Goal: Task Accomplishment & Management: Manage account settings

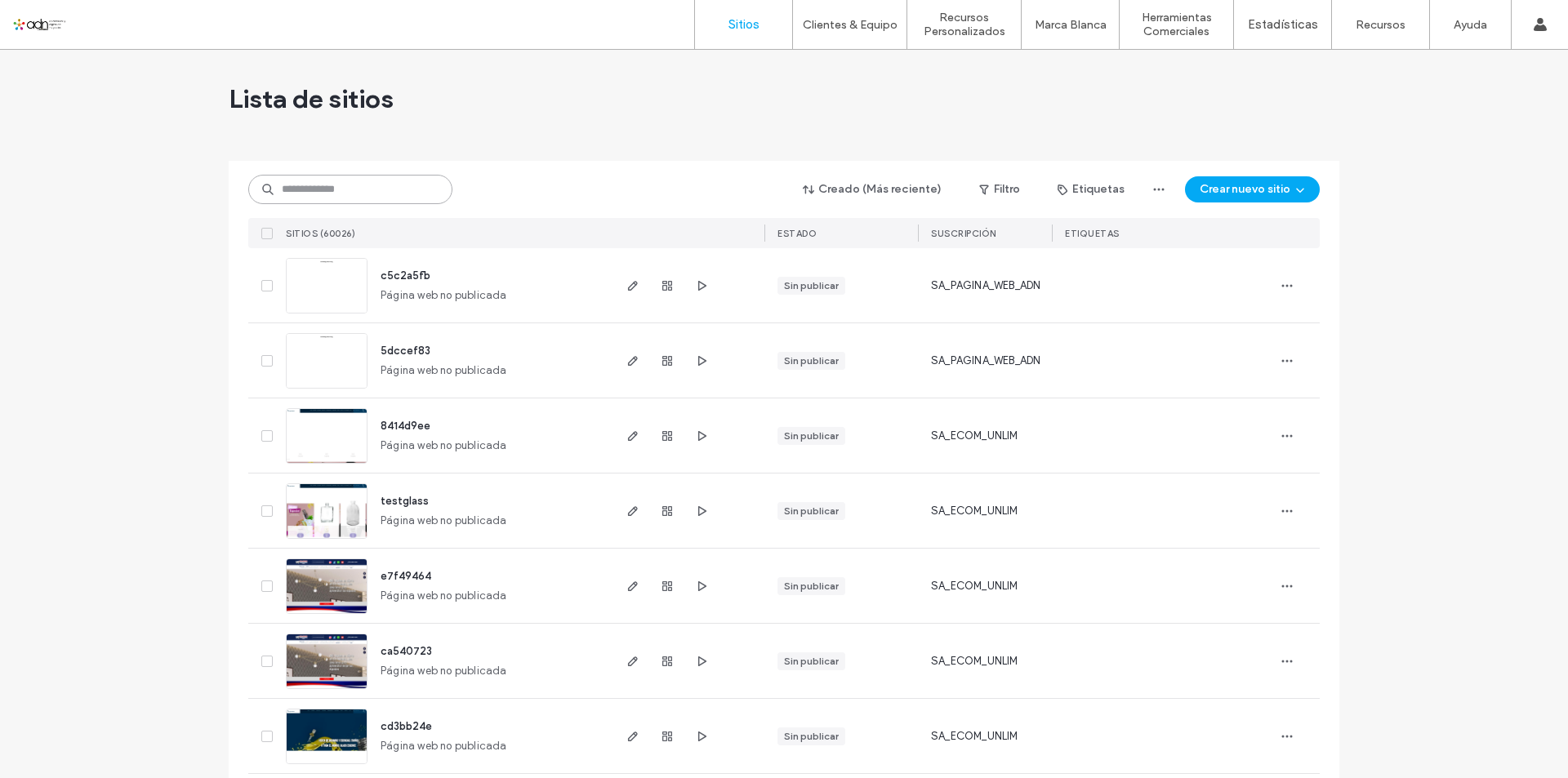
click at [343, 192] on input at bounding box center [350, 189] width 204 height 29
click at [389, 186] on input at bounding box center [350, 189] width 204 height 29
paste input "**********"
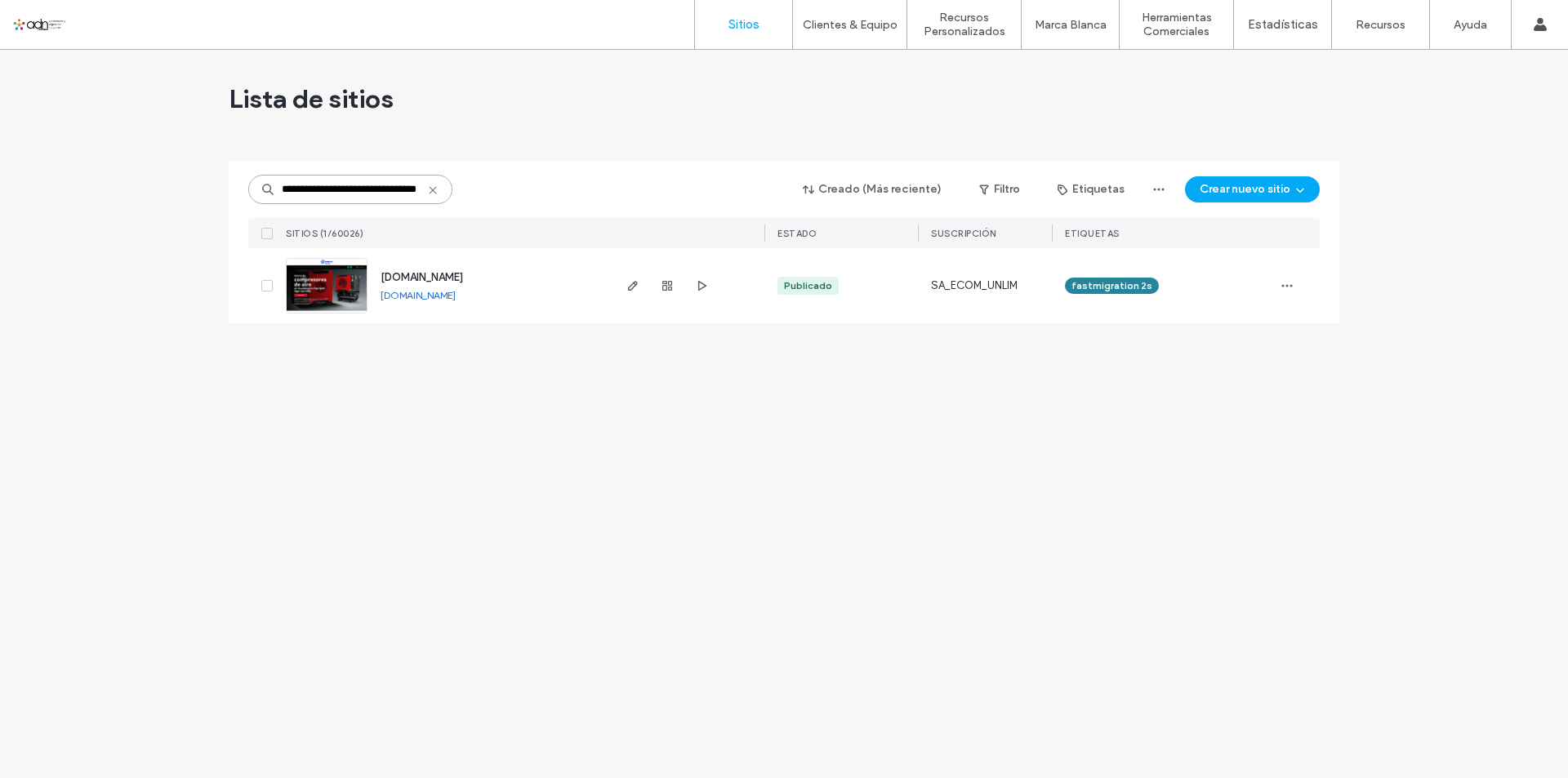
type input "**********"
click at [344, 269] on img at bounding box center [327, 314] width 80 height 111
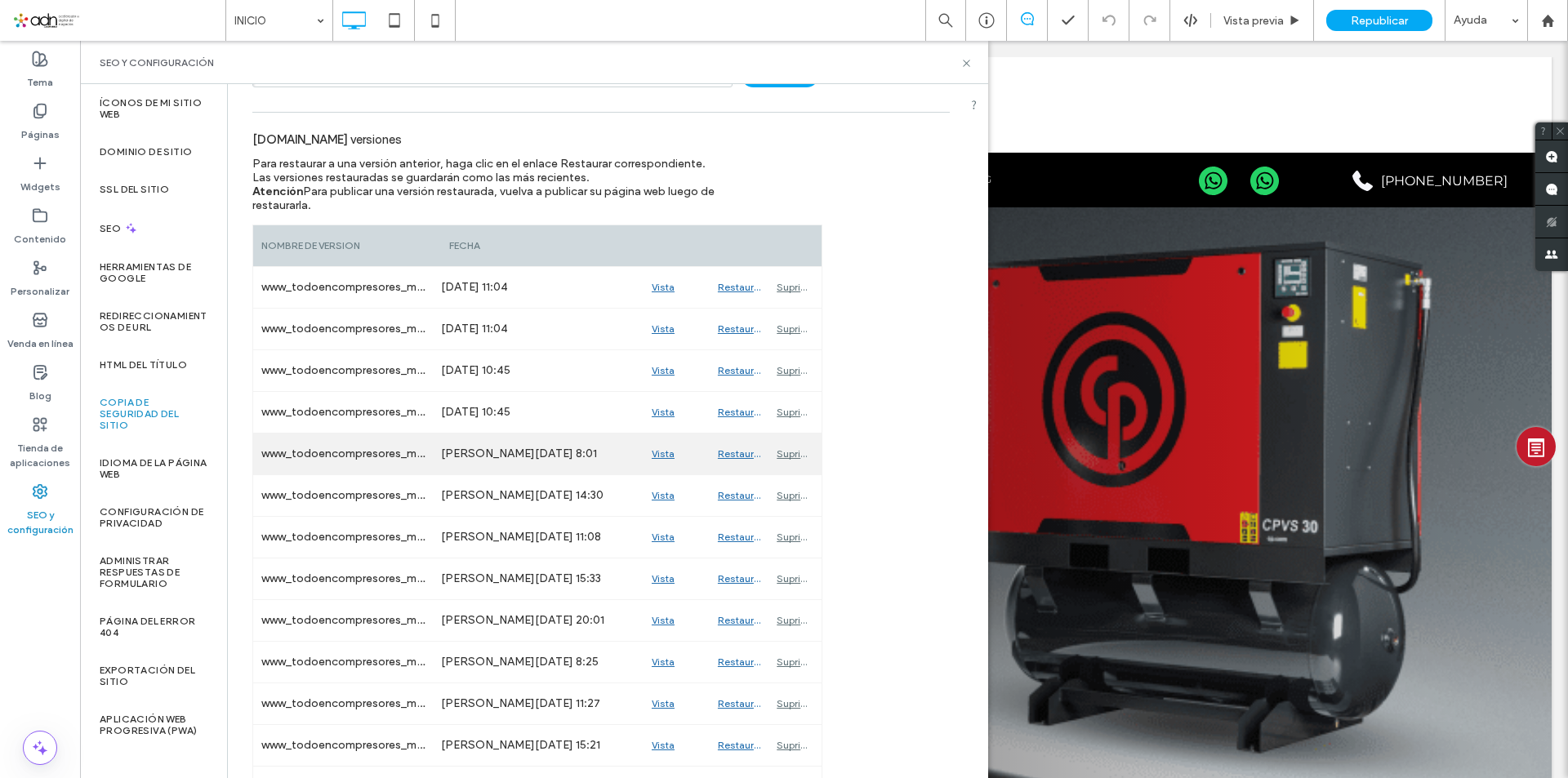
click at [652, 457] on div "Vista previa" at bounding box center [676, 454] width 67 height 41
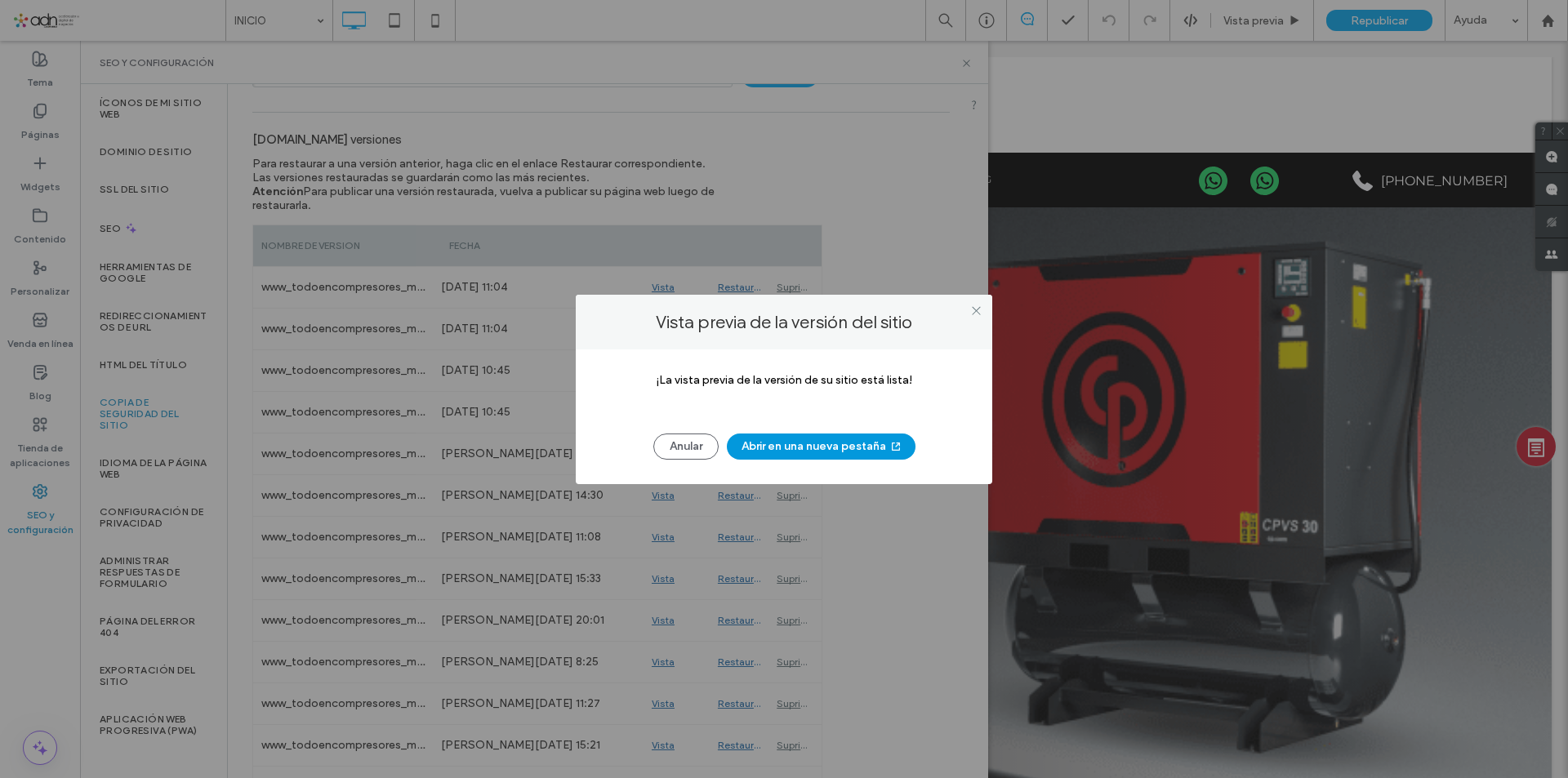
click at [789, 445] on button "Abrir en una nueva pestaña" at bounding box center [821, 447] width 188 height 26
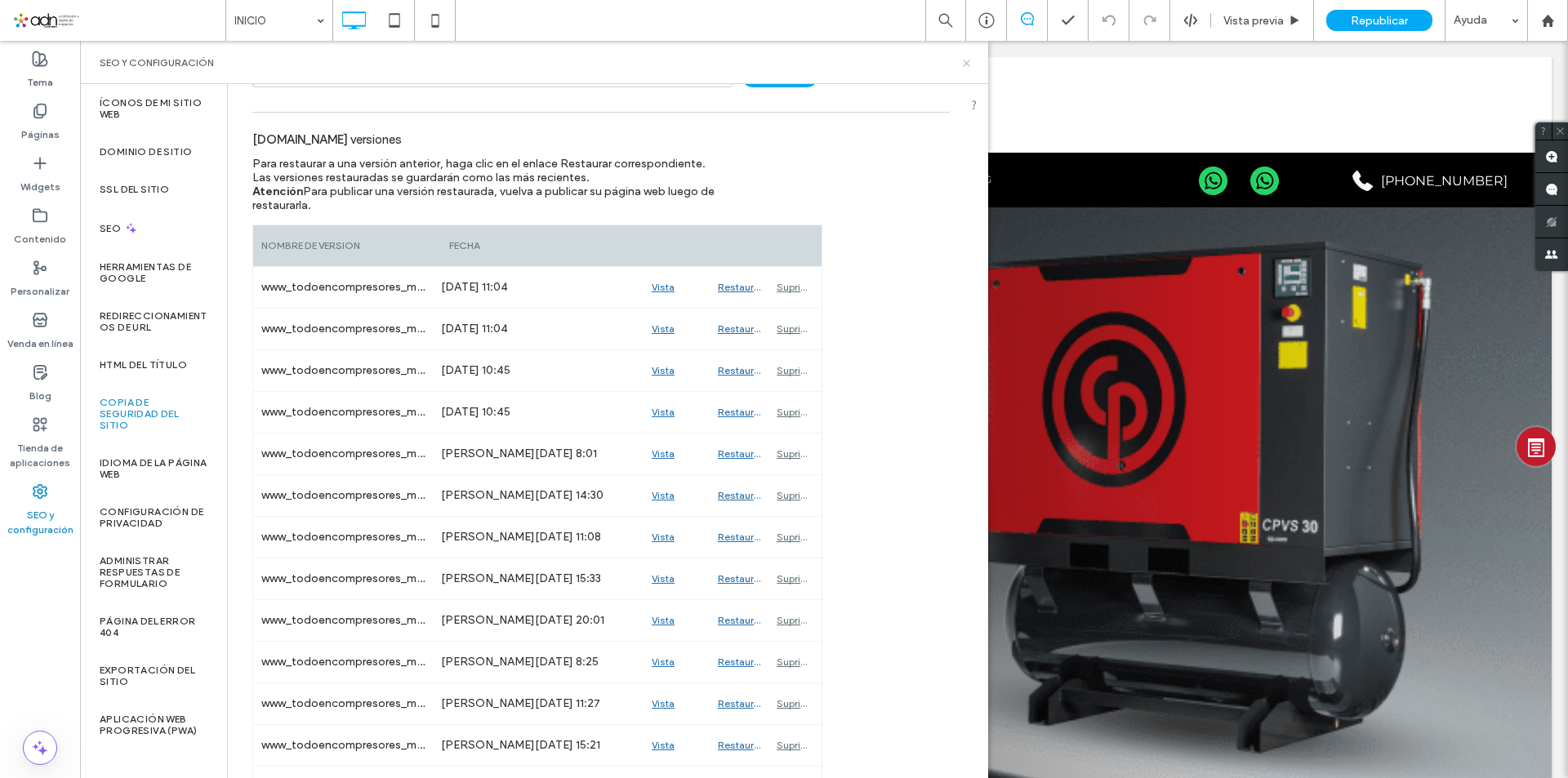
click at [963, 58] on icon at bounding box center [966, 63] width 12 height 12
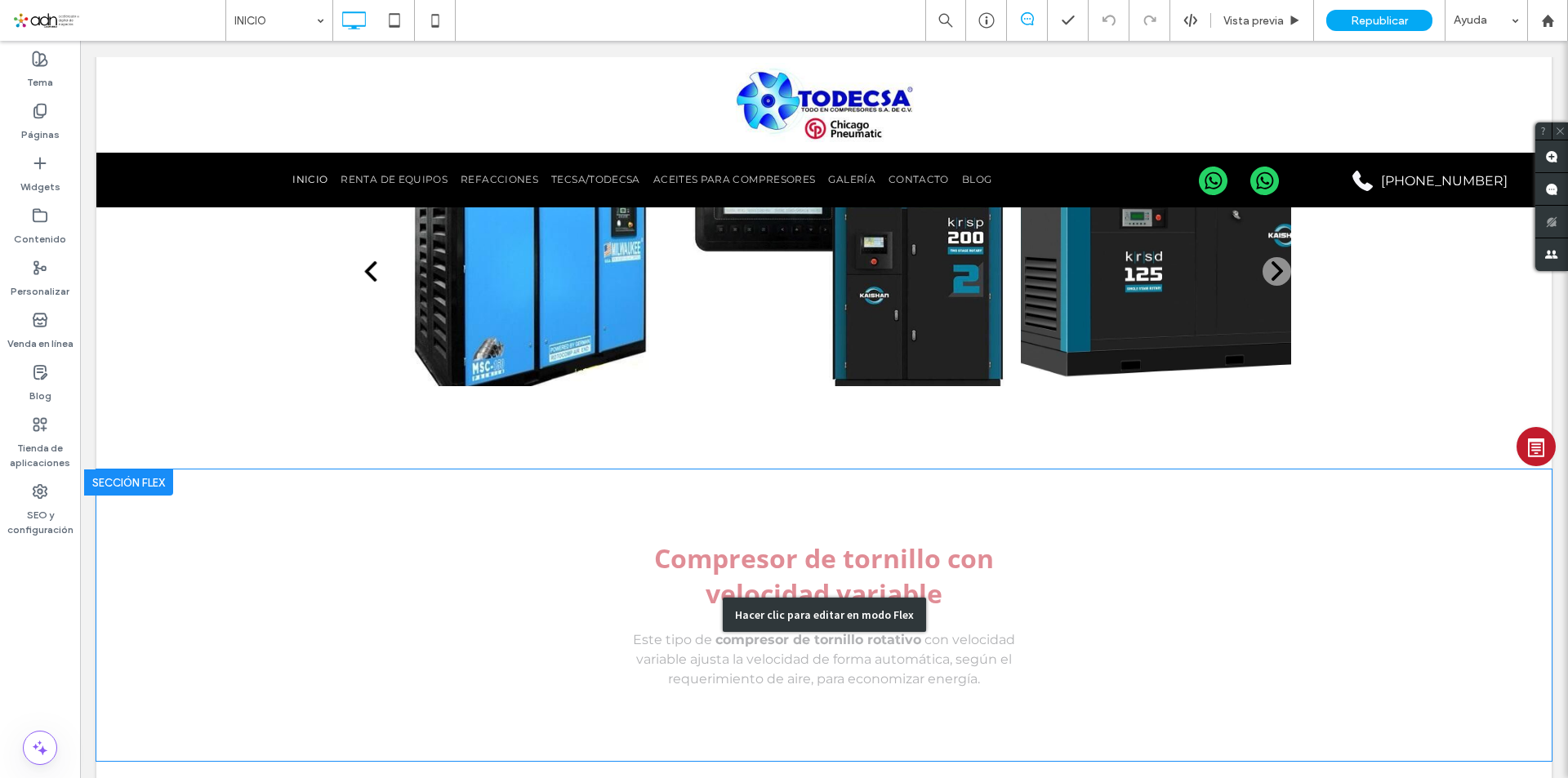
scroll to position [1144, 0]
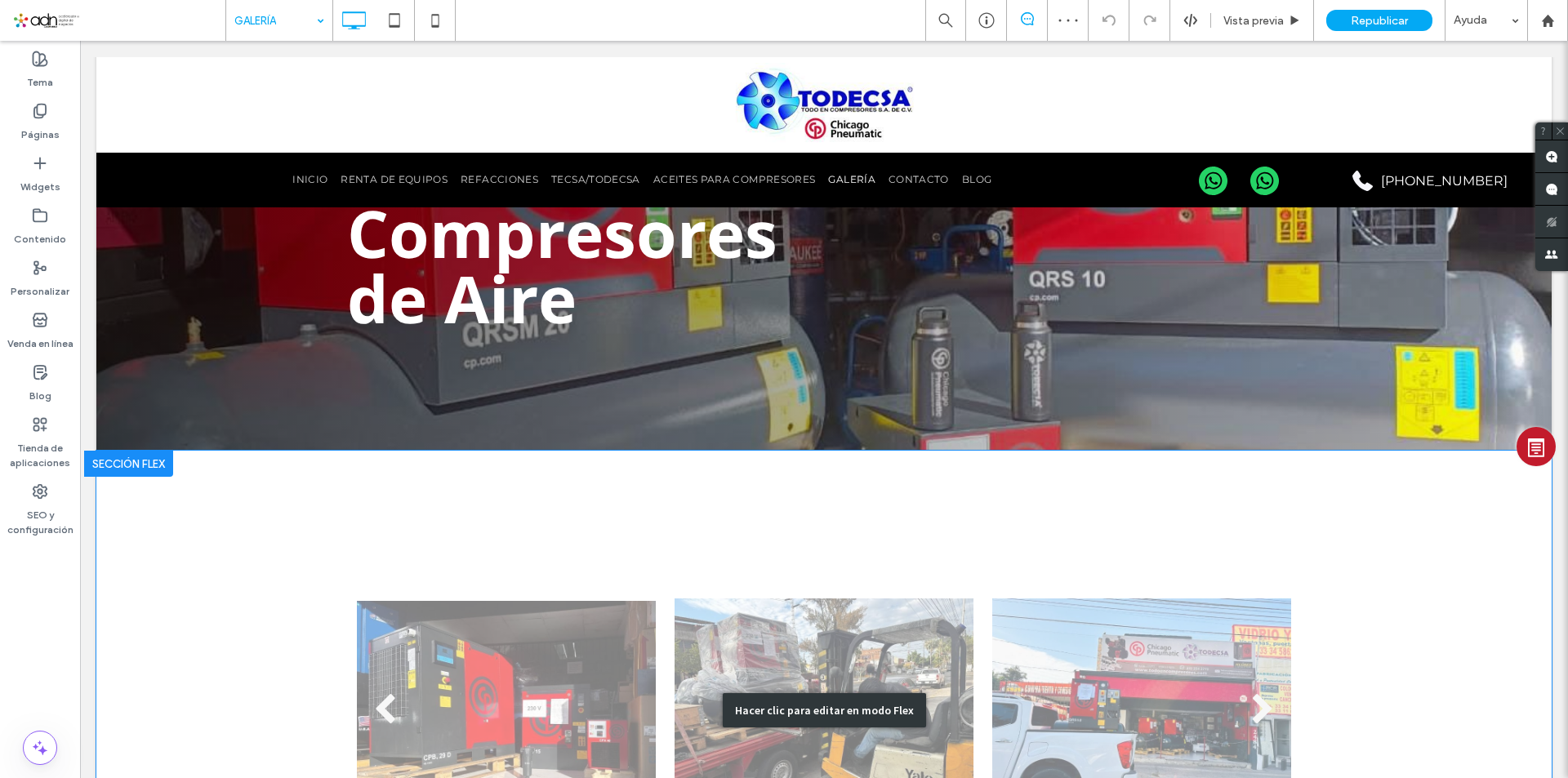
scroll to position [408, 0]
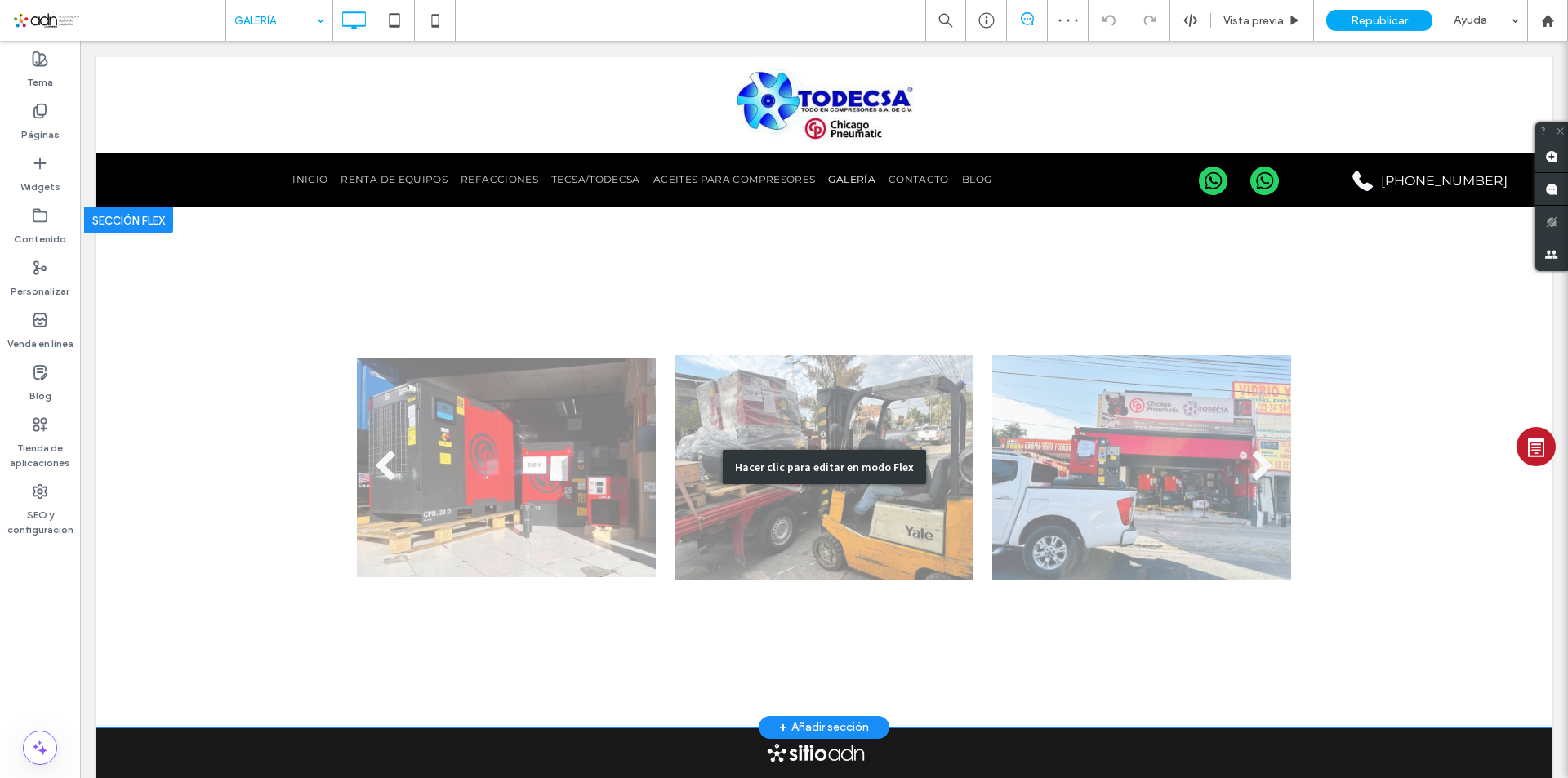
click at [392, 462] on div "Hacer clic para editar en modo Flex" at bounding box center [823, 468] width 1455 height 520
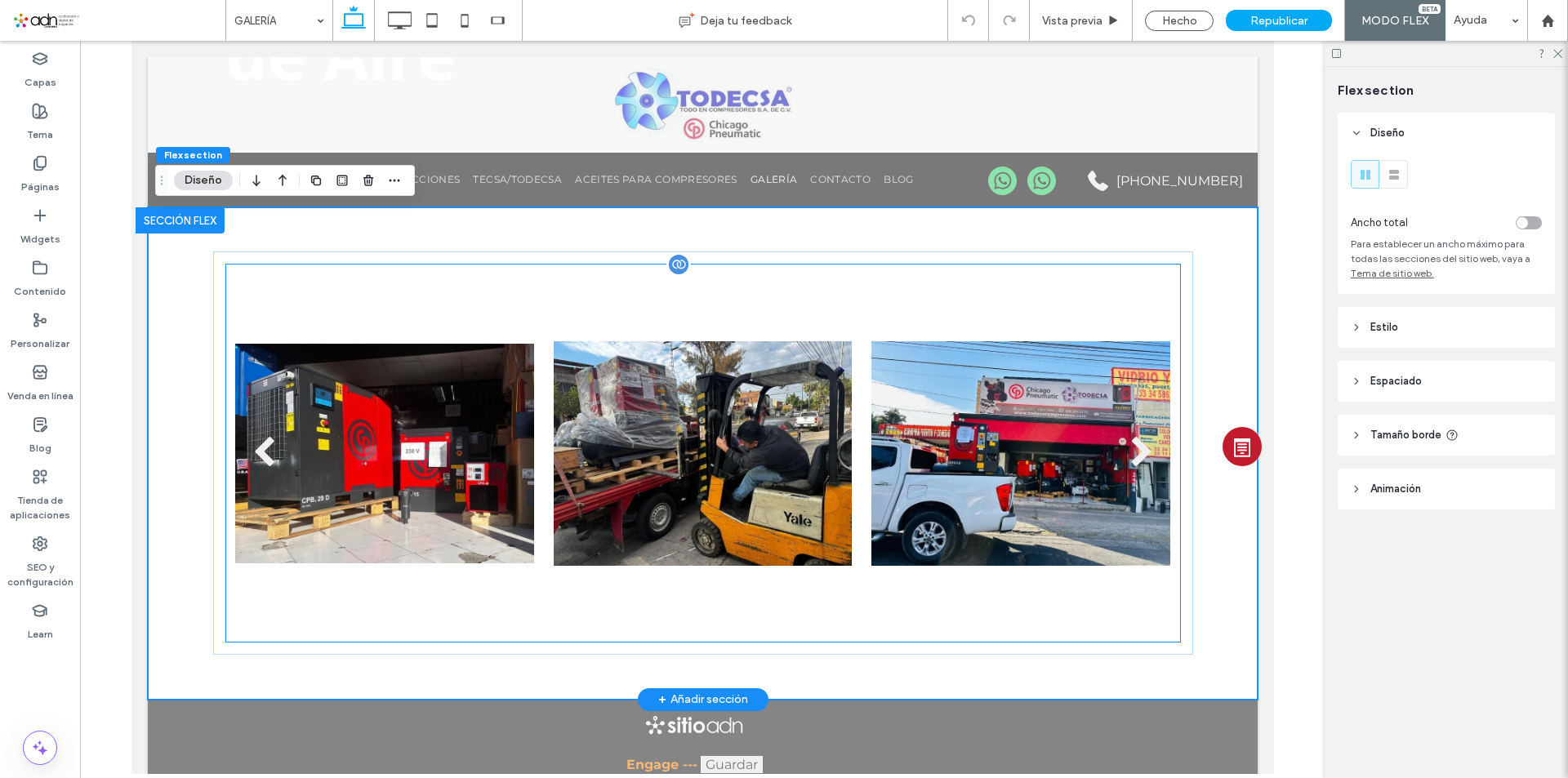
click at [499, 456] on div at bounding box center [384, 463] width 299 height 300
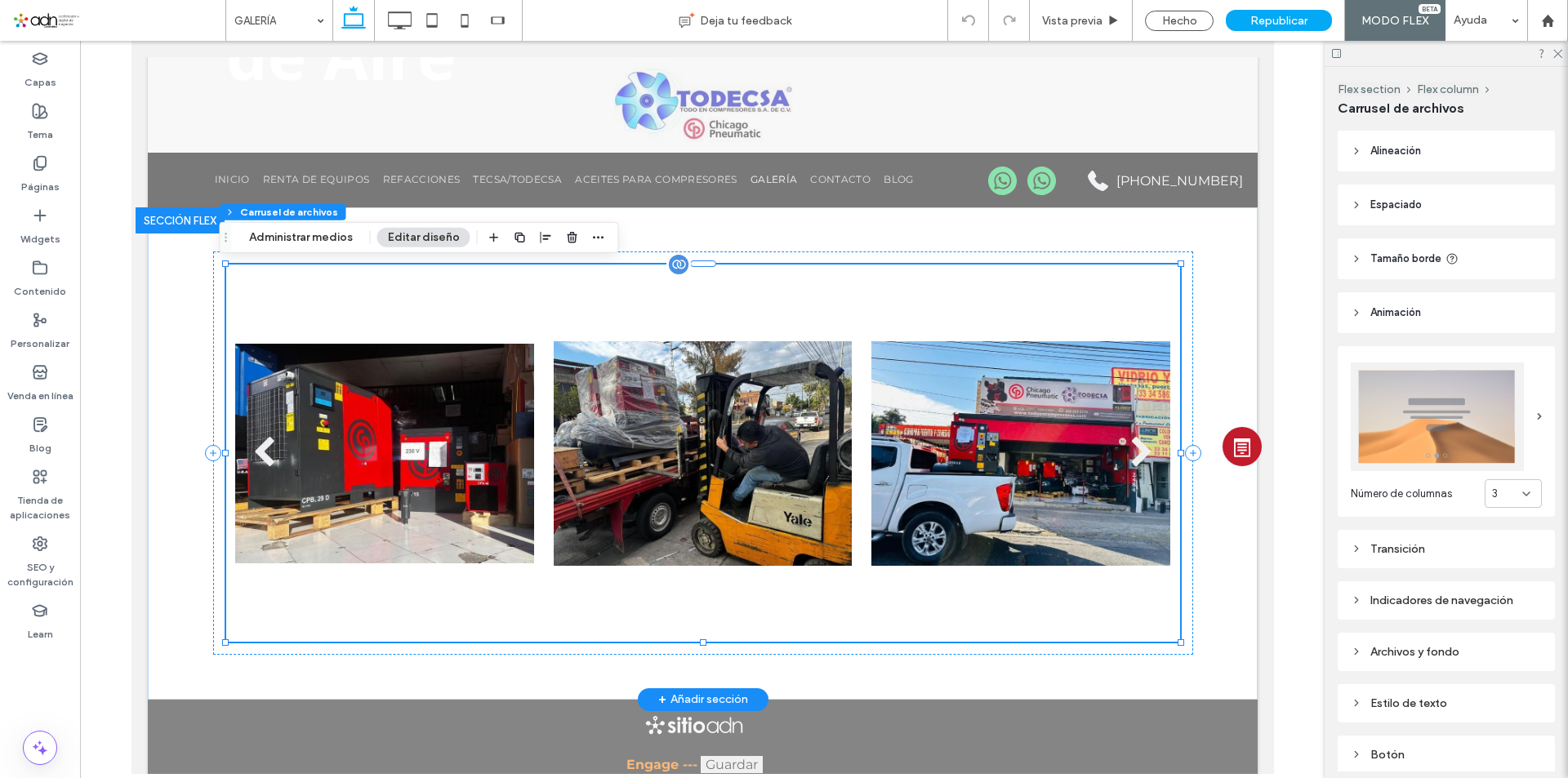
click at [588, 443] on div at bounding box center [703, 463] width 299 height 300
click at [1558, 57] on icon at bounding box center [1557, 53] width 10 height 10
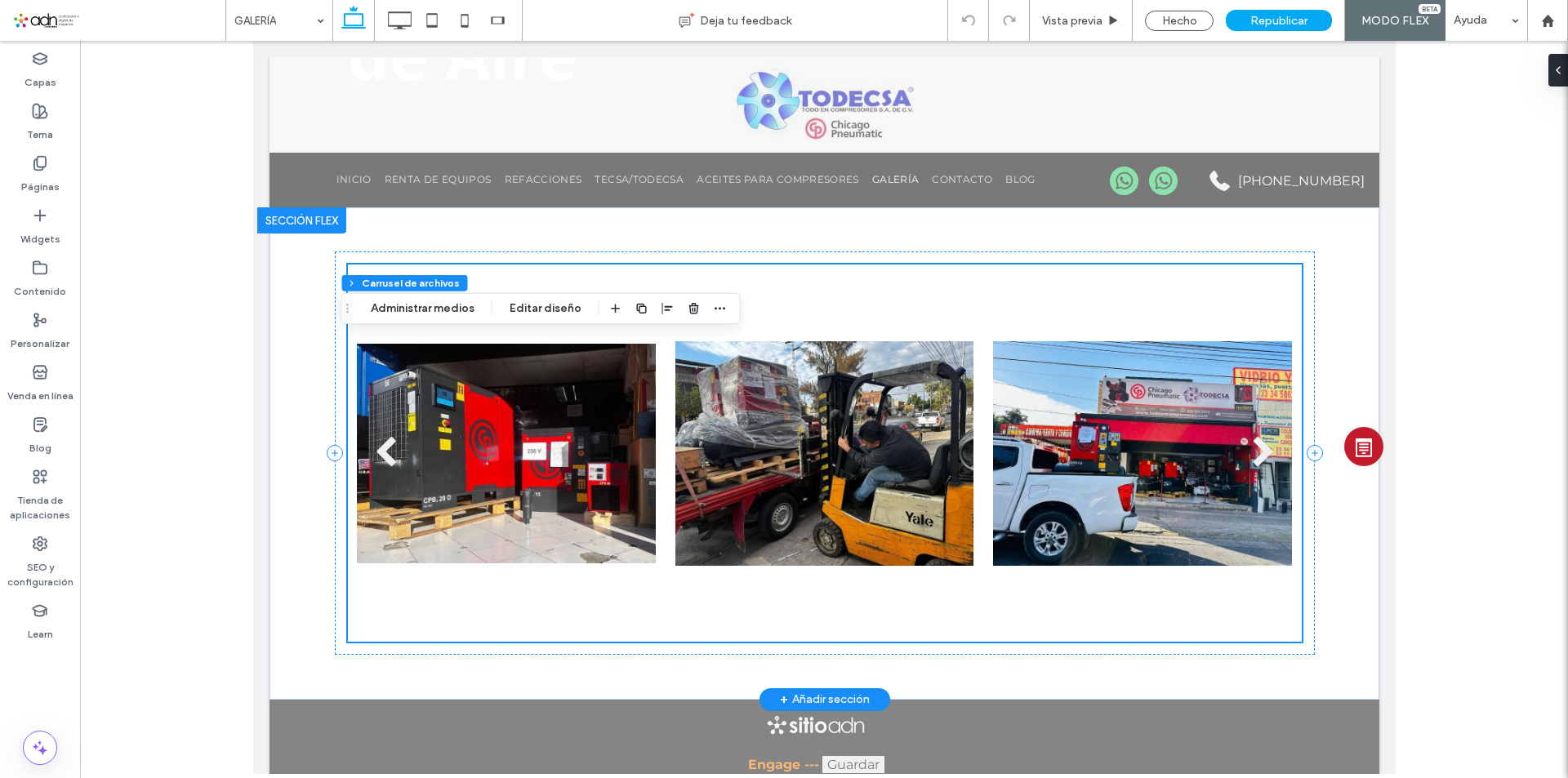
scroll to position [337, 0]
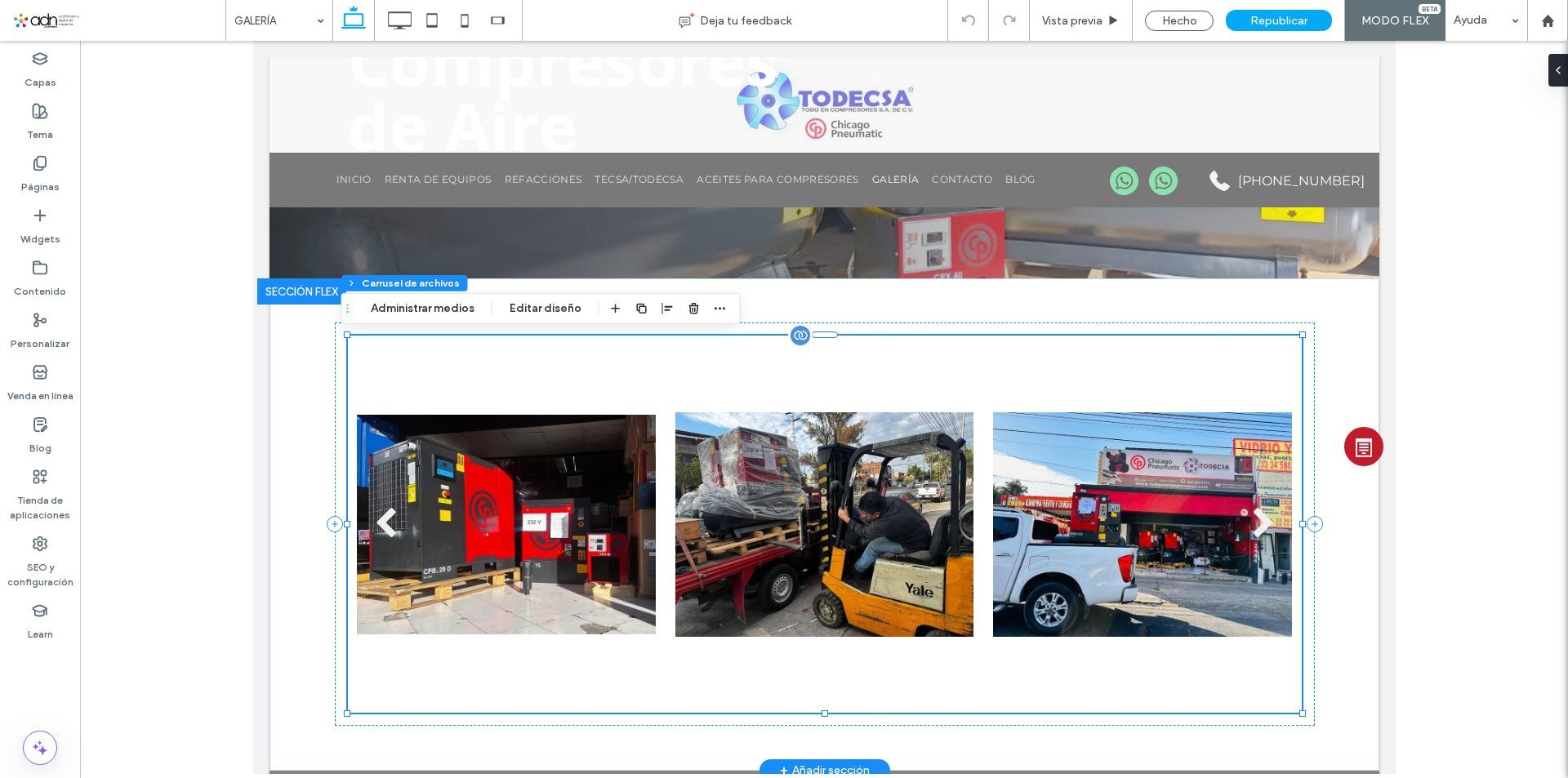
click at [778, 480] on div at bounding box center [824, 534] width 299 height 300
click at [785, 471] on div at bounding box center [824, 534] width 299 height 300
drag, startPoint x: 449, startPoint y: 313, endPoint x: 286, endPoint y: 296, distance: 163.9
click at [449, 313] on button "Administrar medios" at bounding box center [423, 309] width 125 height 20
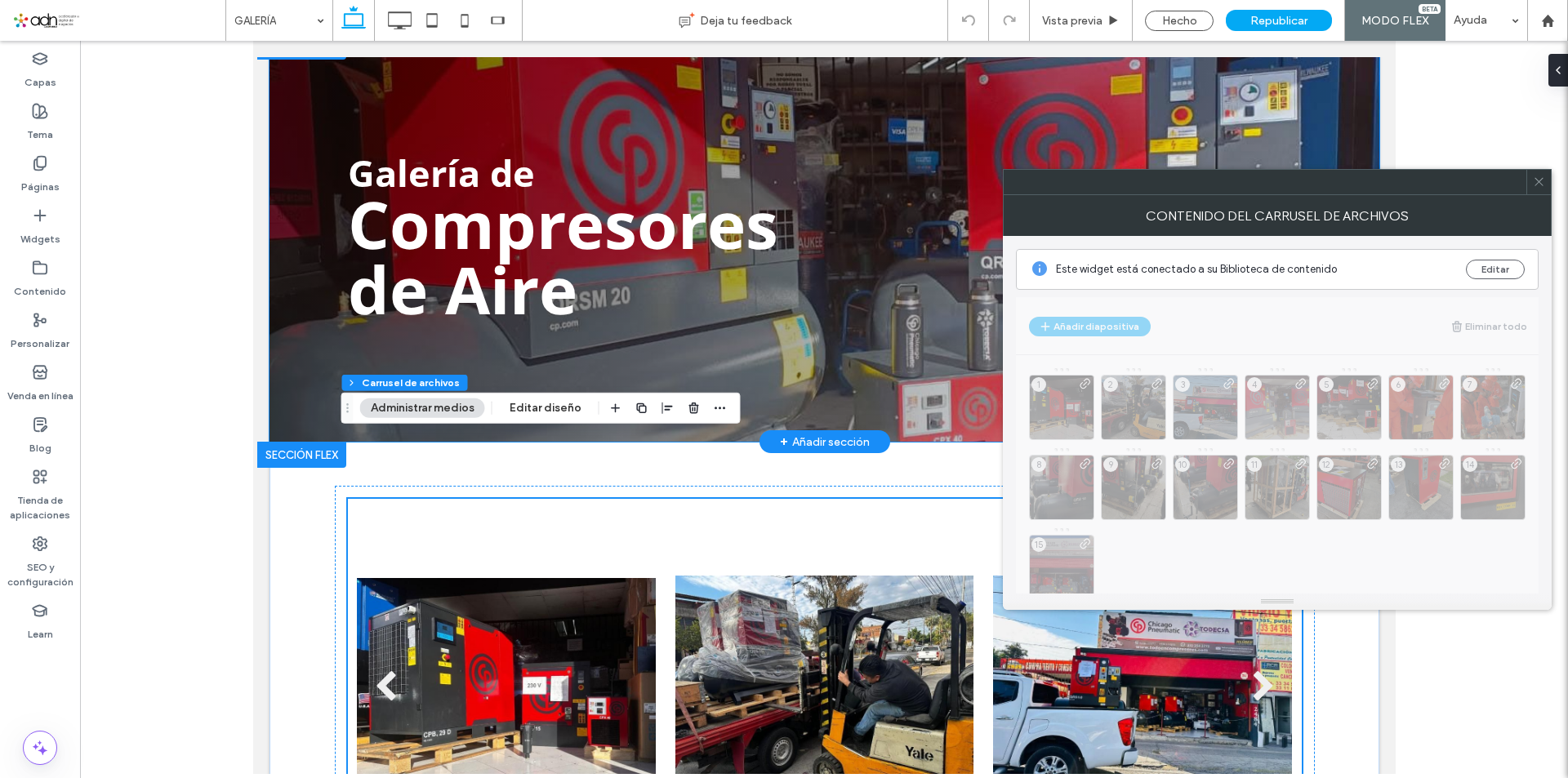
scroll to position [92, 0]
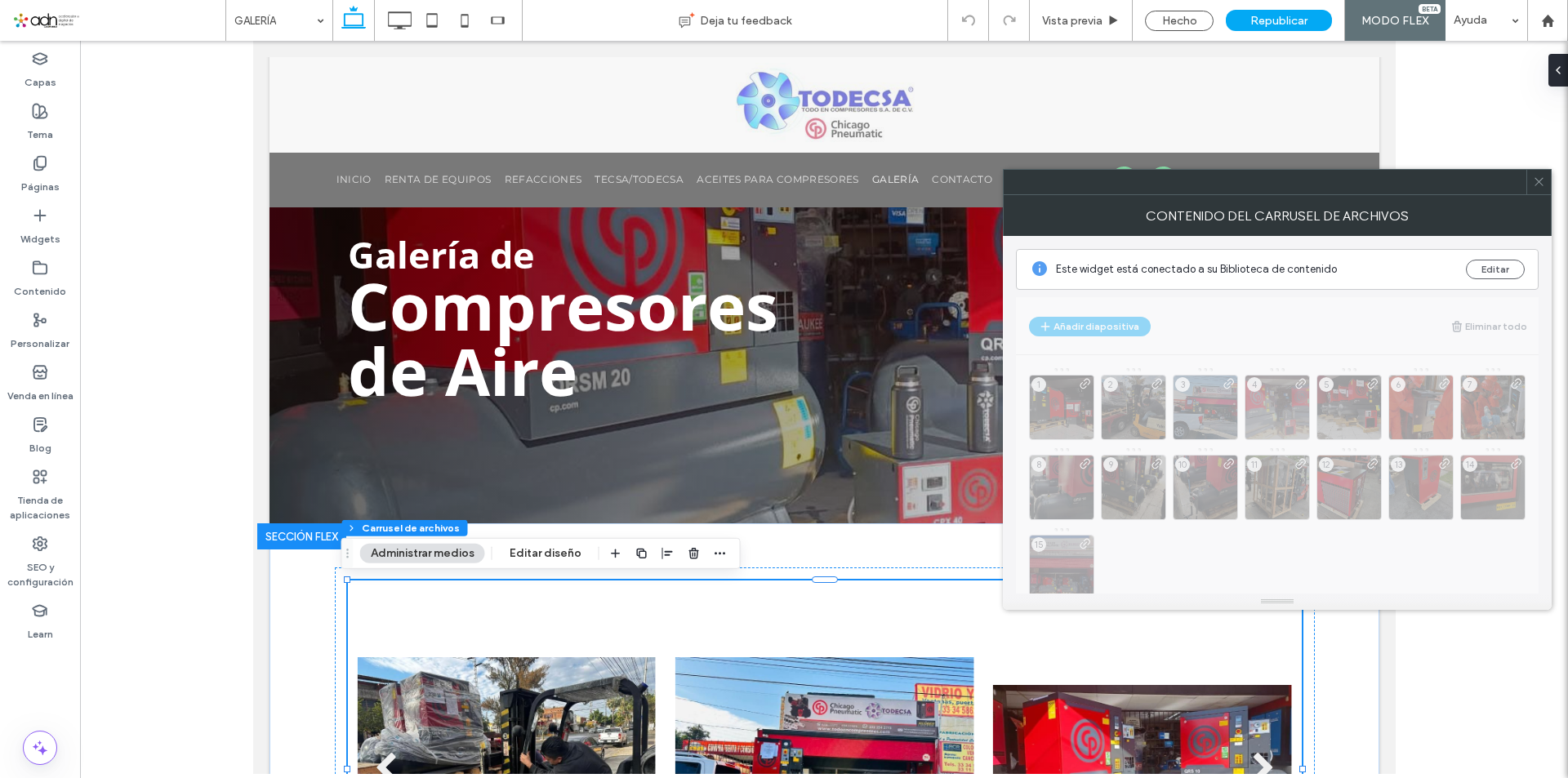
click at [1539, 190] on span at bounding box center [1539, 182] width 12 height 24
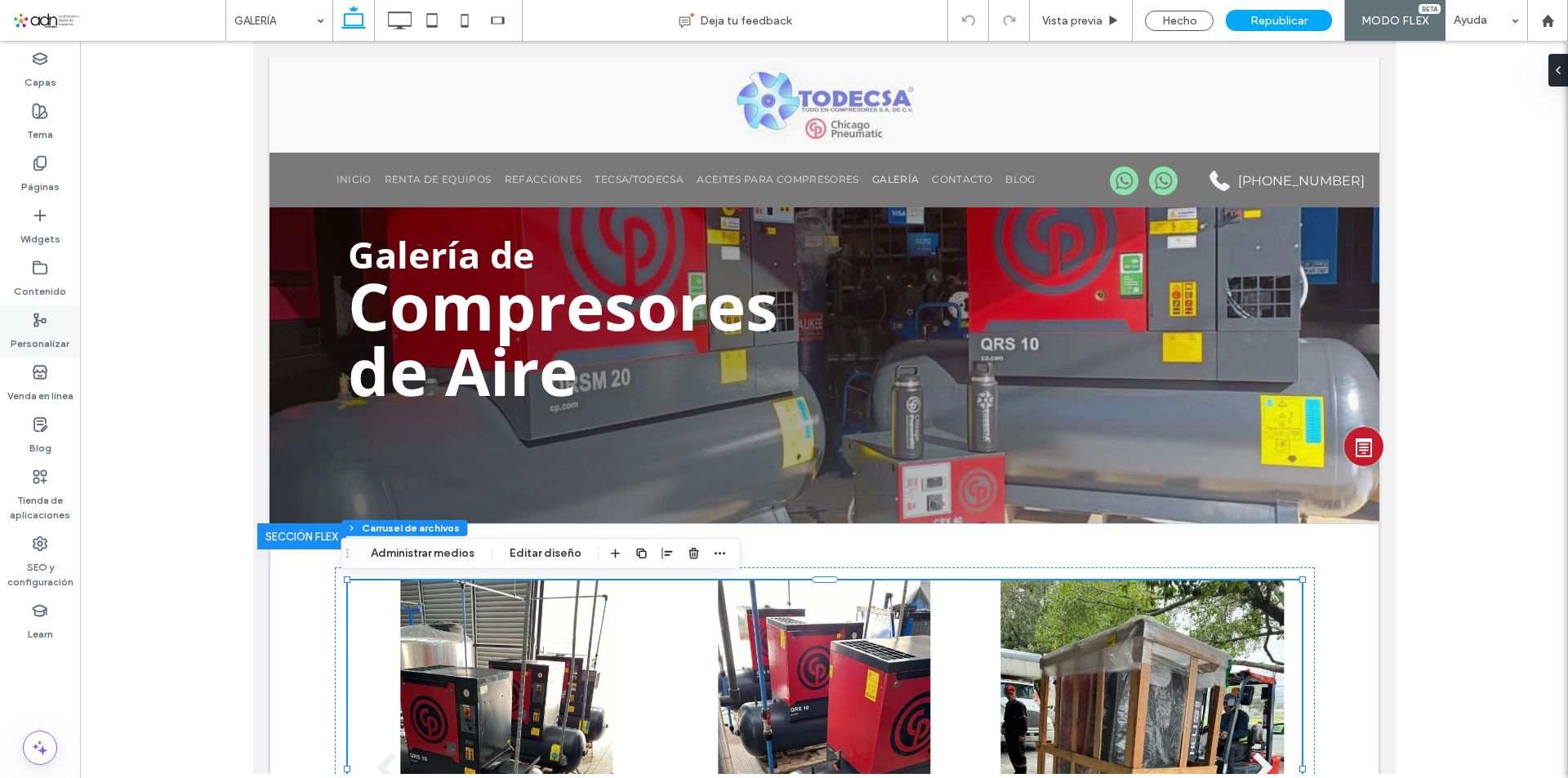
click at [38, 335] on label "Personalizar" at bounding box center [40, 340] width 59 height 22
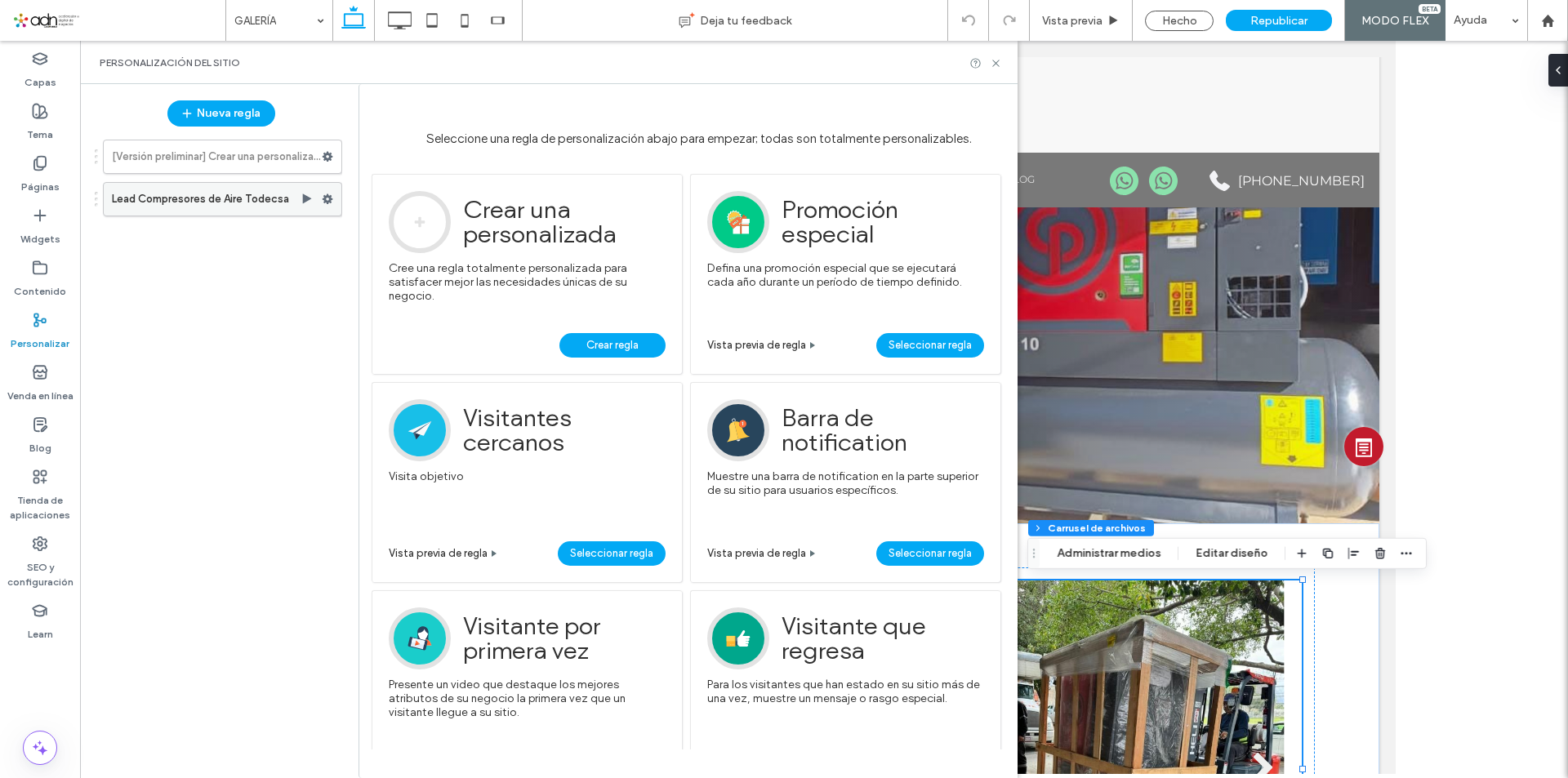
click at [225, 200] on label "Lead Compresores de Aire Todecsa" at bounding box center [206, 200] width 188 height 33
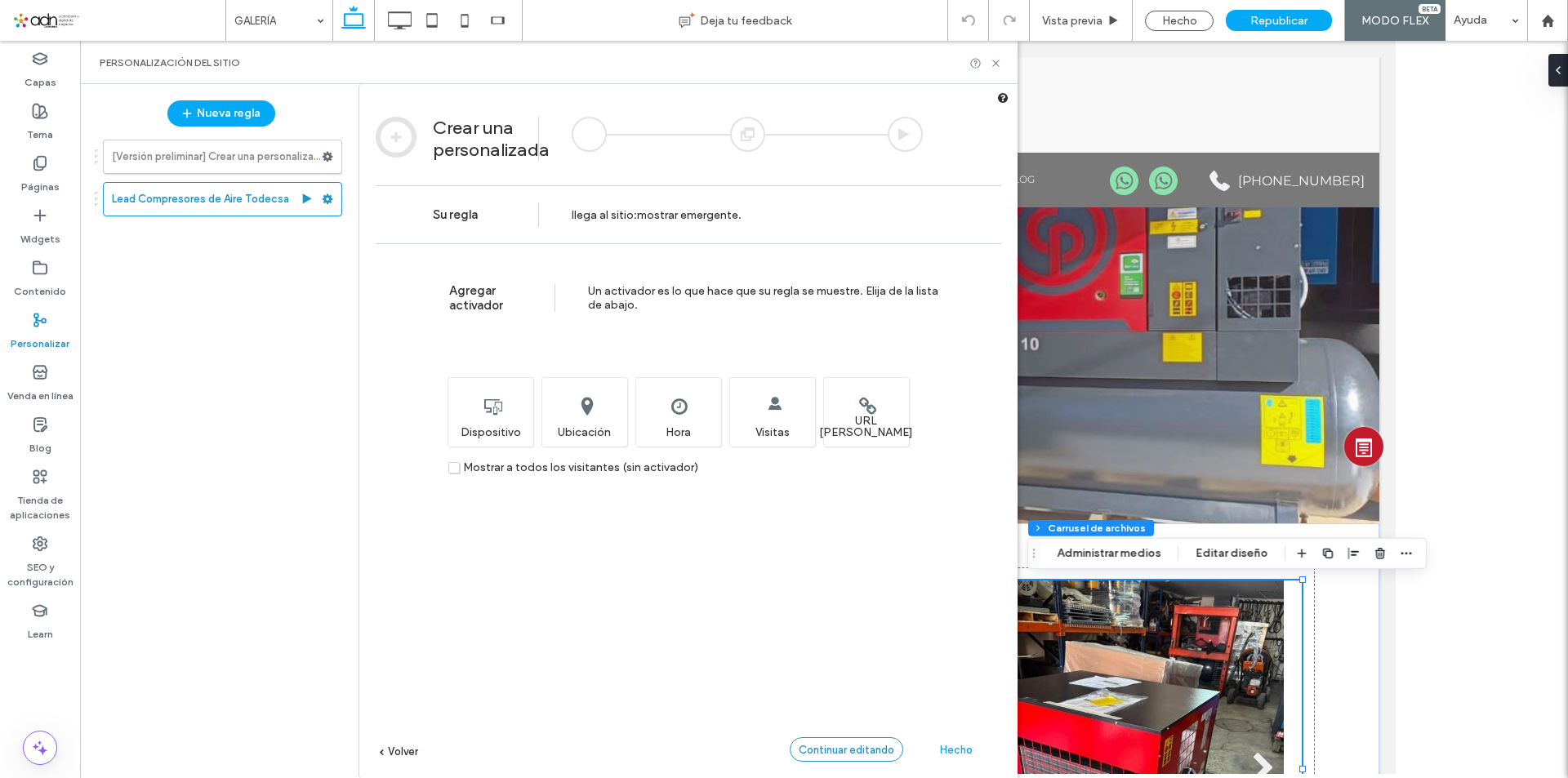
click at [832, 747] on span "Continuar editando" at bounding box center [846, 750] width 96 height 12
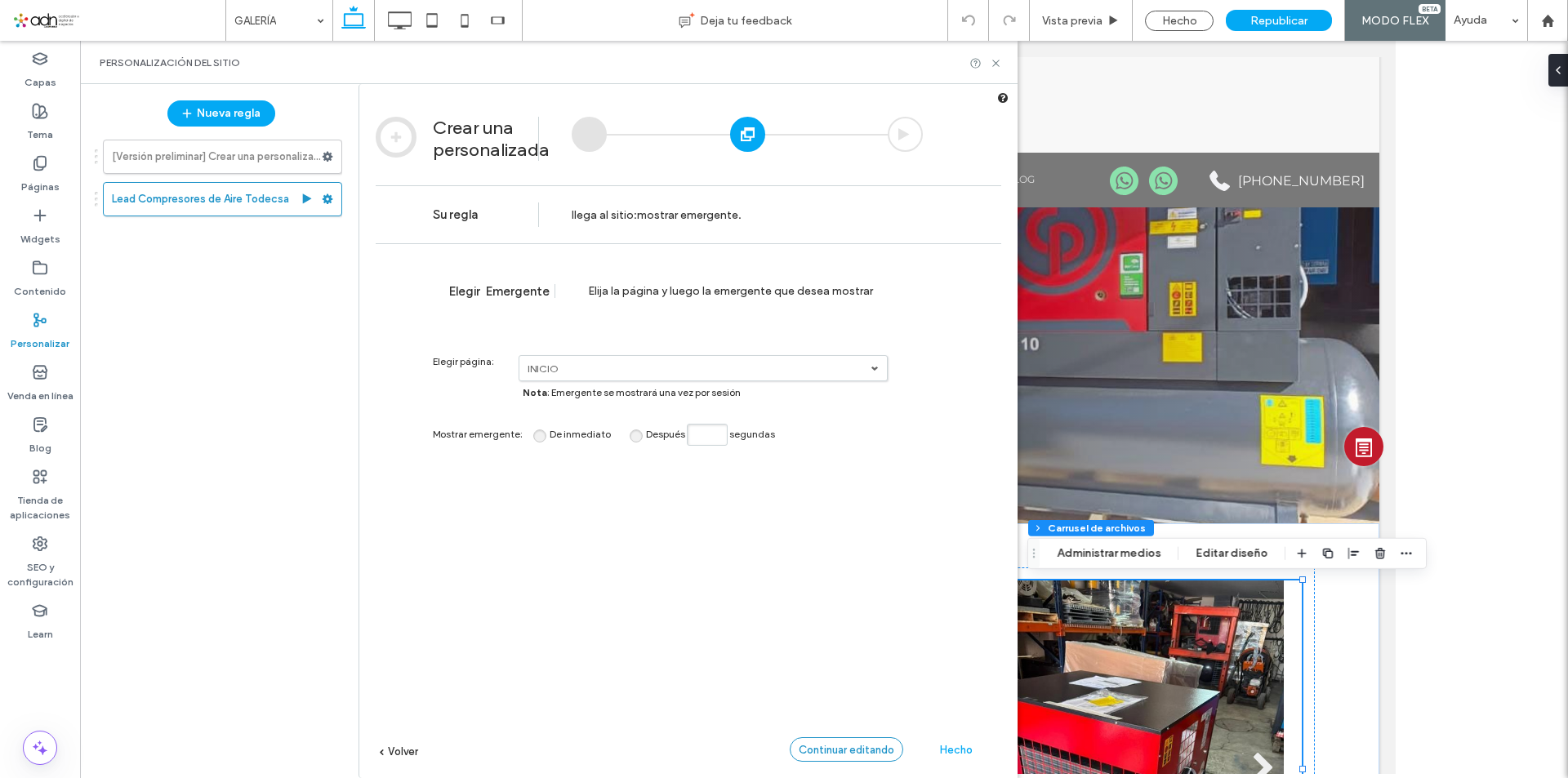
click at [841, 748] on span "Continuar editando" at bounding box center [846, 750] width 96 height 12
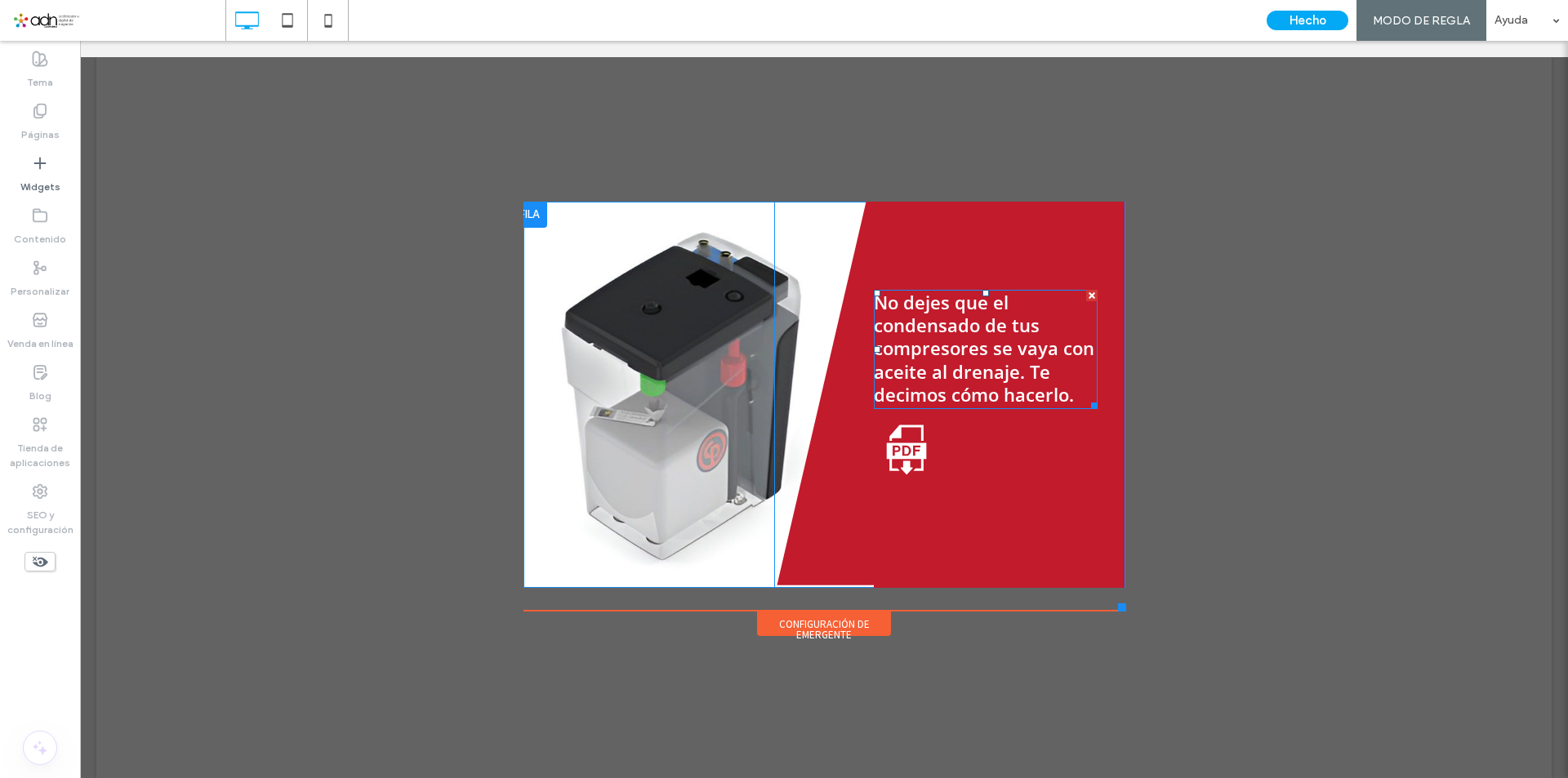
click at [967, 379] on span "No dejes que el condensado de tus compresores se vaya con aceite al drenaje. Te…" at bounding box center [984, 348] width 220 height 118
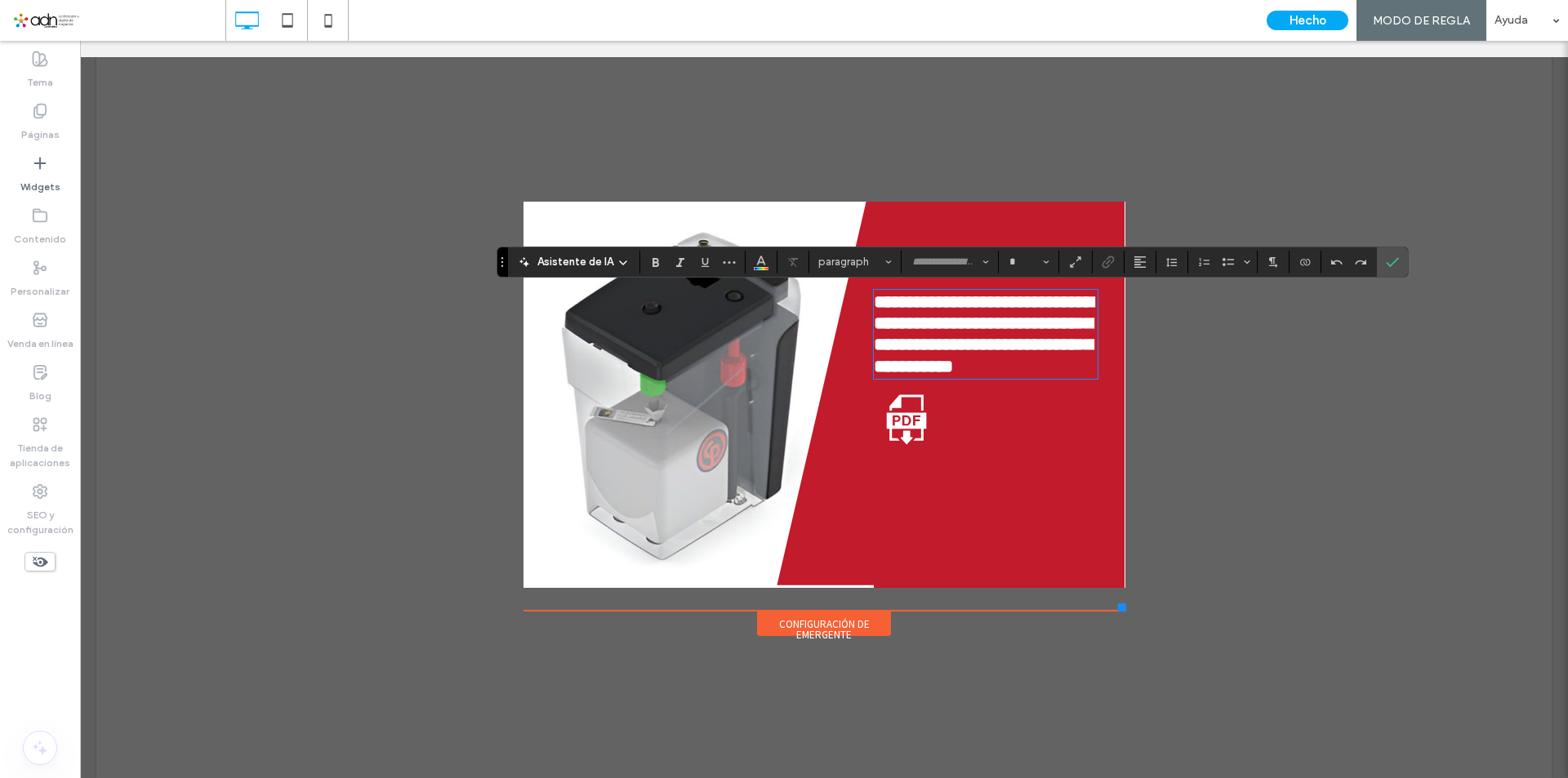
type input "*********"
type input "**"
click at [707, 487] on div at bounding box center [628, 357] width 208 height 312
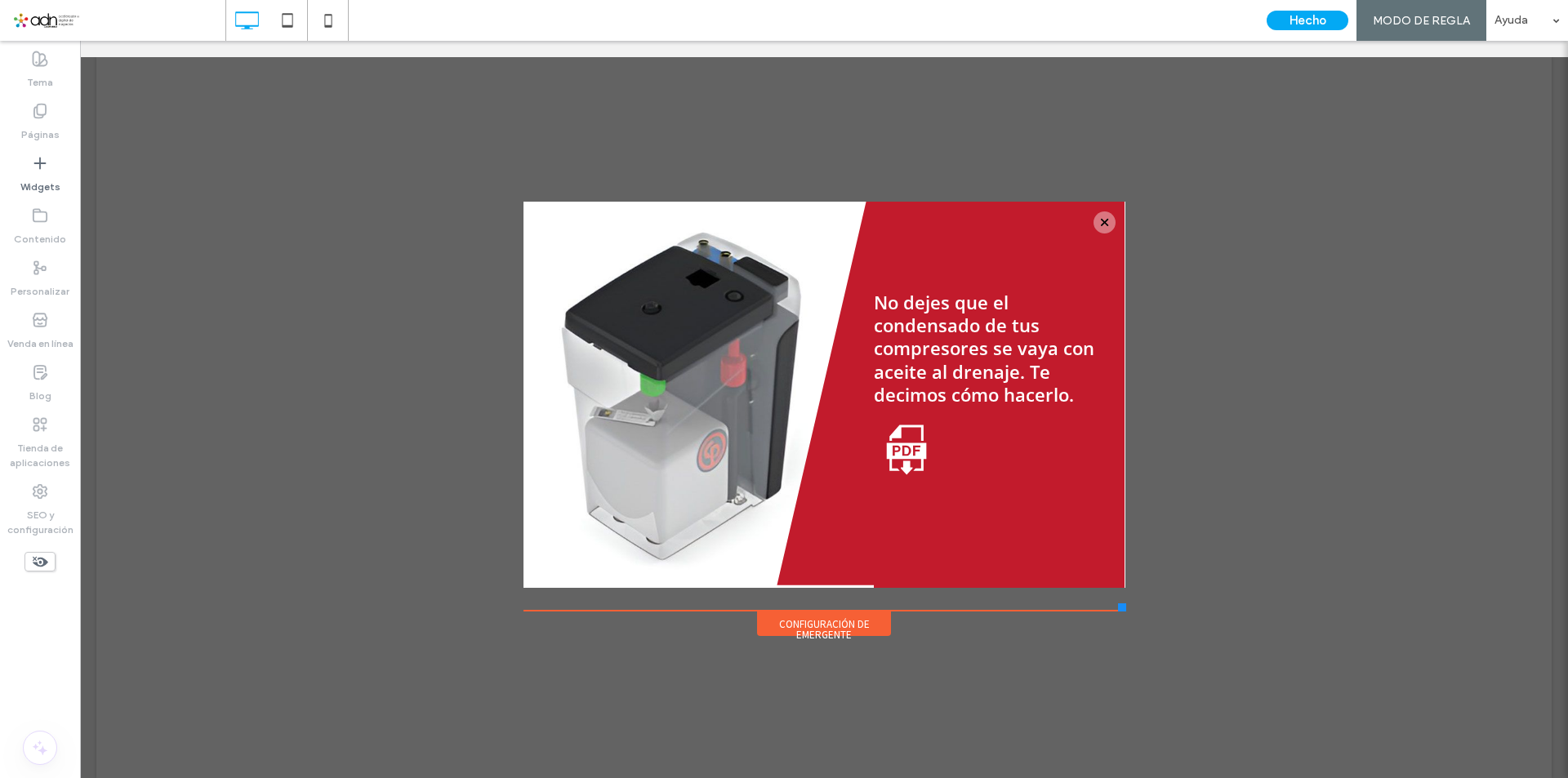
click at [116, 19] on span at bounding box center [118, 21] width 214 height 33
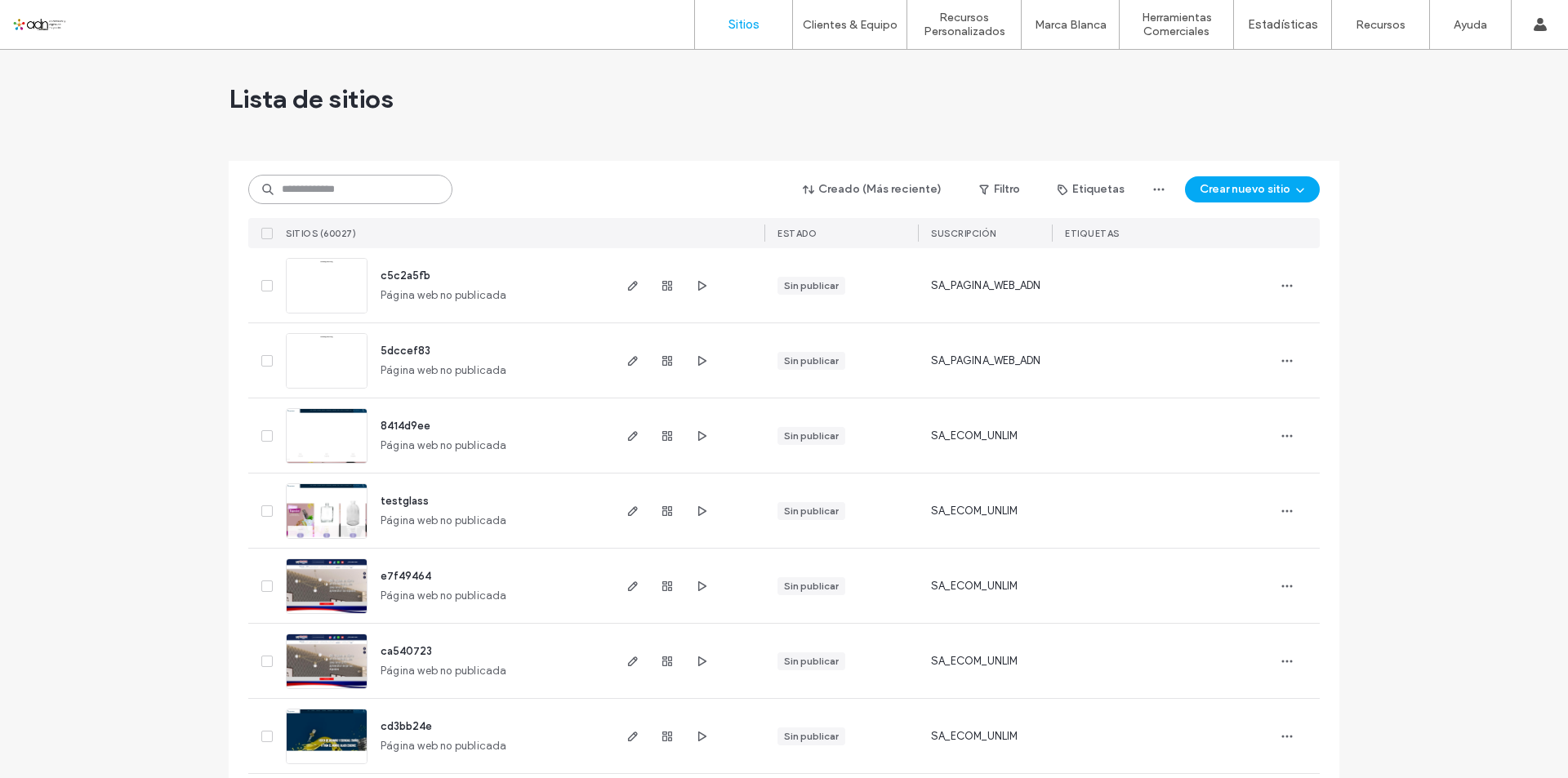
click at [347, 182] on input at bounding box center [350, 189] width 204 height 29
paste input "**********"
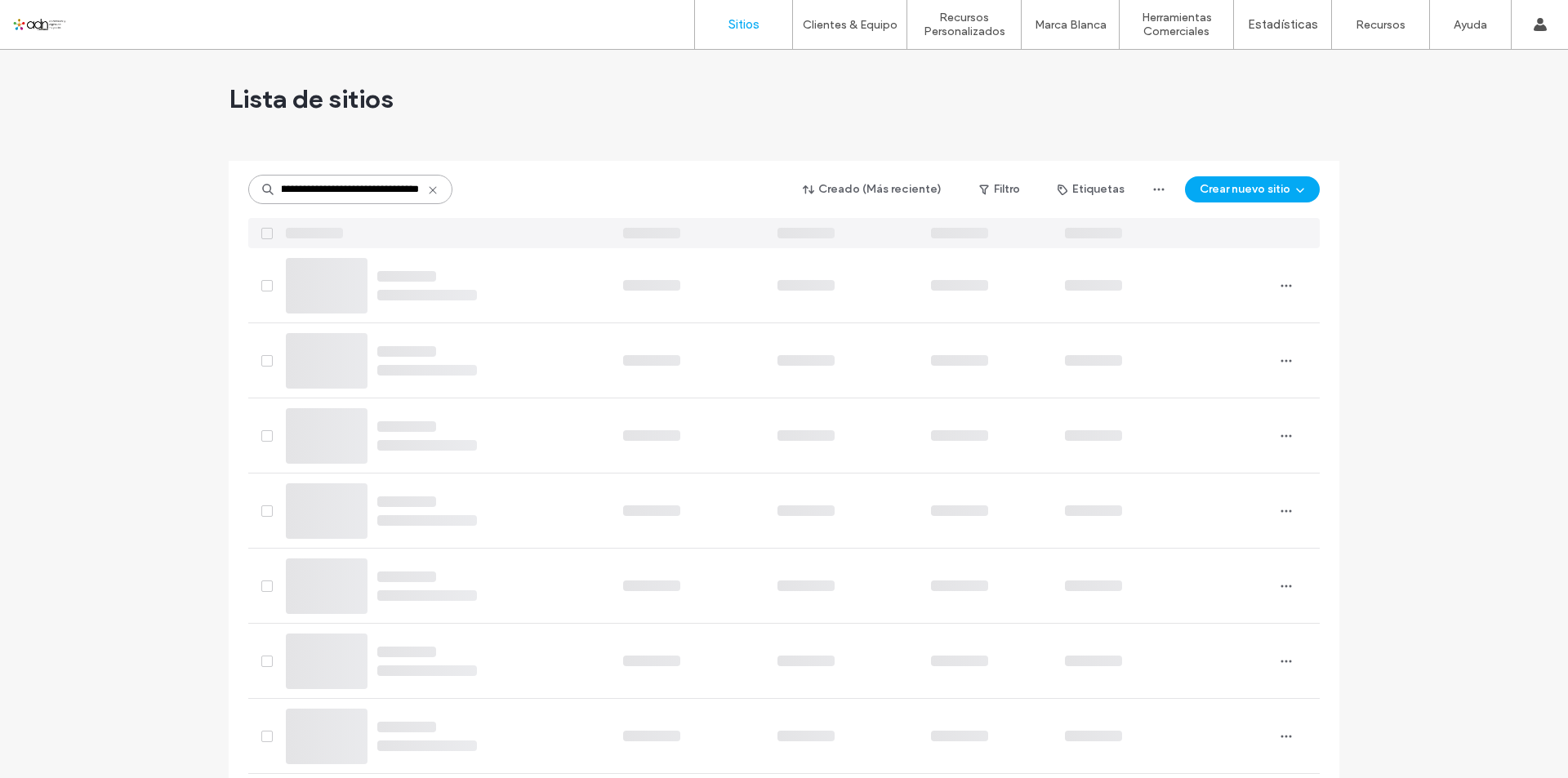
drag, startPoint x: 381, startPoint y: 184, endPoint x: 670, endPoint y: 228, distance: 292.3
click at [670, 228] on div "**********" at bounding box center [783, 204] width 1071 height 87
type input "**********"
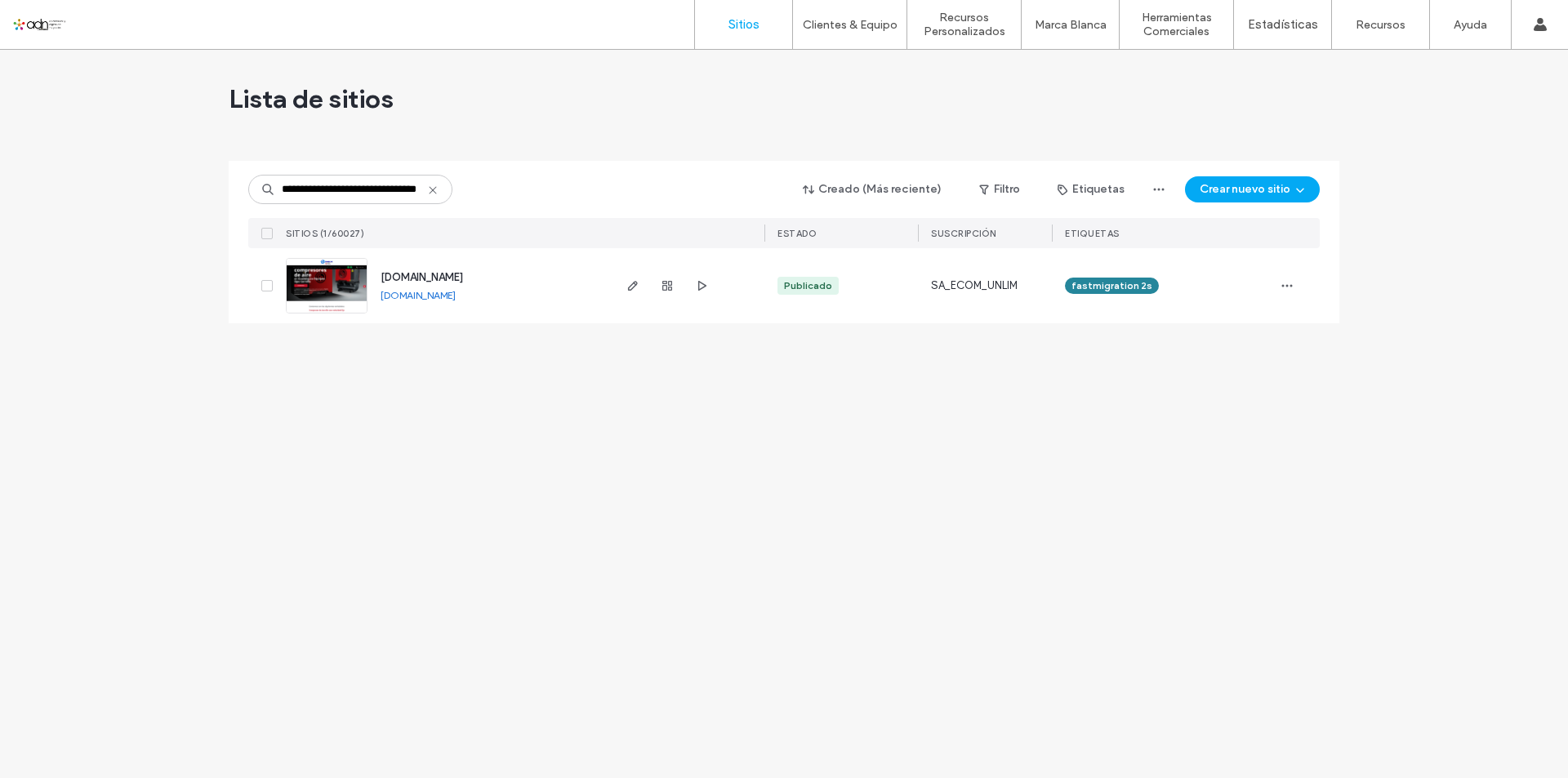
click at [343, 275] on img at bounding box center [327, 314] width 80 height 111
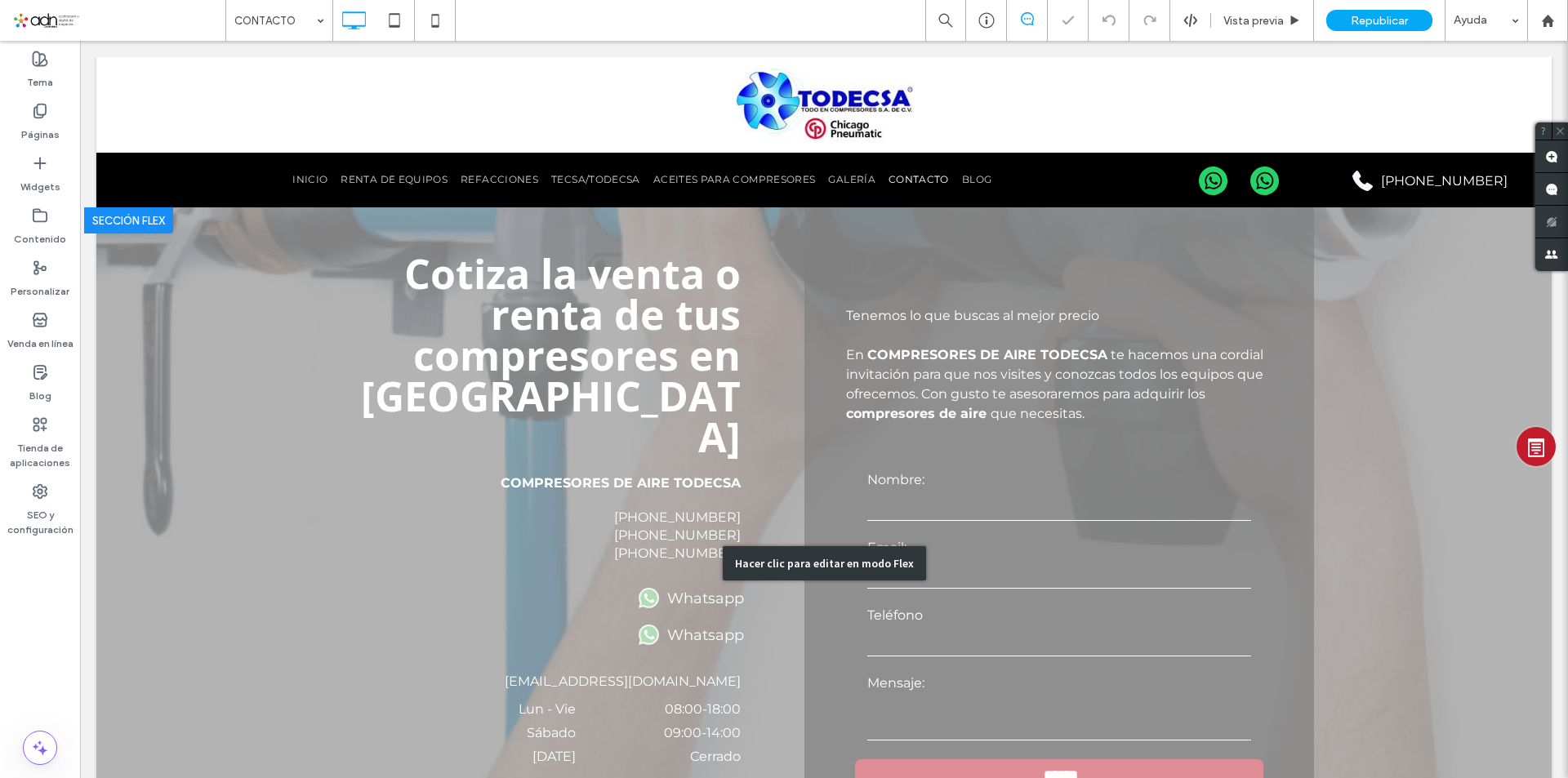
click at [676, 483] on div "Hacer clic para editar en modo Flex" at bounding box center [823, 564] width 1455 height 712
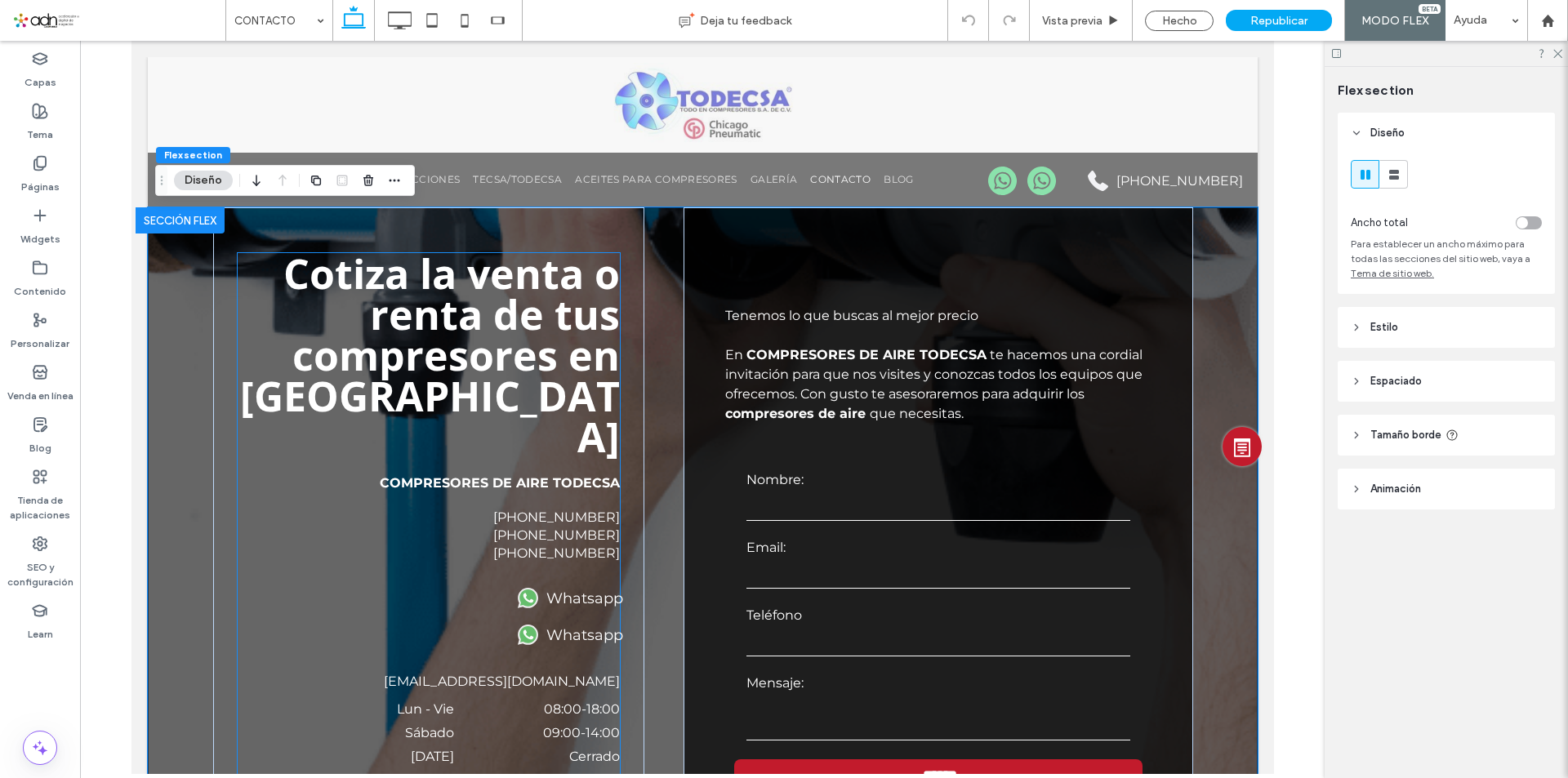
click at [579, 527] on label "33-3811-7273" at bounding box center [556, 535] width 126 height 16
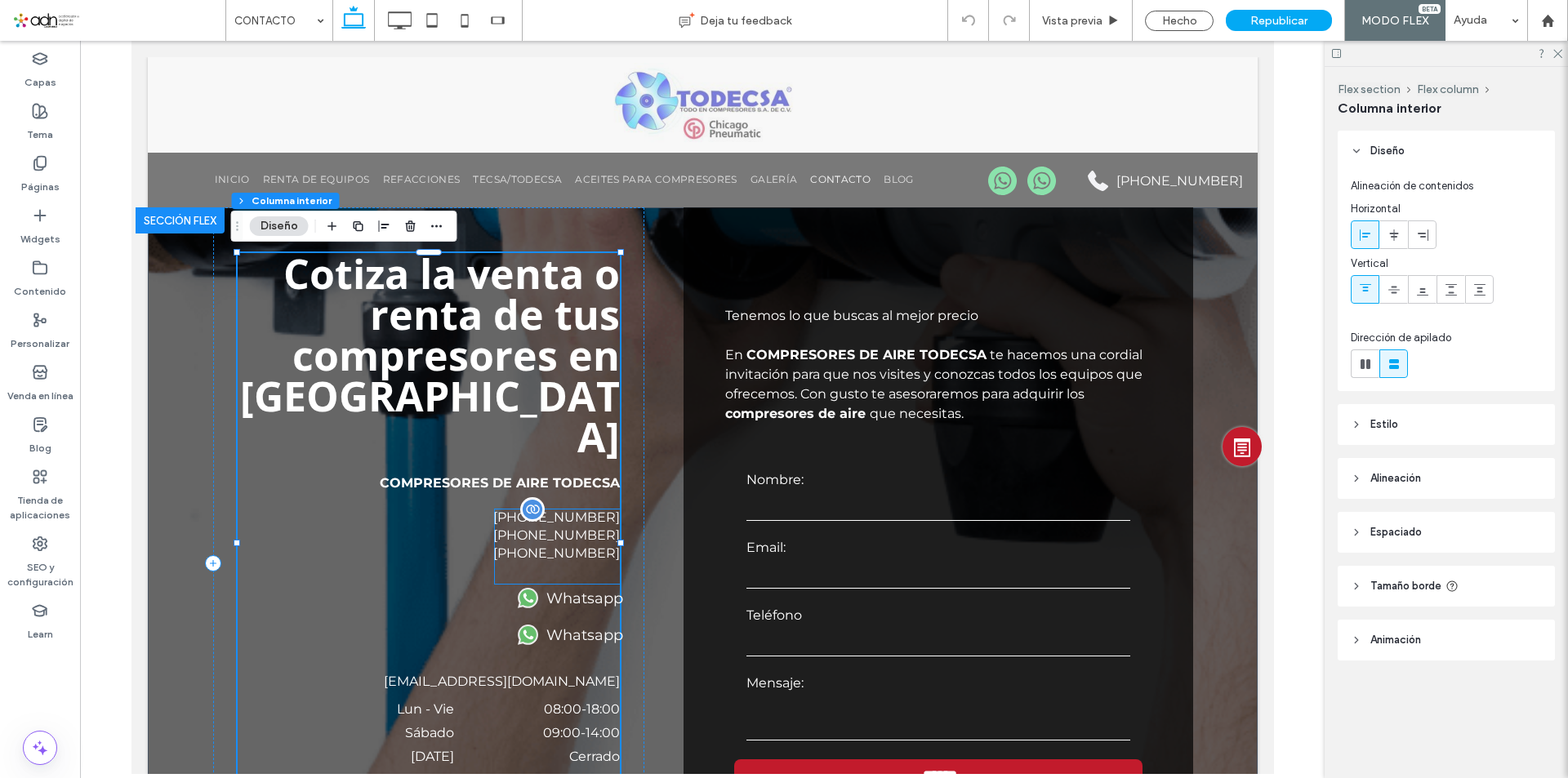
click at [570, 529] on div "33-3811-7275 33-3811-7273 5-555-5555" at bounding box center [557, 546] width 125 height 74
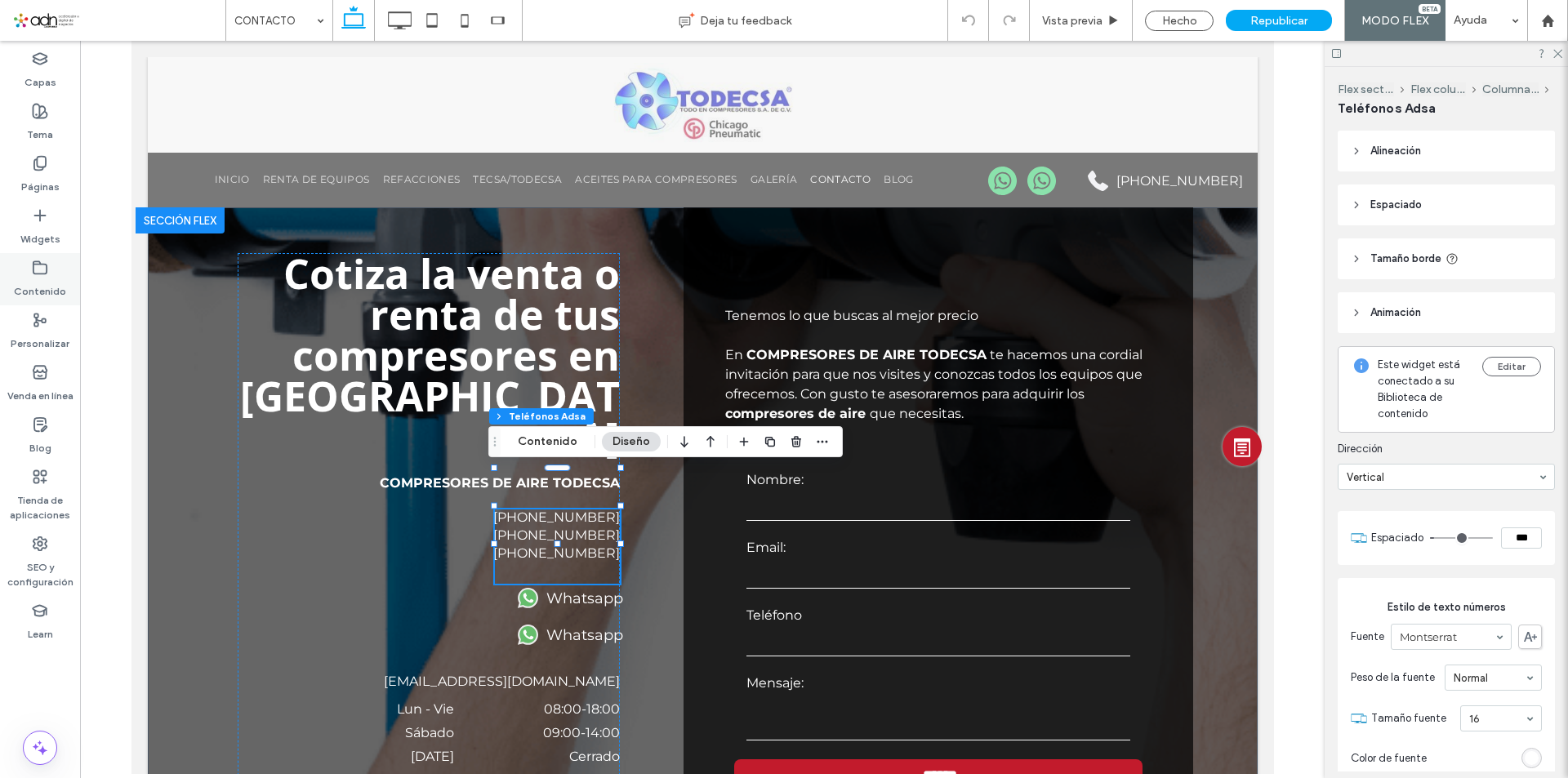
click at [32, 278] on label "Contenido" at bounding box center [40, 287] width 52 height 22
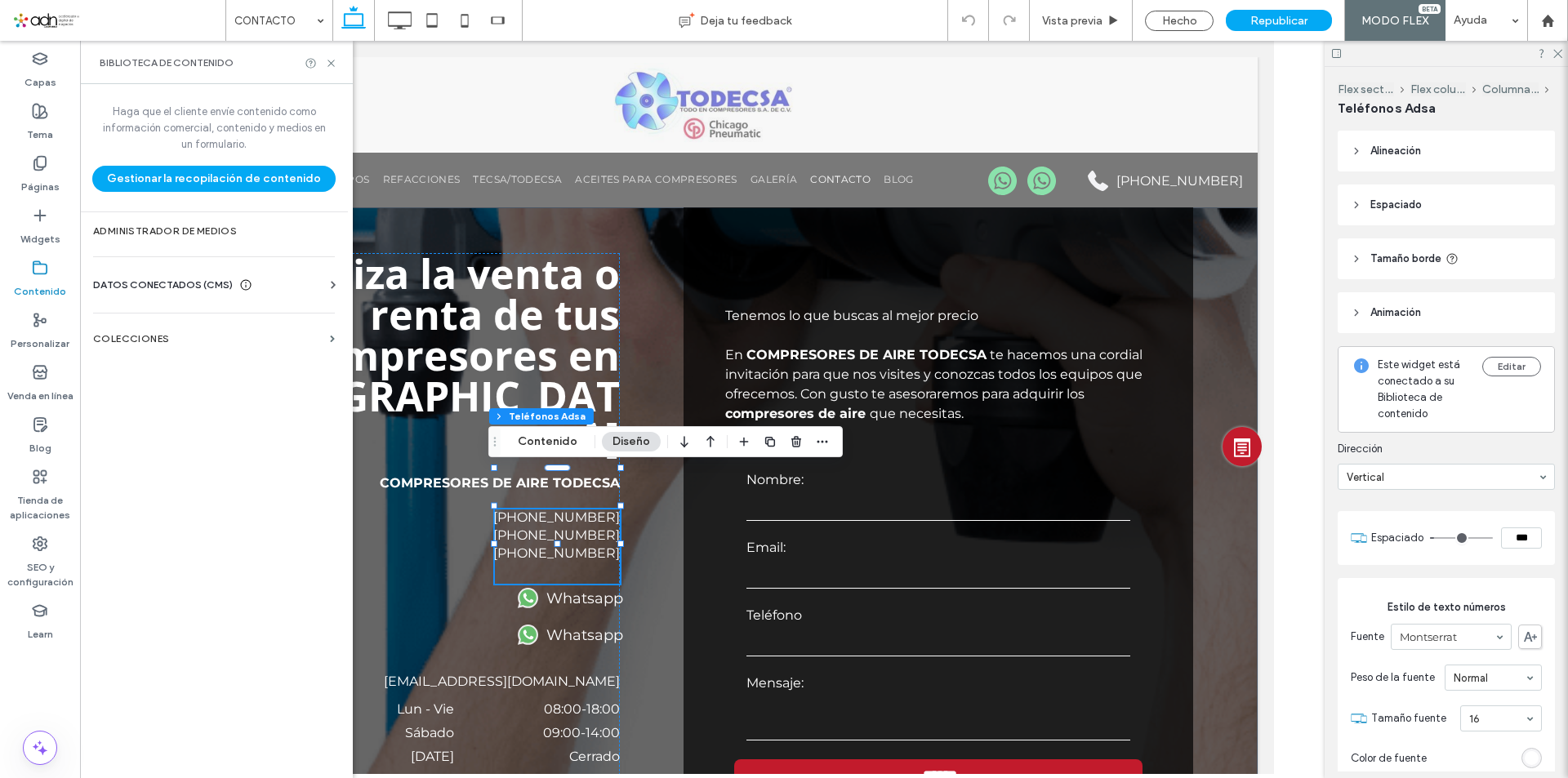
drag, startPoint x: 238, startPoint y: 237, endPoint x: 244, endPoint y: 261, distance: 24.7
click at [243, 258] on div "Haga que el cliente envíe contenido como información comercial, contenido y med…" at bounding box center [214, 429] width 268 height 691
drag, startPoint x: 281, startPoint y: 327, endPoint x: 298, endPoint y: 276, distance: 53.8
click at [298, 276] on div "Haga que el cliente envíe contenido como información comercial, contenido y med…" at bounding box center [214, 429] width 268 height 691
click at [300, 278] on div "DATOS CONECTADOS (CMS)" at bounding box center [217, 284] width 248 height 16
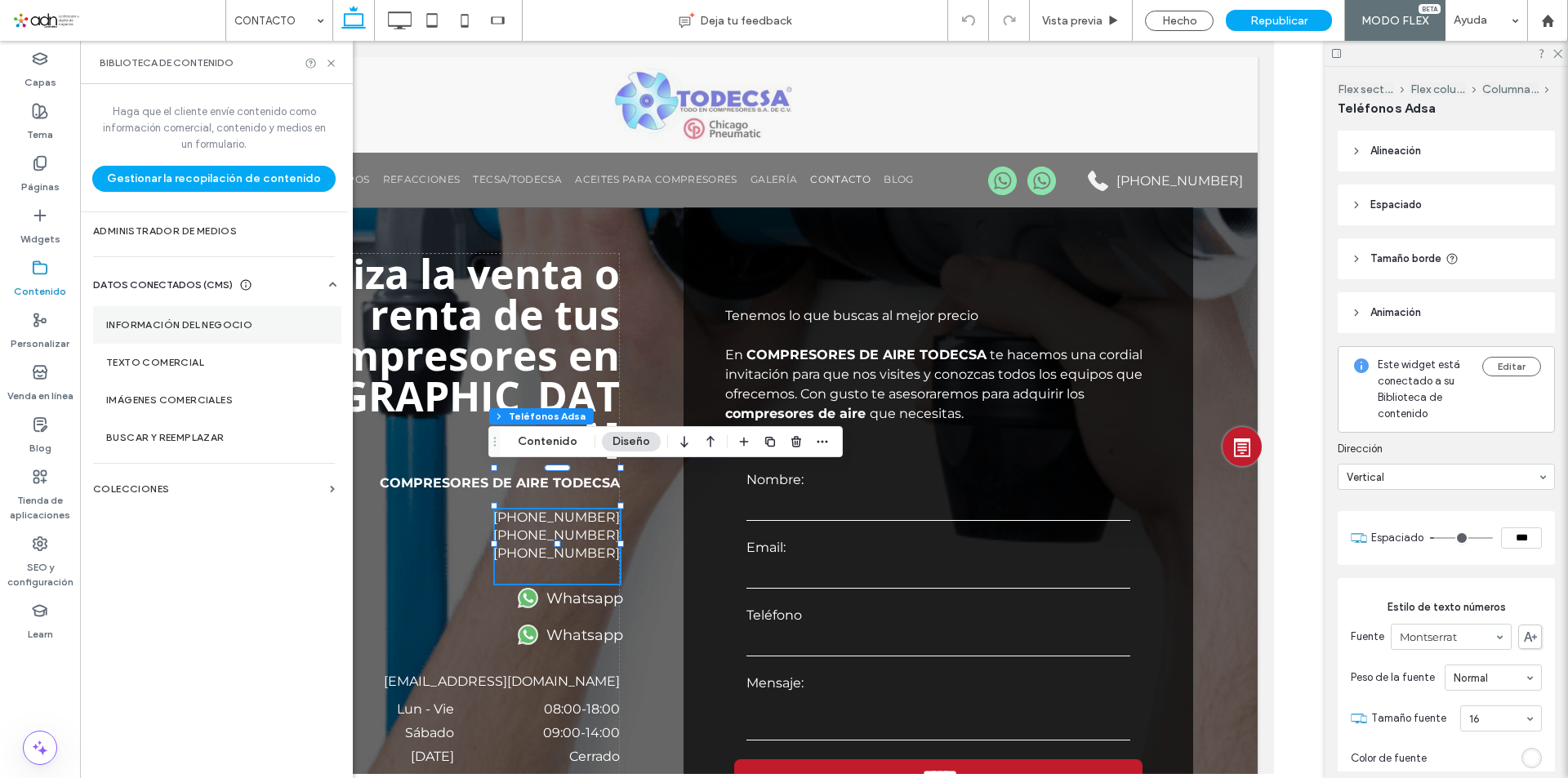
click at [269, 321] on label "Información del negocio" at bounding box center [217, 324] width 222 height 11
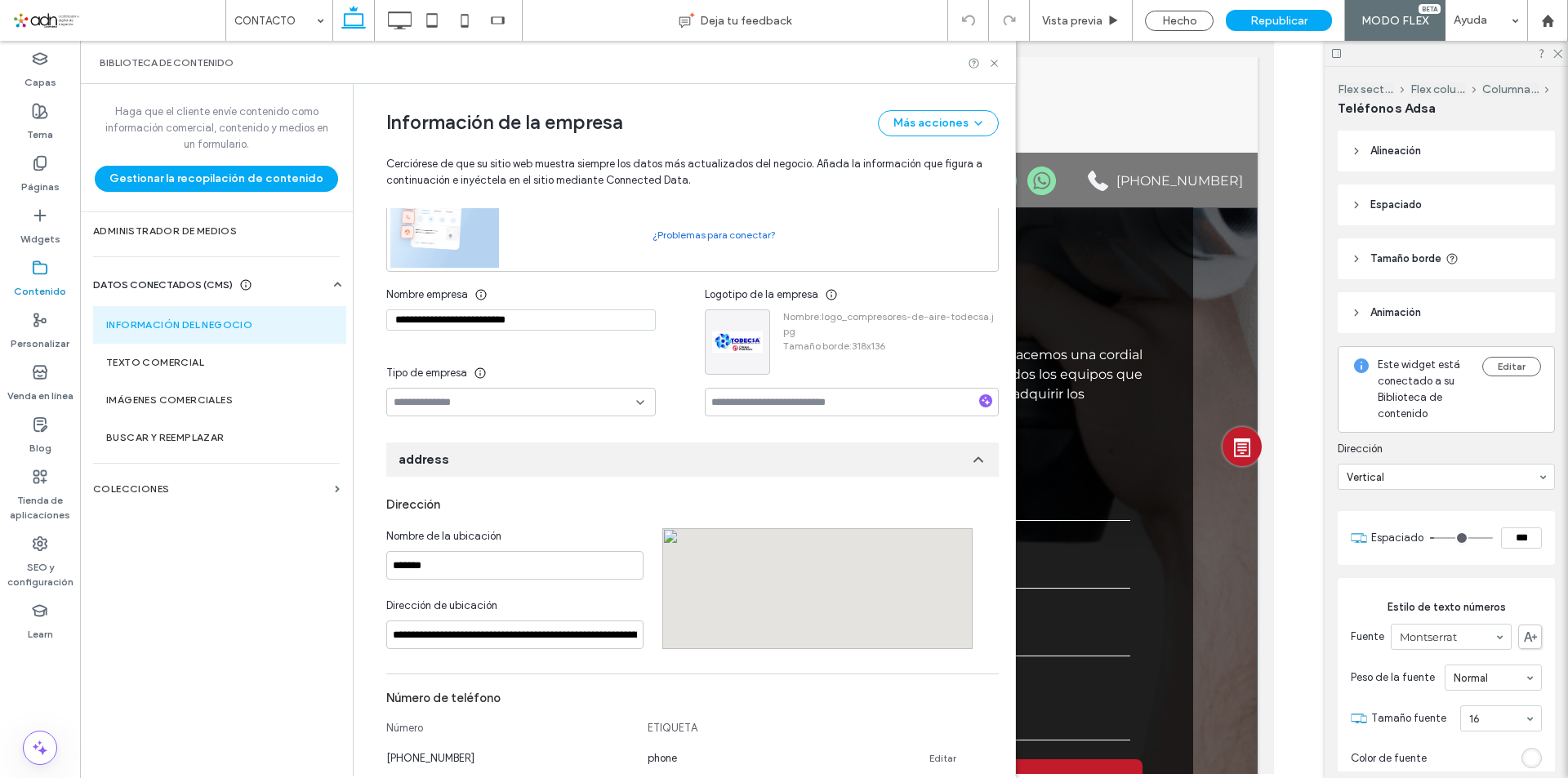
scroll to position [487, 0]
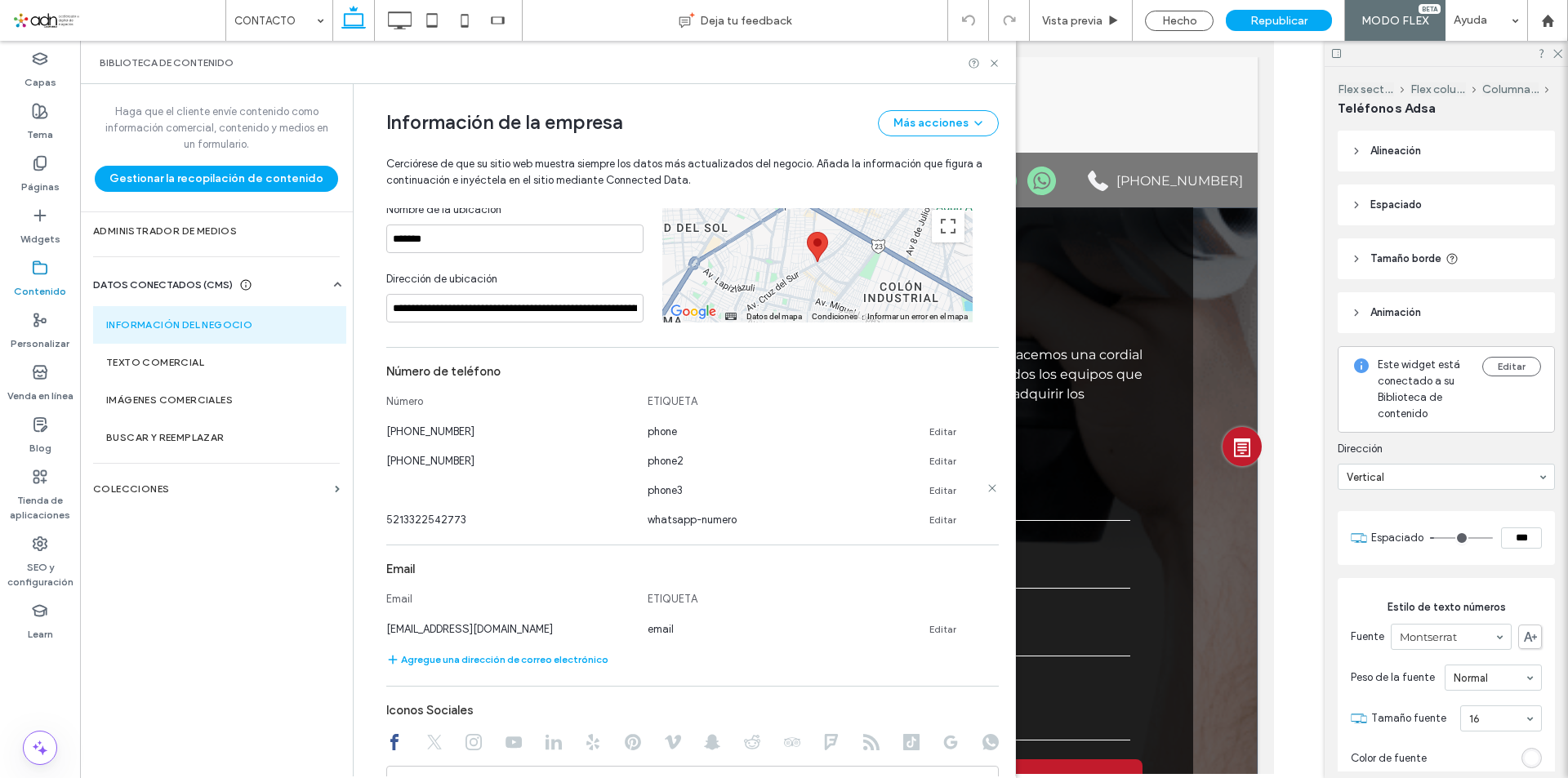
click at [933, 485] on link "Editar" at bounding box center [942, 490] width 27 height 13
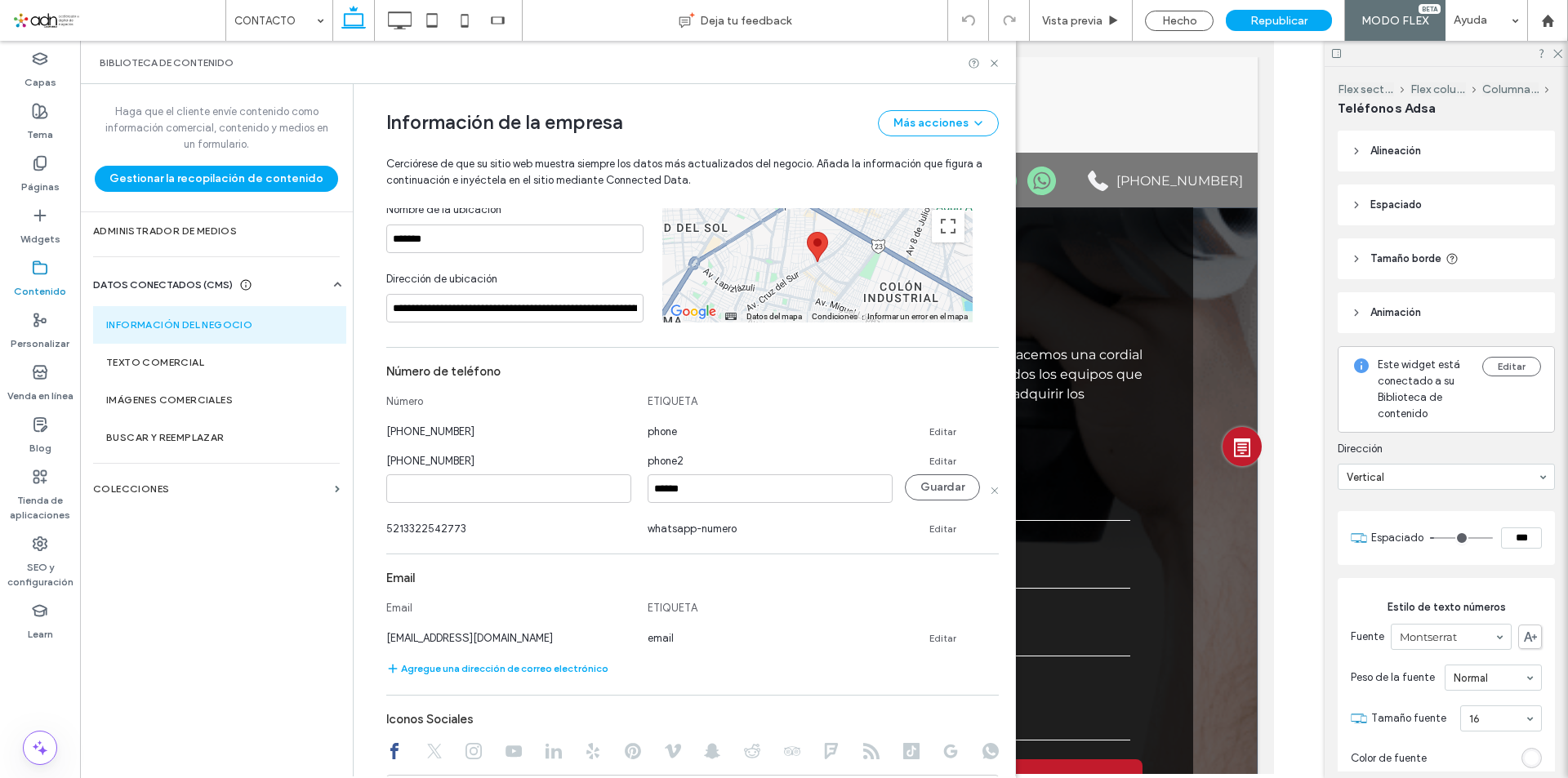
click at [509, 491] on input at bounding box center [508, 488] width 245 height 29
click at [401, 487] on input "**********" at bounding box center [508, 488] width 245 height 29
type input "**********"
click at [927, 481] on button "Guardar" at bounding box center [942, 488] width 75 height 26
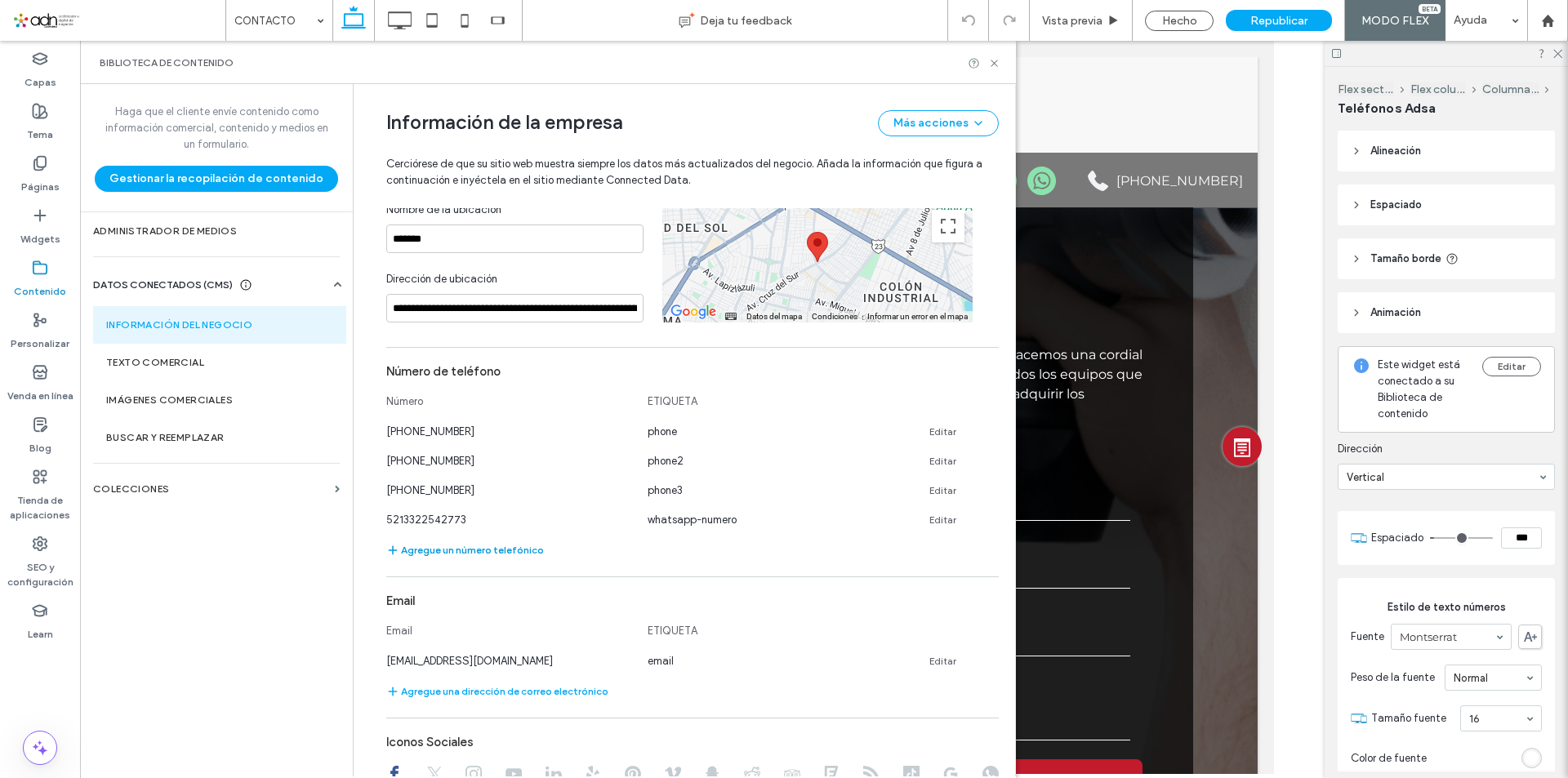
click at [506, 548] on button "Agregue un número telefónico" at bounding box center [465, 550] width 157 height 20
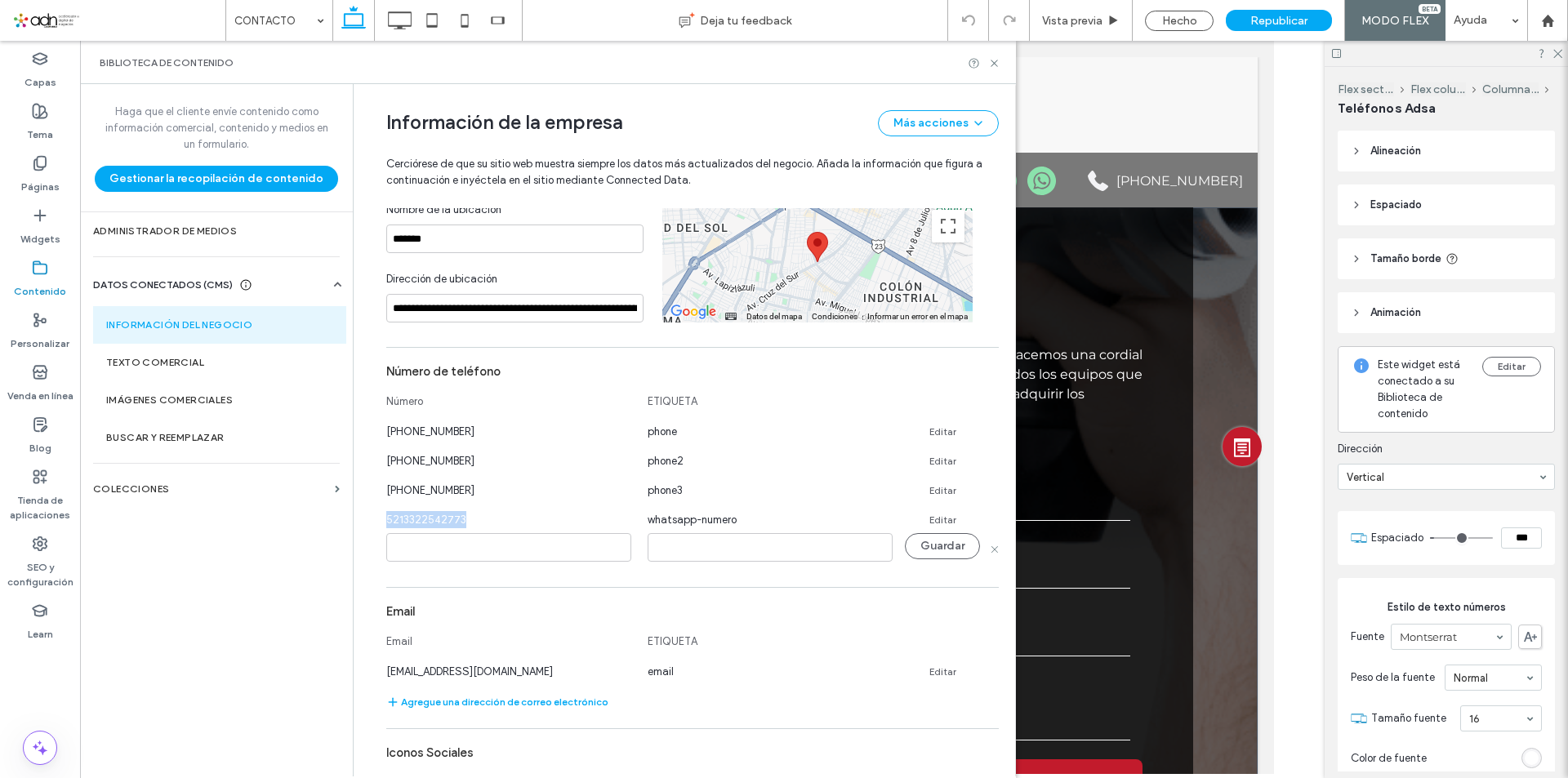
drag, startPoint x: 517, startPoint y: 524, endPoint x: 375, endPoint y: 520, distance: 142.1
click at [375, 520] on div "**********" at bounding box center [679, 620] width 637 height 2046
copy span "5213322542773"
click at [434, 550] on input at bounding box center [508, 547] width 245 height 29
paste input "**********"
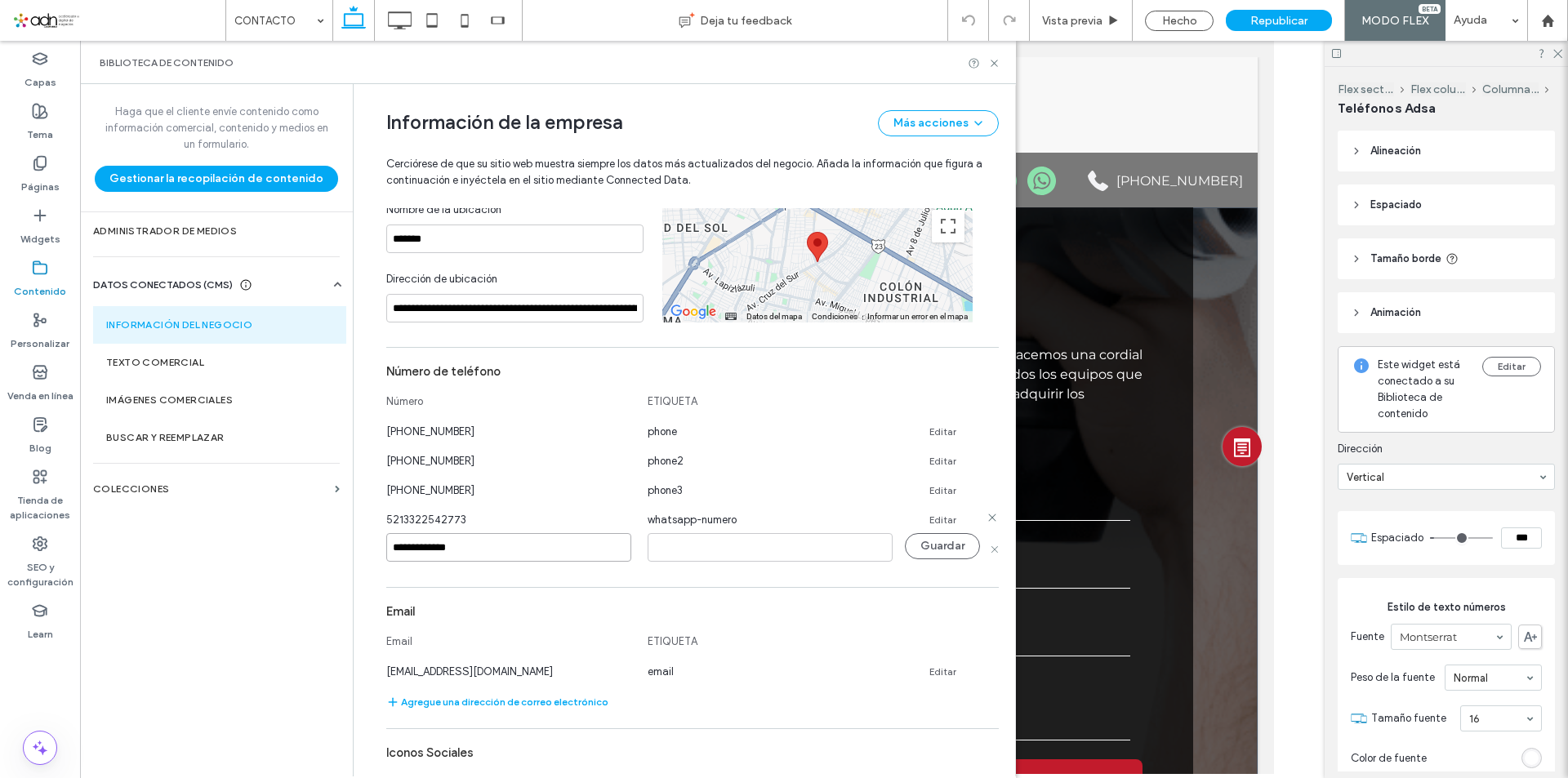
type input "**********"
drag, startPoint x: 768, startPoint y: 521, endPoint x: 633, endPoint y: 520, distance: 135.0
click at [633, 520] on div "5213322542773 whatsapp-numero Editar" at bounding box center [678, 520] width 583 height 17
copy span "whatsapp-numero"
click at [687, 546] on input at bounding box center [769, 547] width 245 height 29
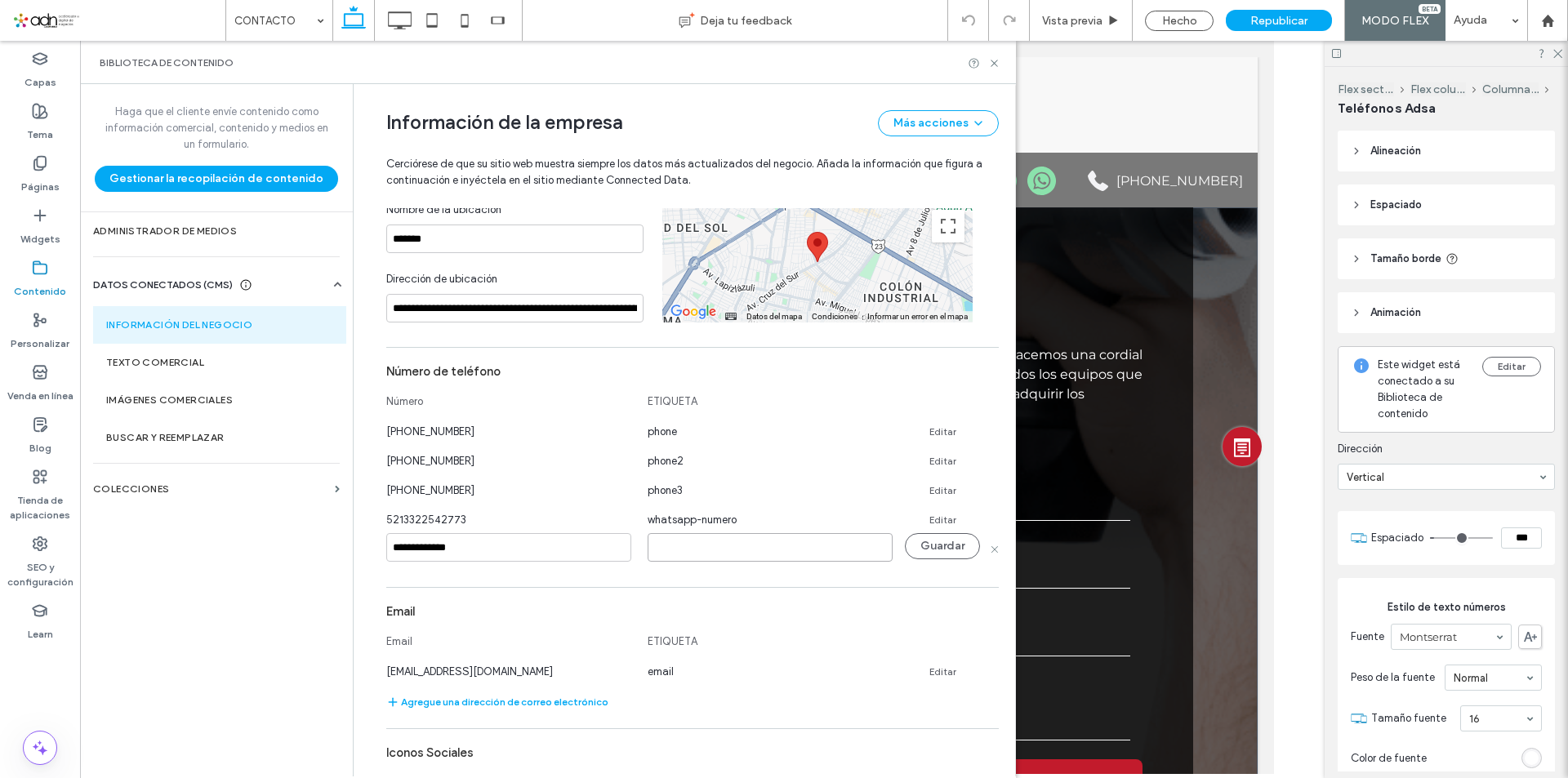
paste input "**********"
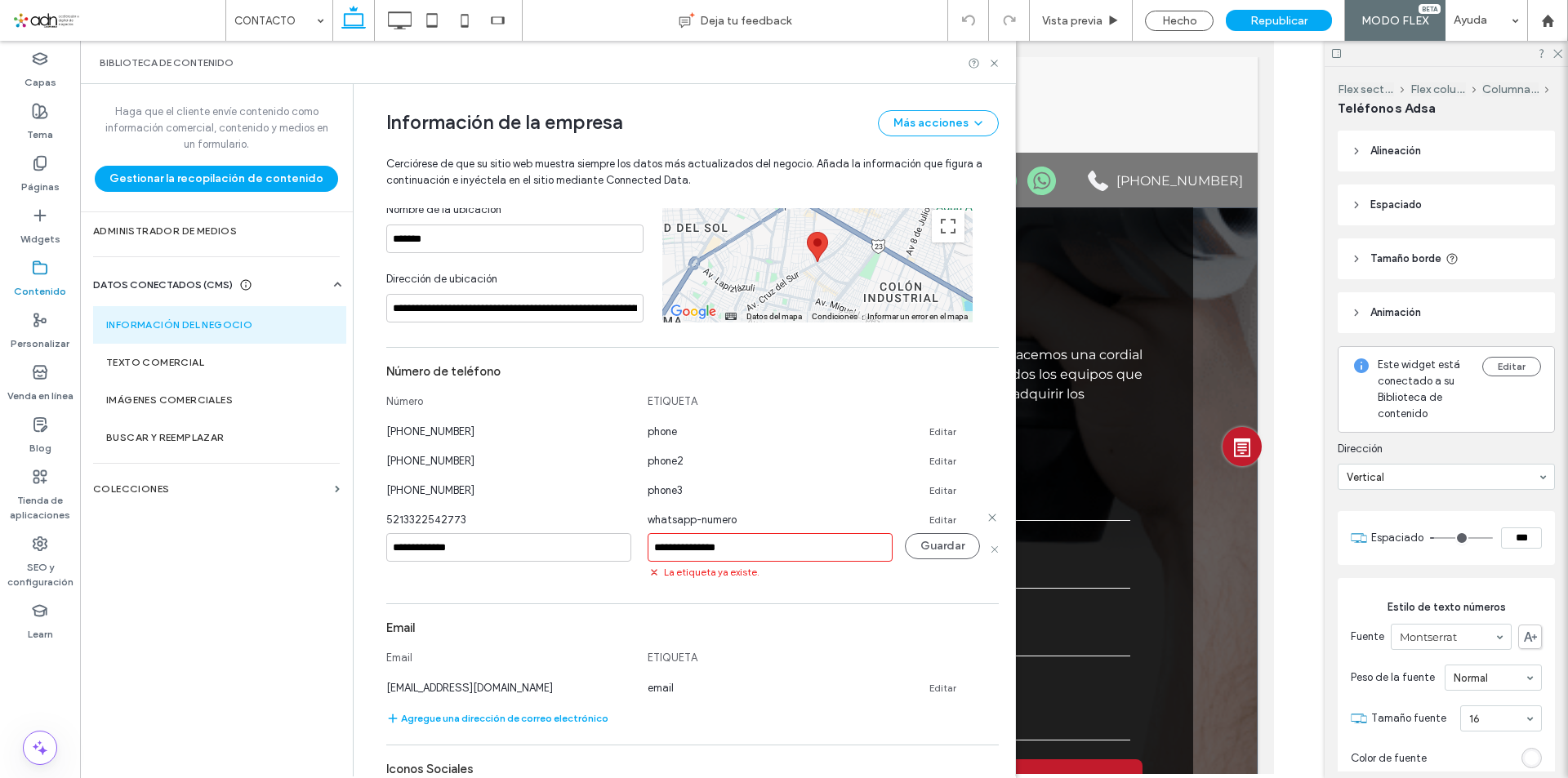
type input "**********"
click at [931, 517] on link "Editar" at bounding box center [942, 520] width 27 height 13
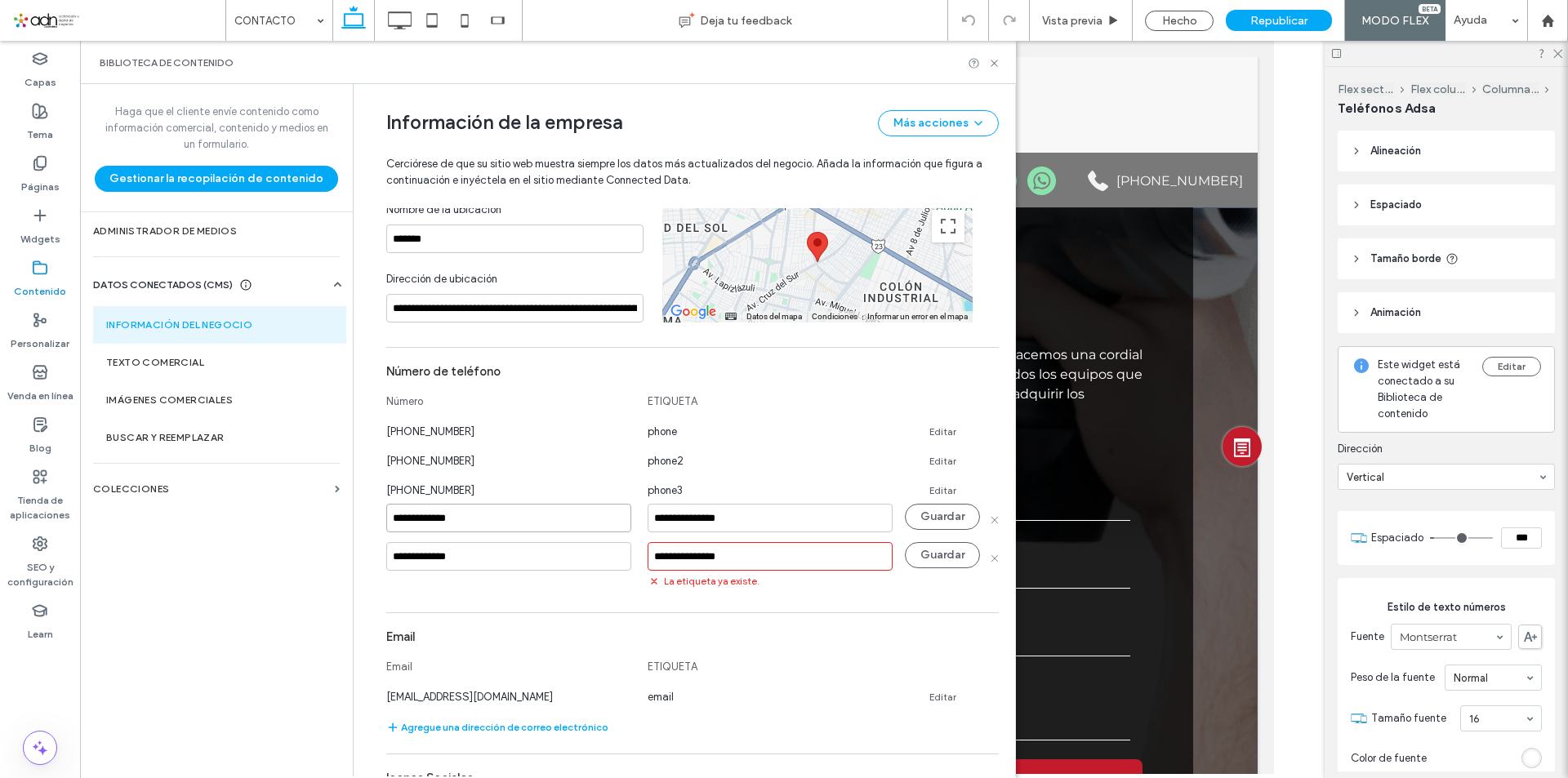
paste input
drag, startPoint x: 539, startPoint y: 526, endPoint x: 392, endPoint y: 526, distance: 147.0
click at [367, 528] on div "**********" at bounding box center [679, 633] width 637 height 2072
click at [396, 514] on input "**********" at bounding box center [508, 518] width 245 height 29
type input "**********"
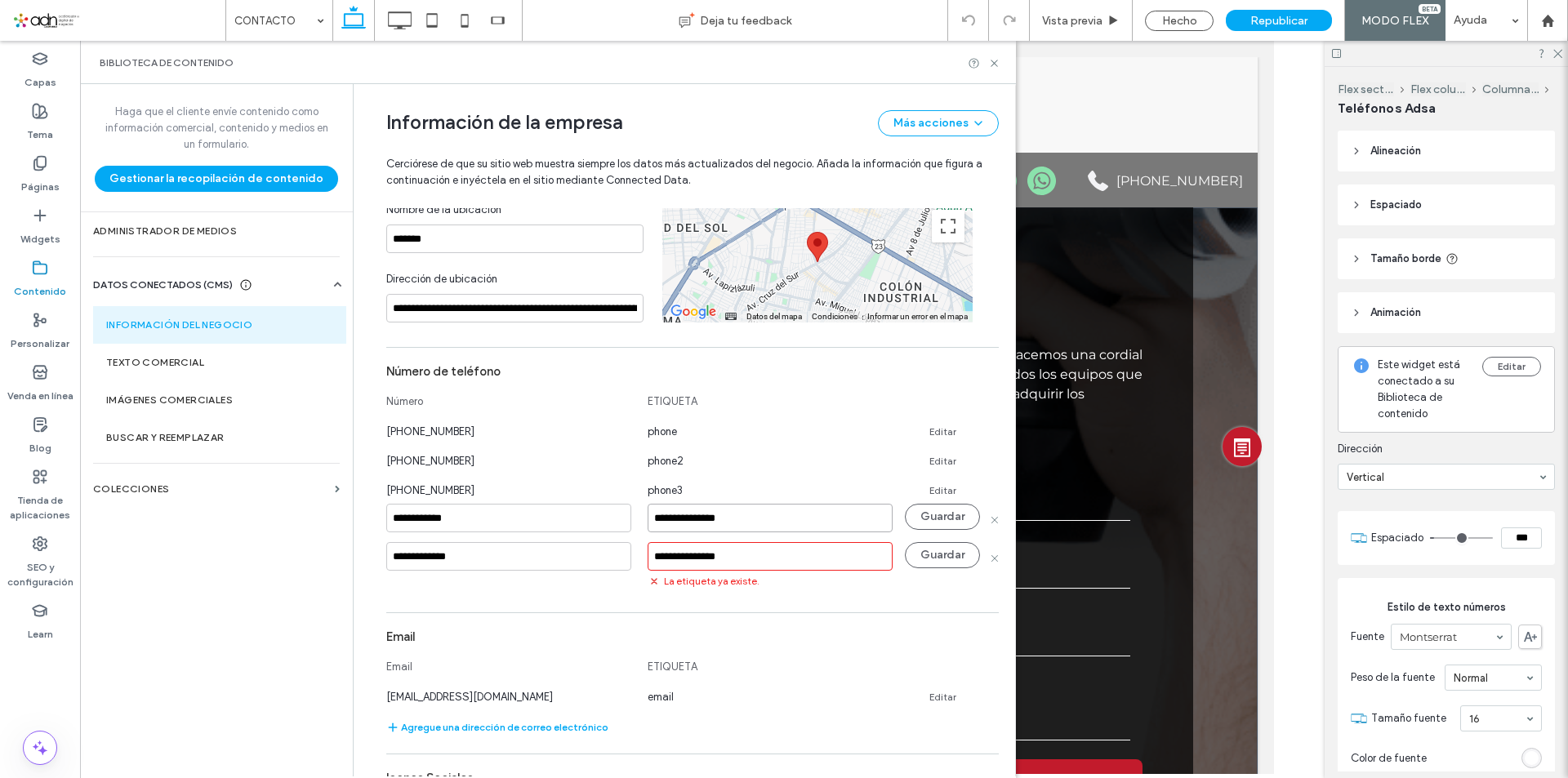
drag, startPoint x: 749, startPoint y: 519, endPoint x: 597, endPoint y: 513, distance: 152.1
click at [597, 513] on div "**********" at bounding box center [692, 519] width 612 height 30
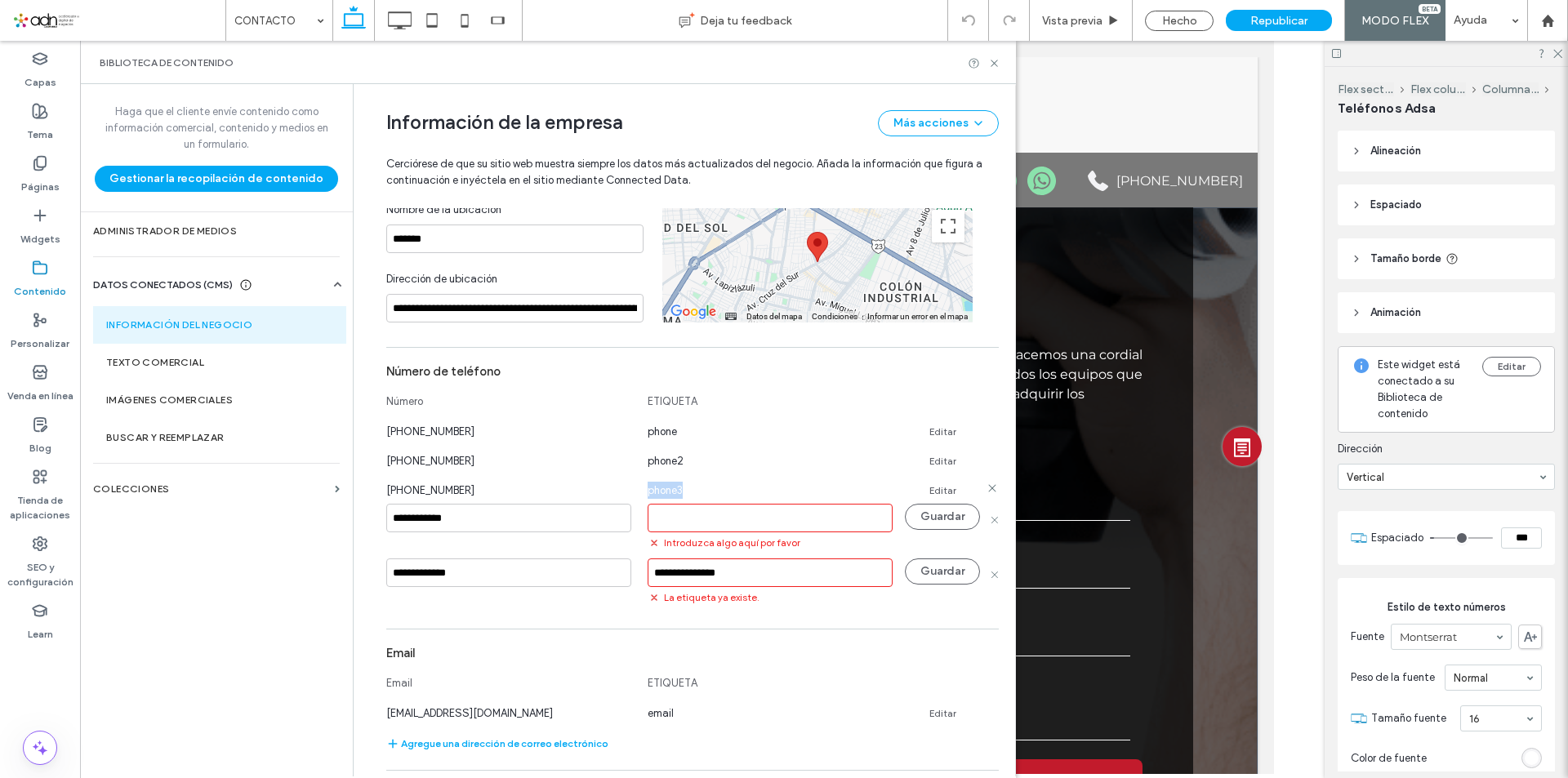
drag, startPoint x: 689, startPoint y: 493, endPoint x: 641, endPoint y: 493, distance: 48.0
click at [647, 493] on div "phone3" at bounding box center [769, 490] width 245 height 17
copy span "phone3"
click at [662, 517] on input at bounding box center [769, 518] width 245 height 29
paste input "******"
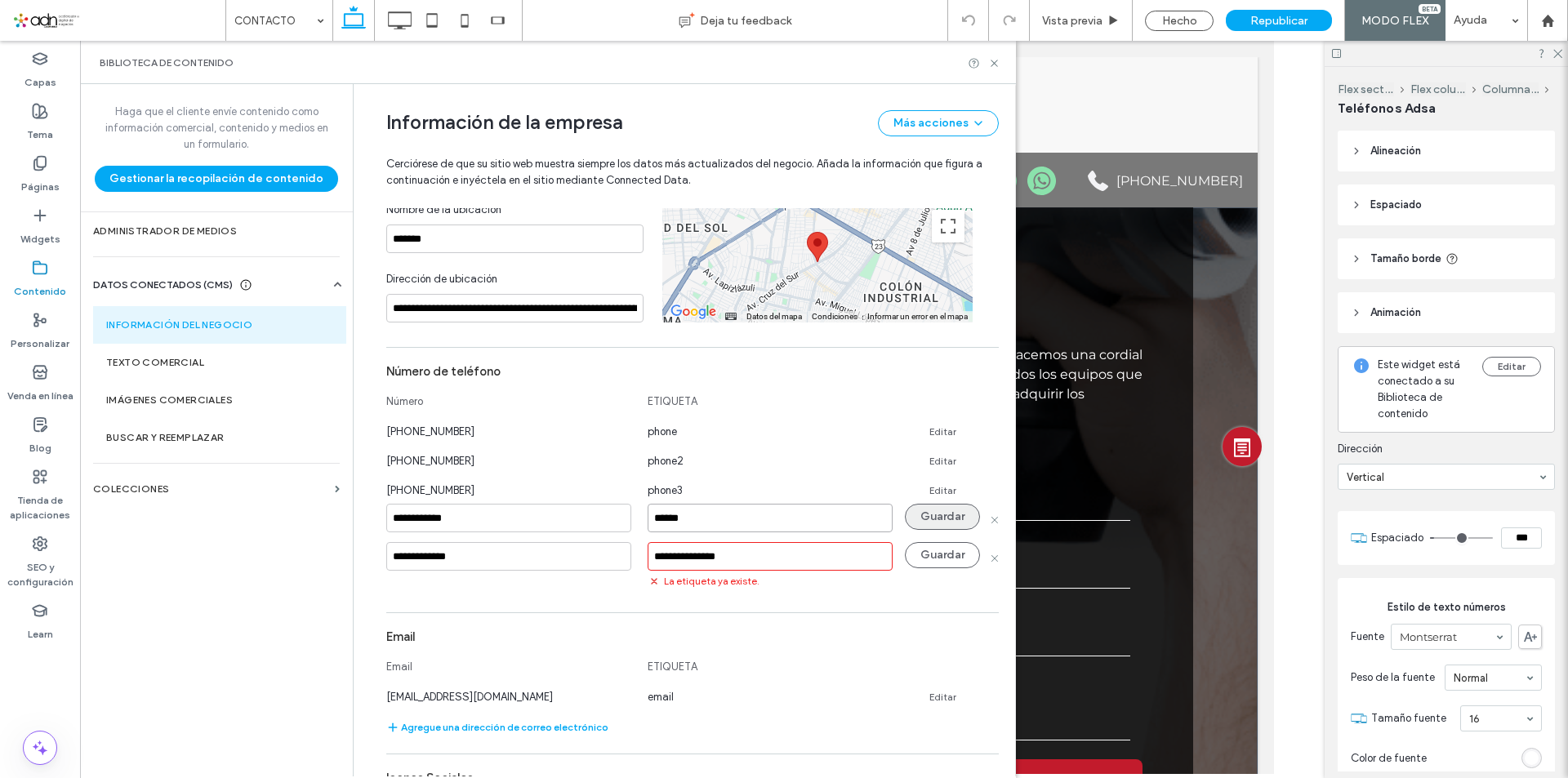
type input "******"
click at [936, 517] on button "Guardar" at bounding box center [942, 517] width 75 height 26
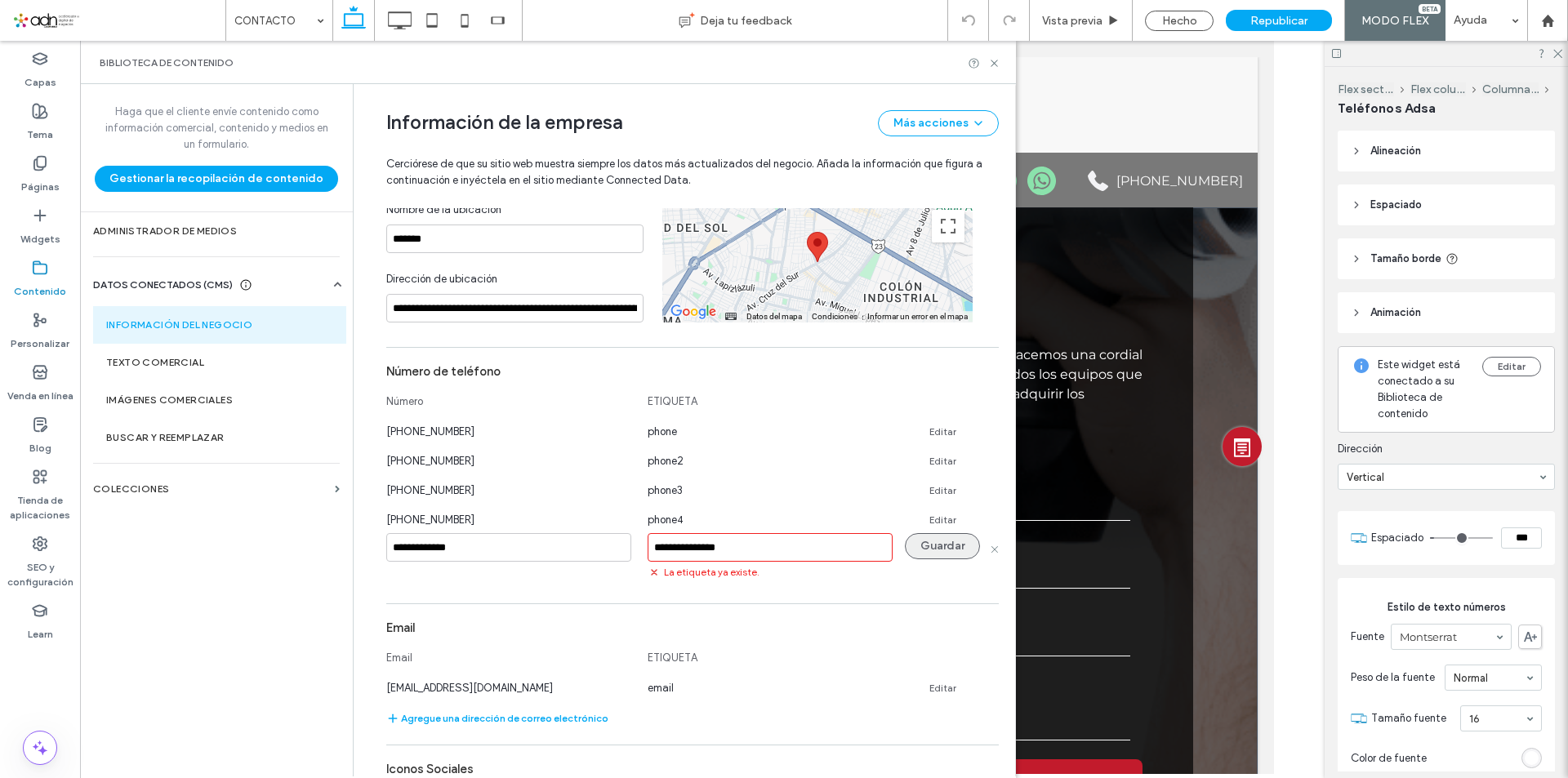
click at [934, 550] on button "Guardar" at bounding box center [942, 546] width 75 height 26
click at [999, 59] on icon at bounding box center [994, 63] width 12 height 12
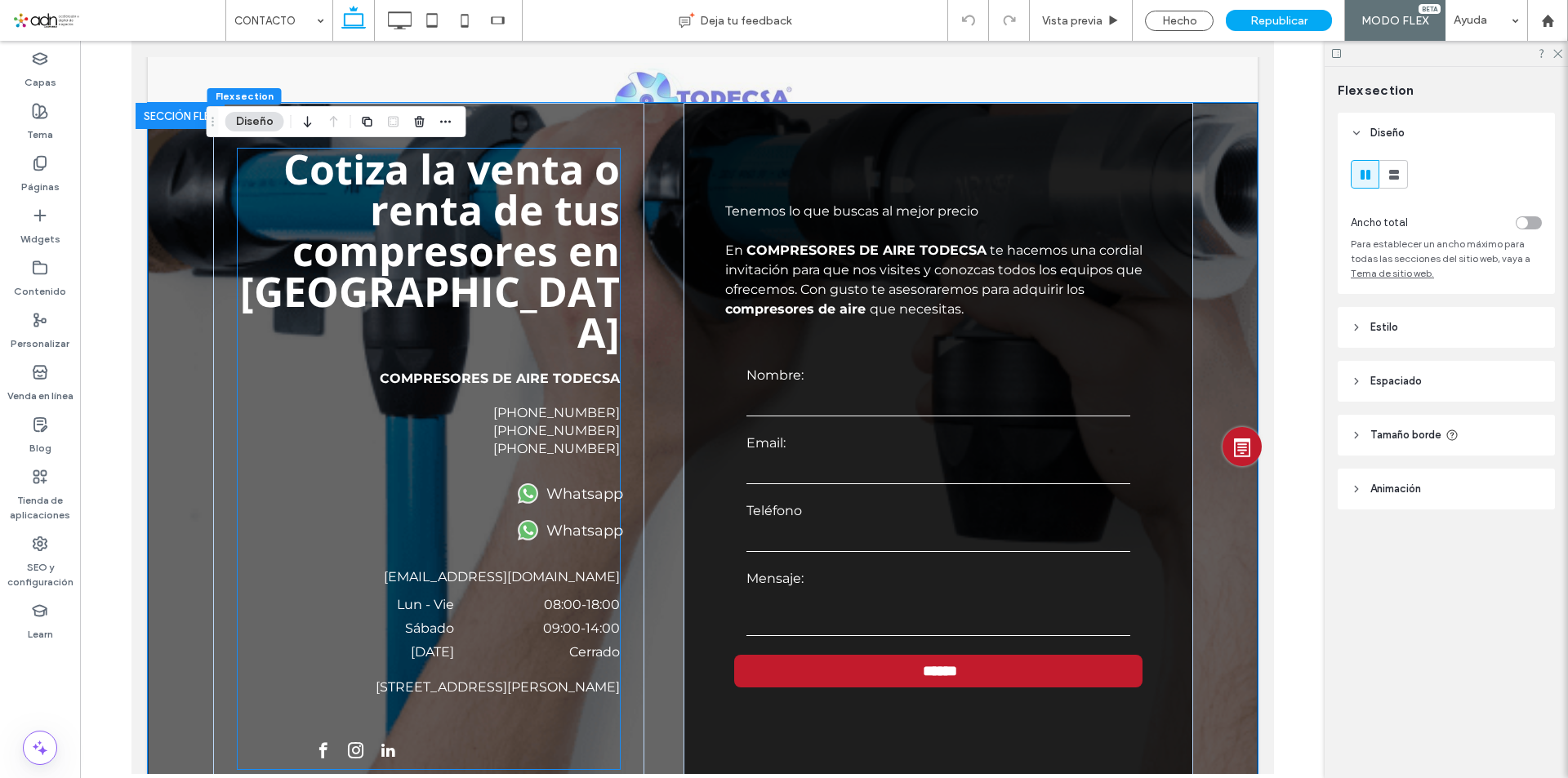
scroll to position [0, 0]
click at [570, 441] on label "33-2254-2773" at bounding box center [556, 449] width 126 height 16
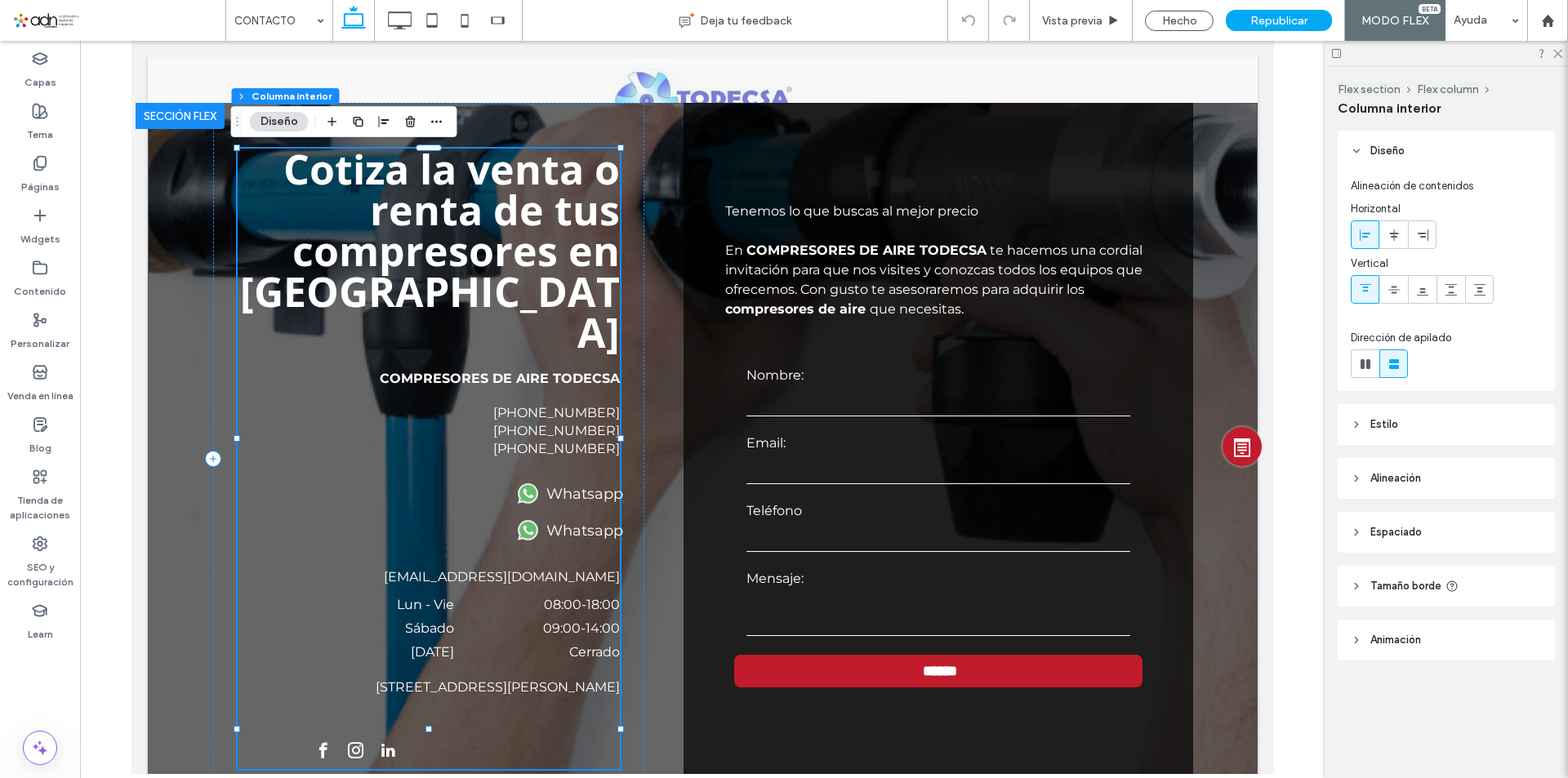
click at [570, 441] on label "33-2254-2773" at bounding box center [556, 449] width 126 height 16
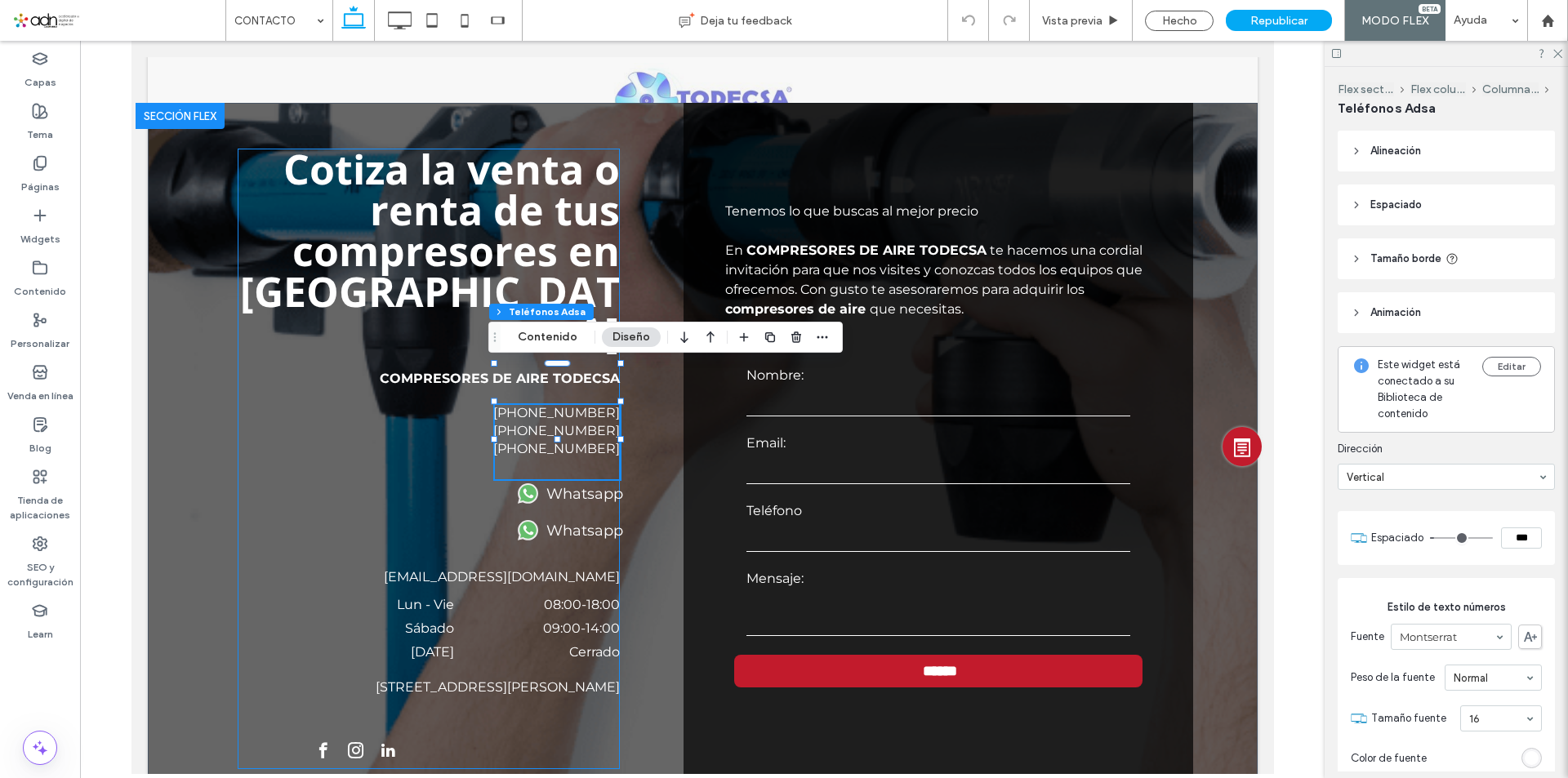
click at [573, 441] on label "33-2254-2773" at bounding box center [556, 449] width 126 height 16
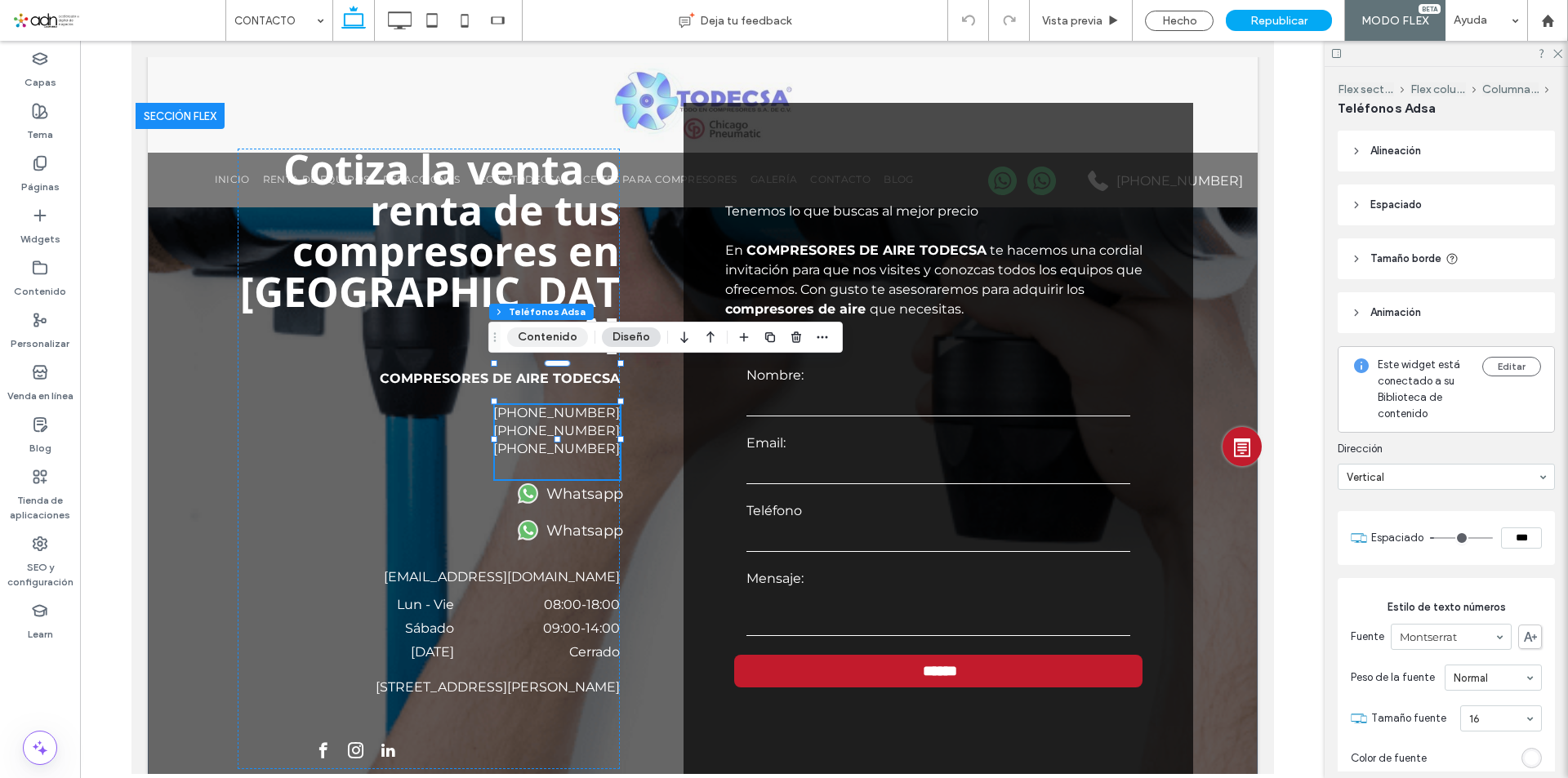
drag, startPoint x: 554, startPoint y: 345, endPoint x: 777, endPoint y: 330, distance: 223.5
click at [554, 345] on button "Contenido" at bounding box center [548, 337] width 81 height 20
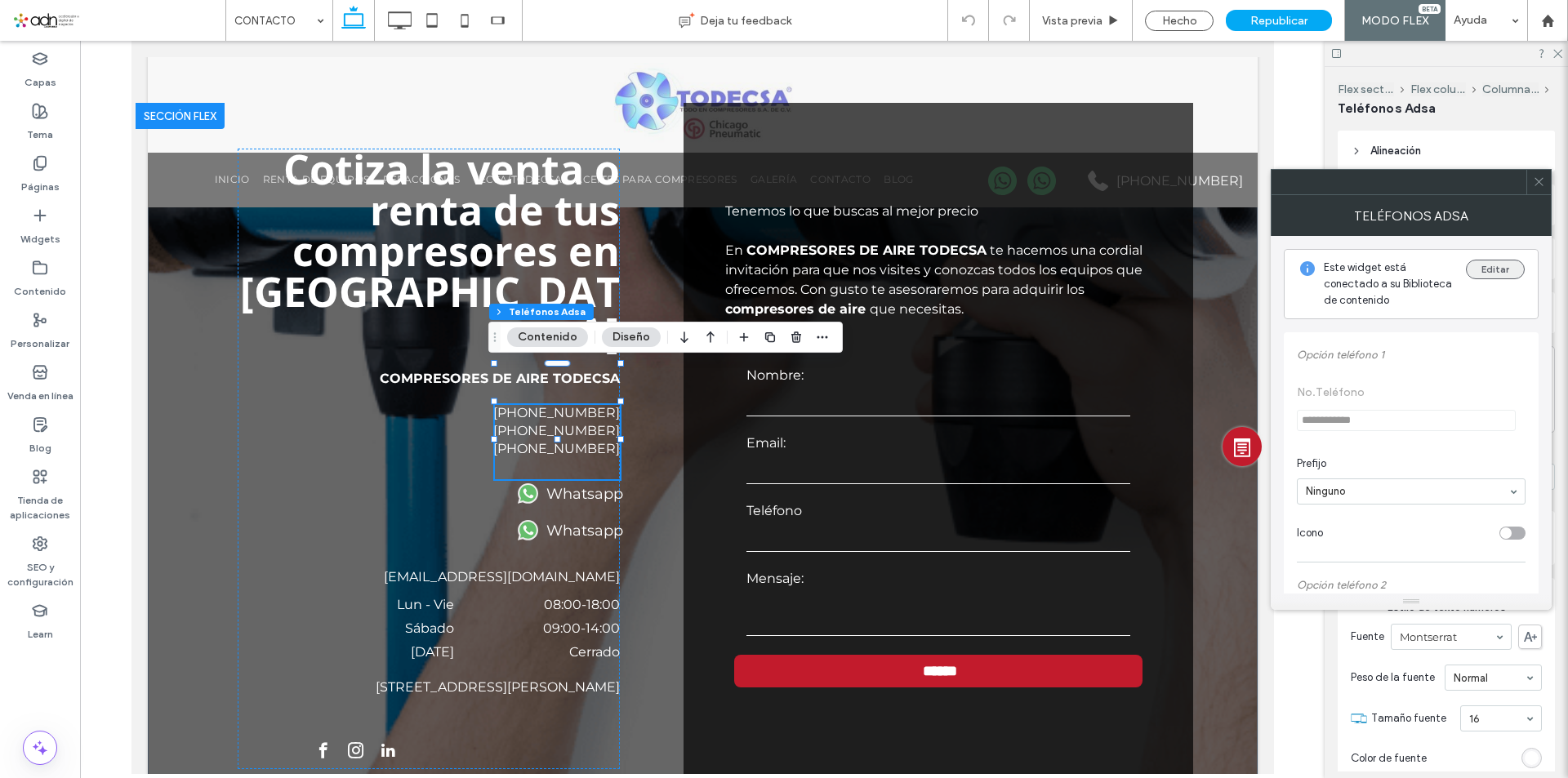
click at [1502, 275] on button "Editar" at bounding box center [1495, 269] width 59 height 20
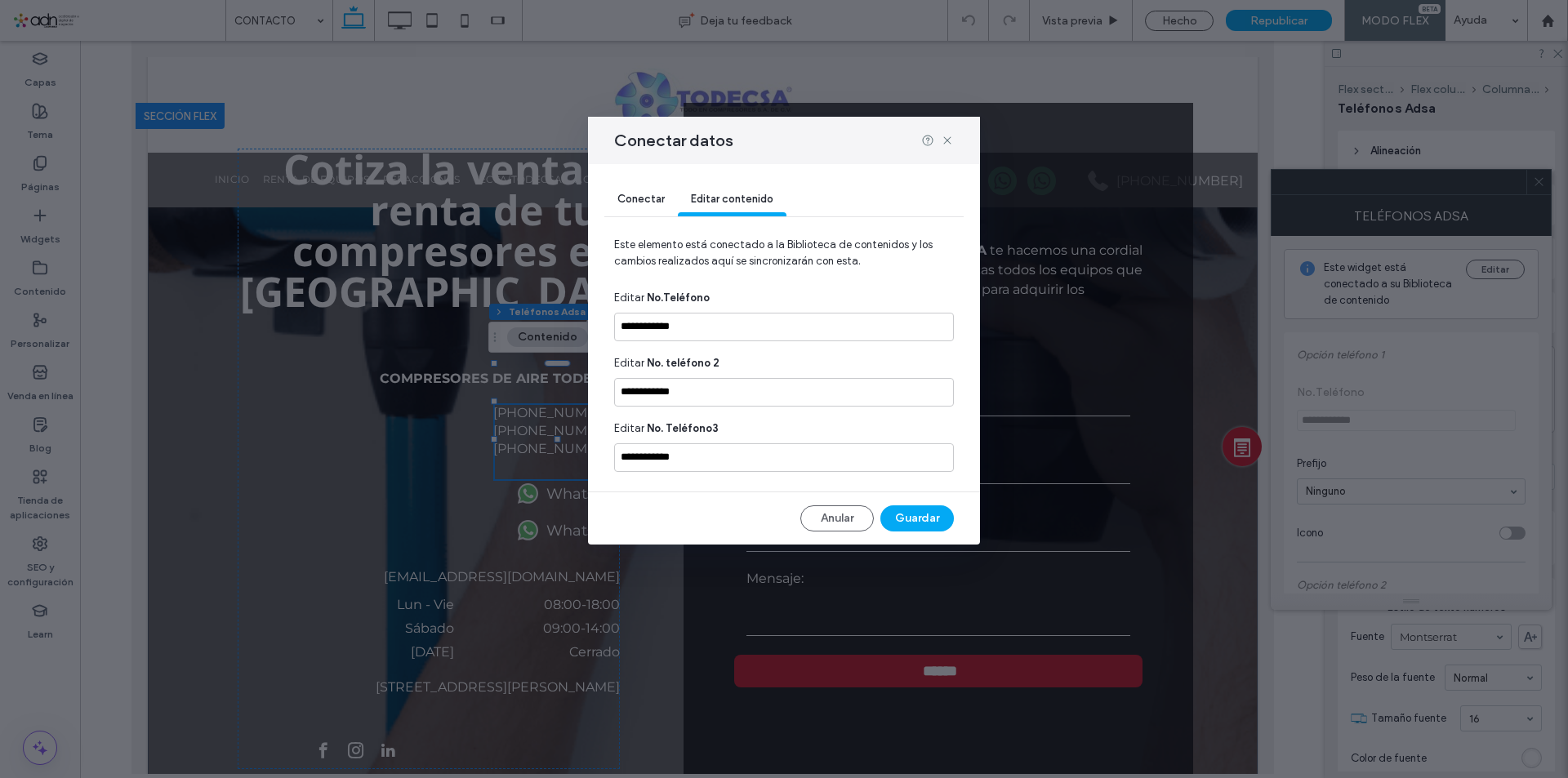
click at [644, 200] on span "Conectar" at bounding box center [641, 199] width 48 height 12
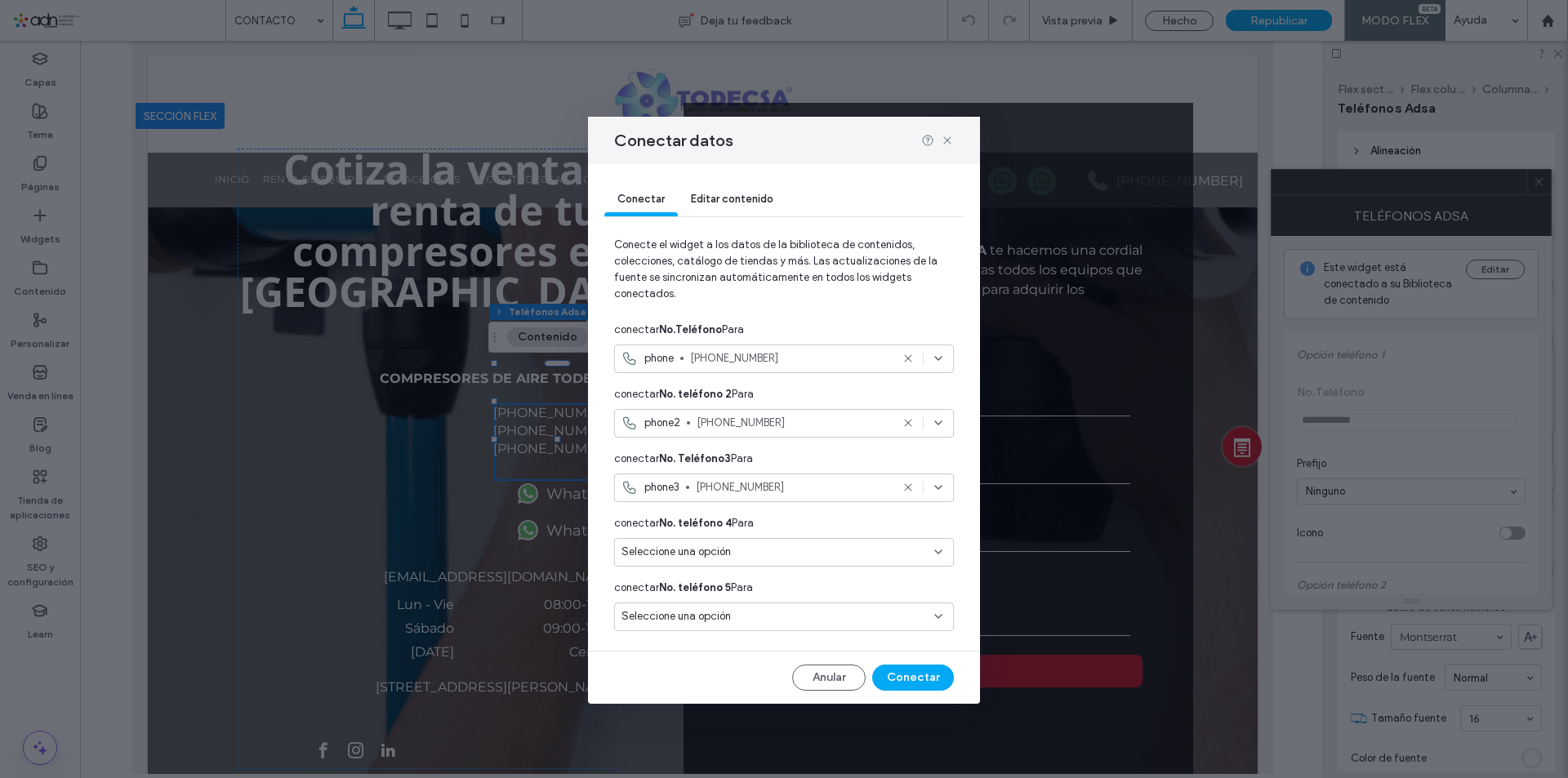
click at [781, 514] on div "conectar No. teléfono 4 Para" at bounding box center [783, 524] width 340 height 29
click at [781, 520] on div "conectar No. teléfono 4 Para" at bounding box center [783, 524] width 340 height 29
click at [723, 529] on span "conectar No. teléfono 4 Para" at bounding box center [684, 523] width 140 height 16
drag, startPoint x: 920, startPoint y: 569, endPoint x: 922, endPoint y: 560, distance: 9.2
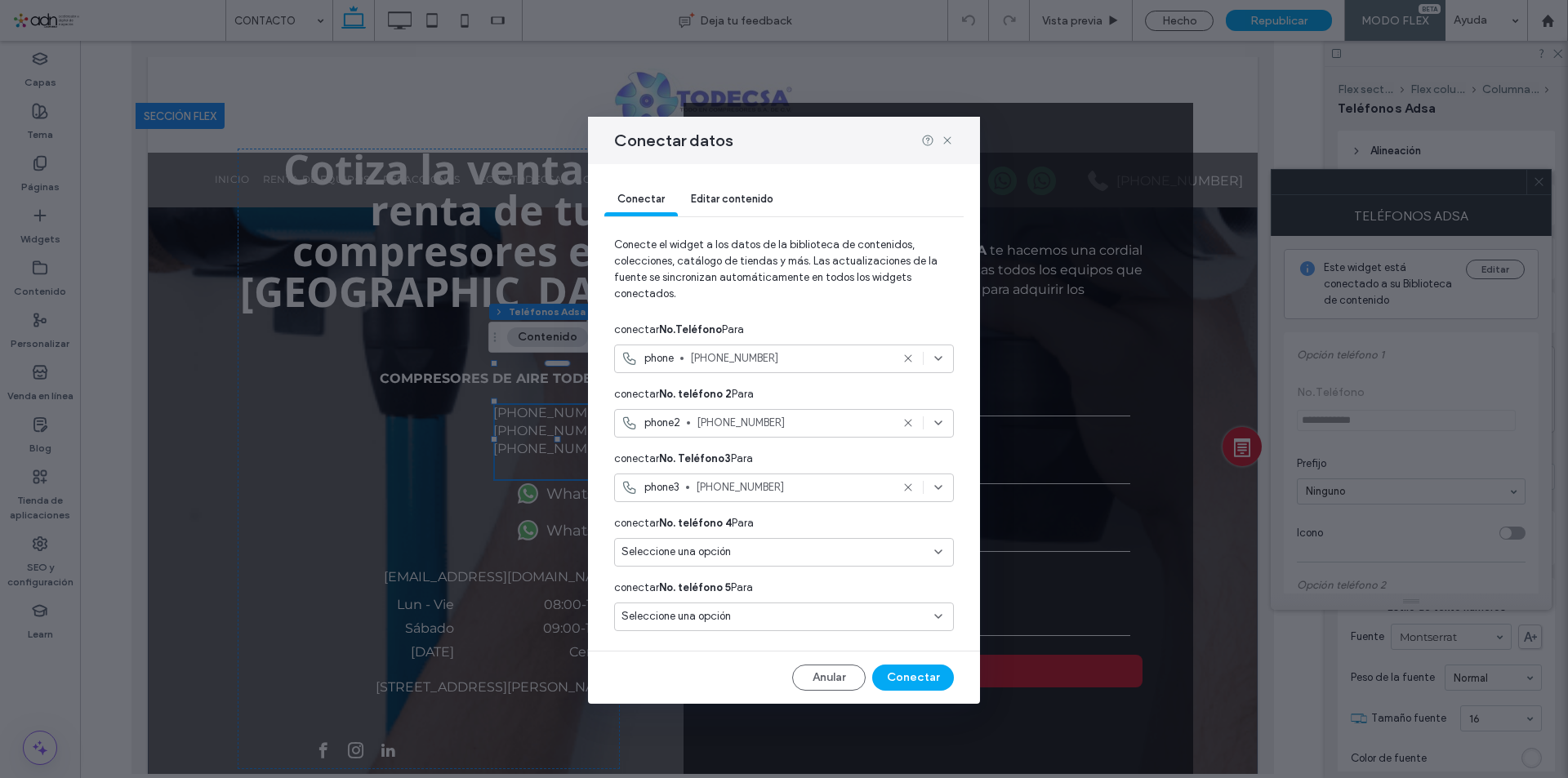
click at [919, 569] on div "Seleccione una opción" at bounding box center [783, 556] width 340 height 35
click at [923, 557] on div "Seleccione una opción" at bounding box center [774, 552] width 305 height 16
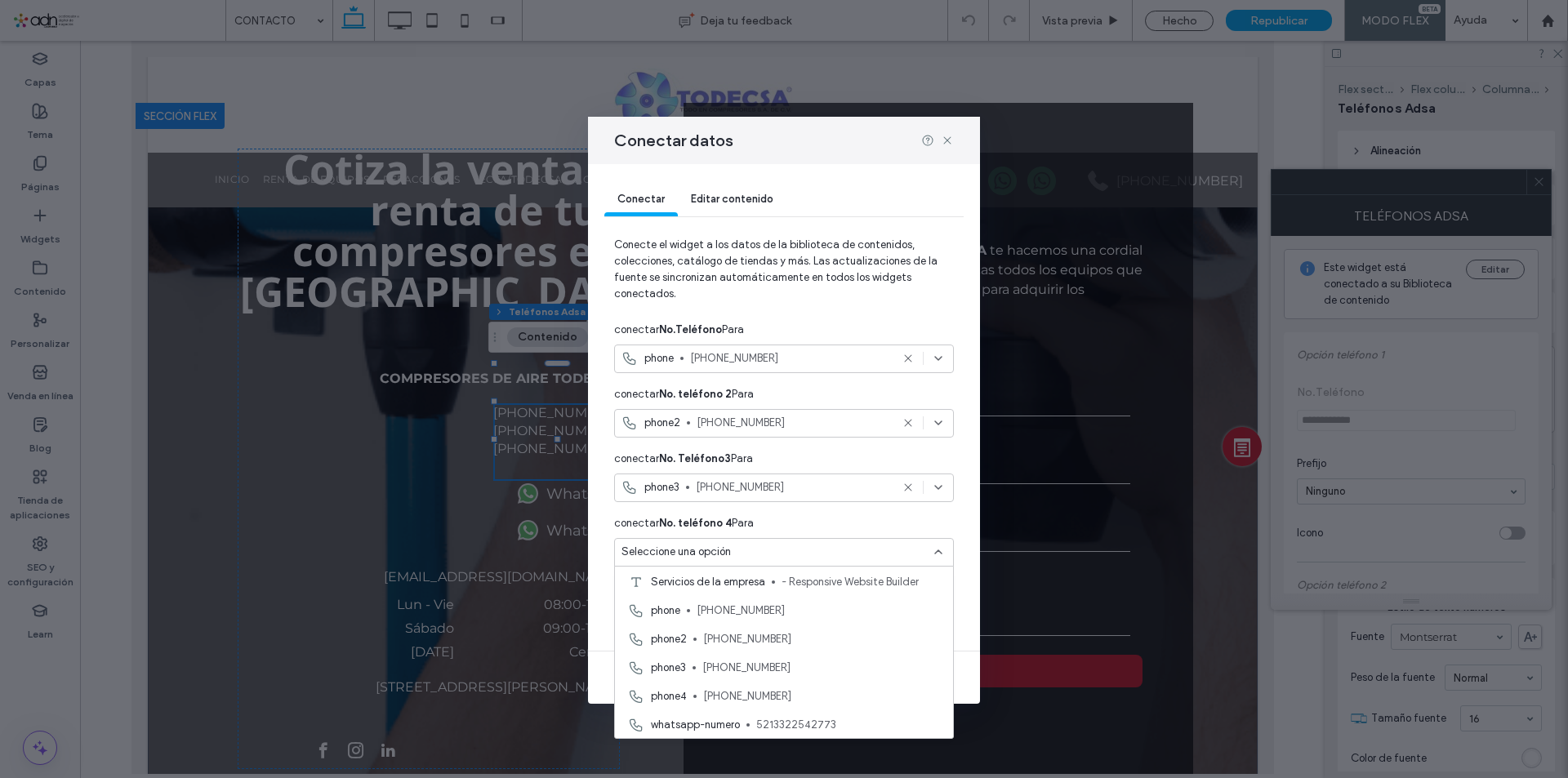
scroll to position [163, 0]
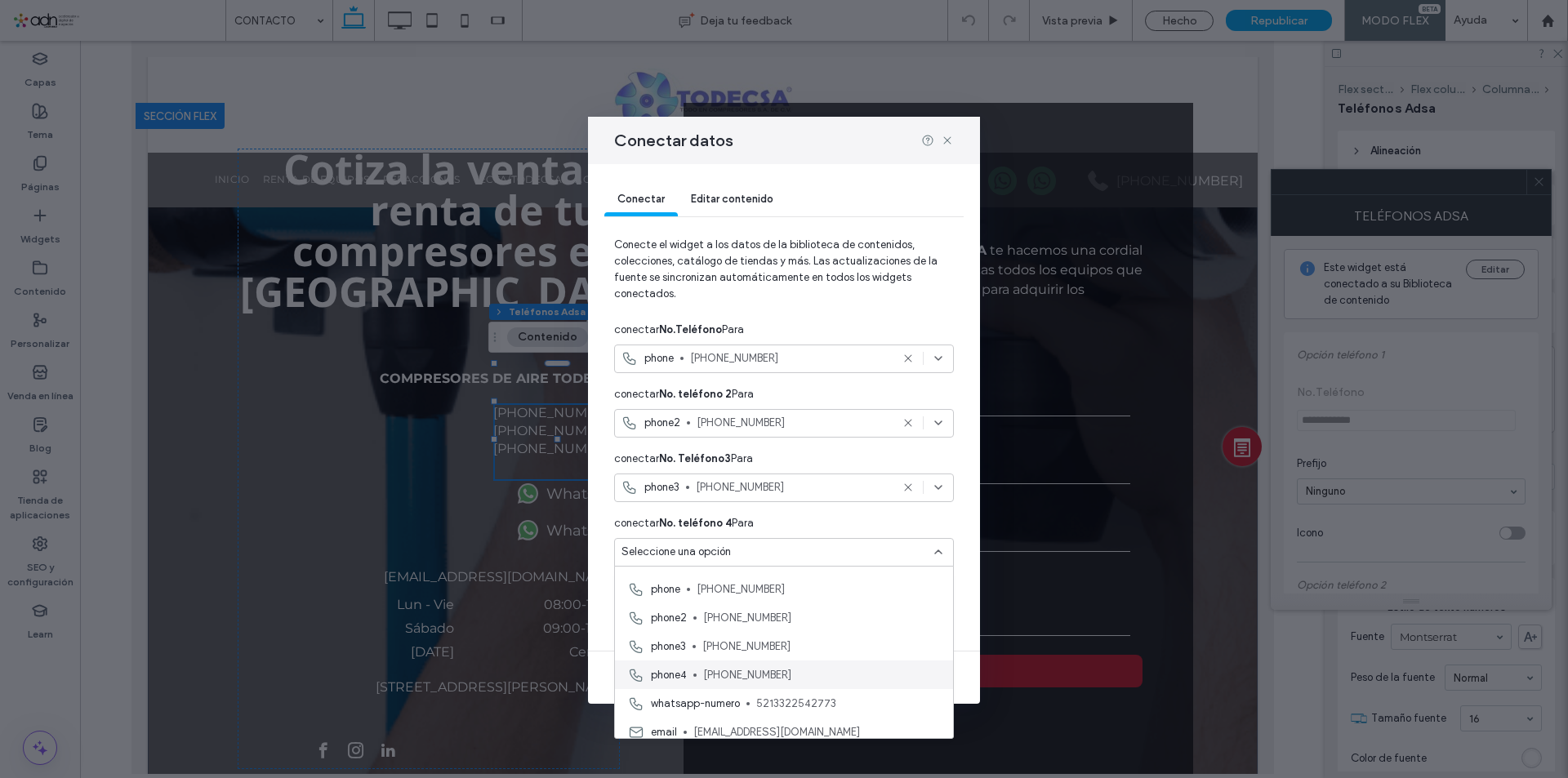
click at [768, 672] on span "33-2814-6280" at bounding box center [821, 675] width 237 height 16
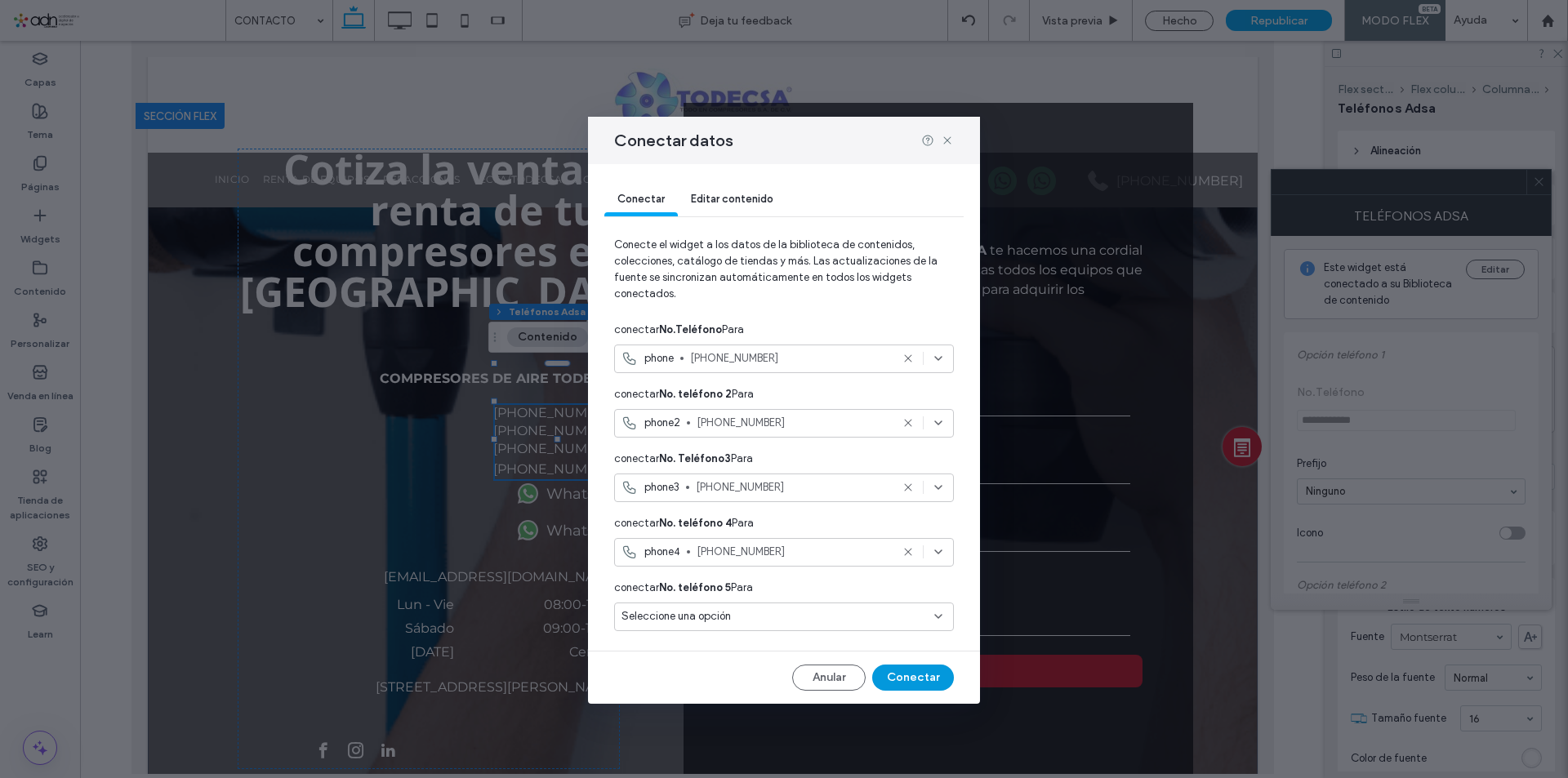
click at [914, 683] on button "Conectar" at bounding box center [913, 678] width 81 height 26
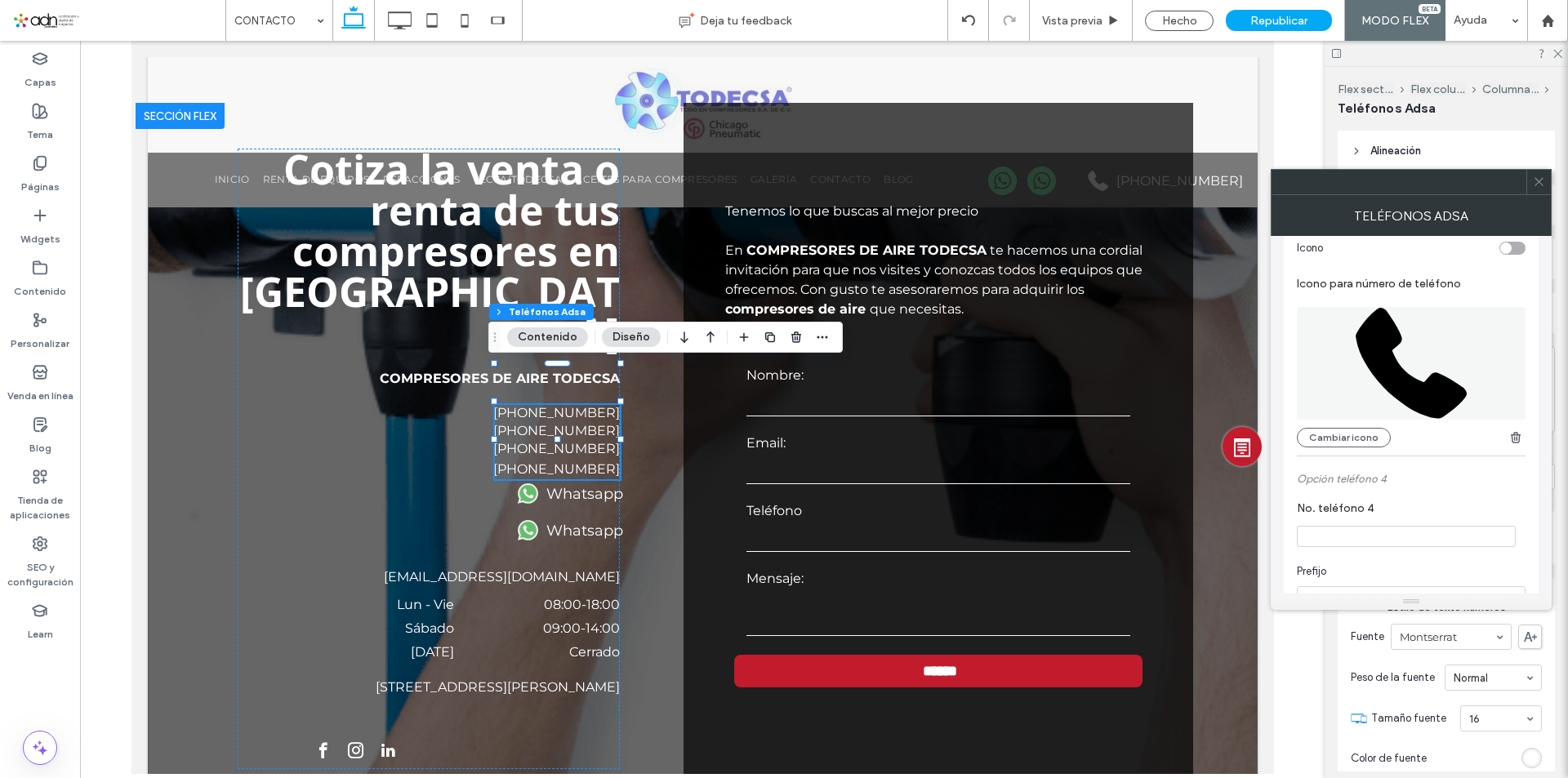
scroll to position [654, 0]
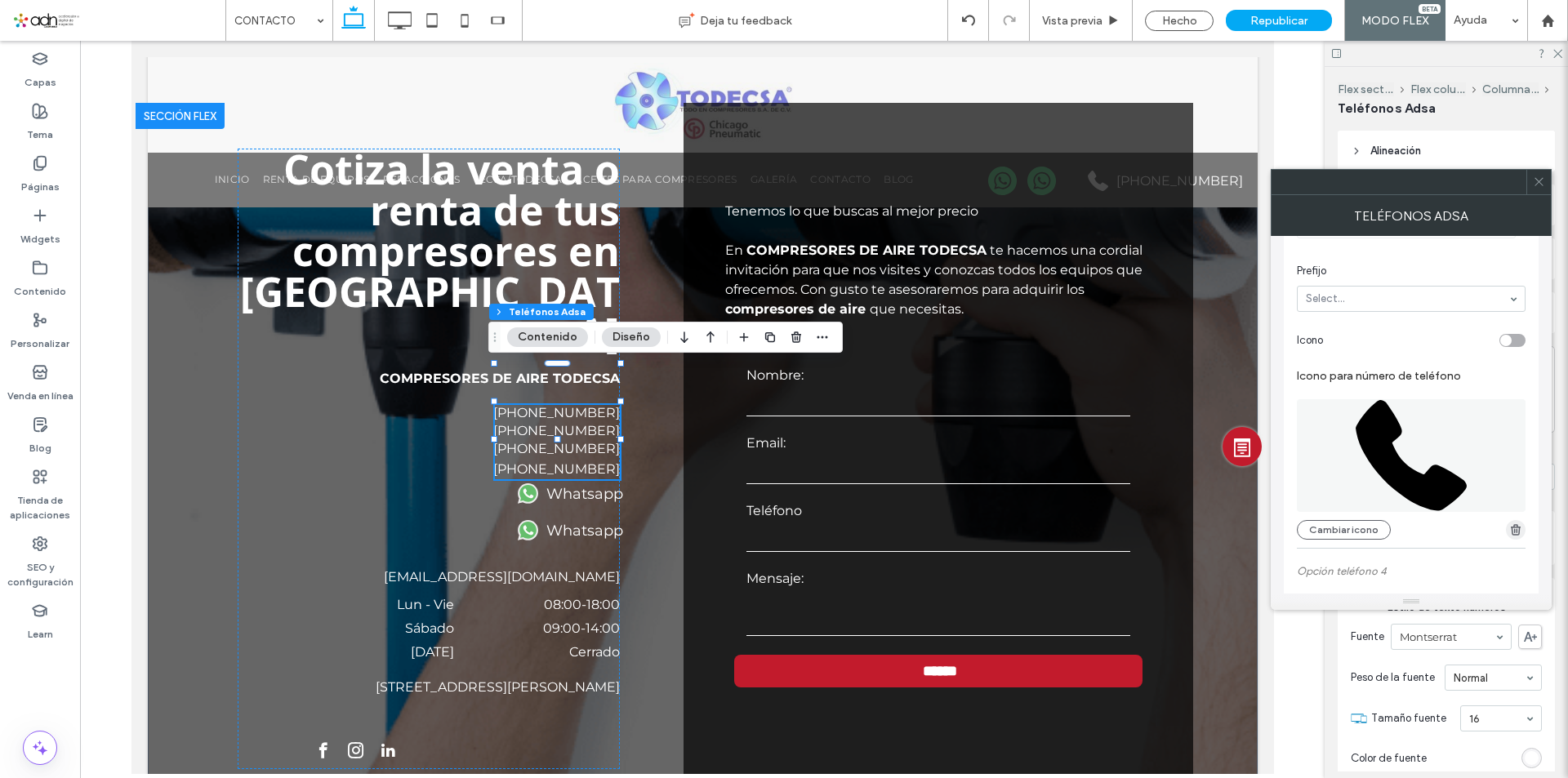
click at [1510, 537] on icon "button" at bounding box center [1515, 530] width 13 height 13
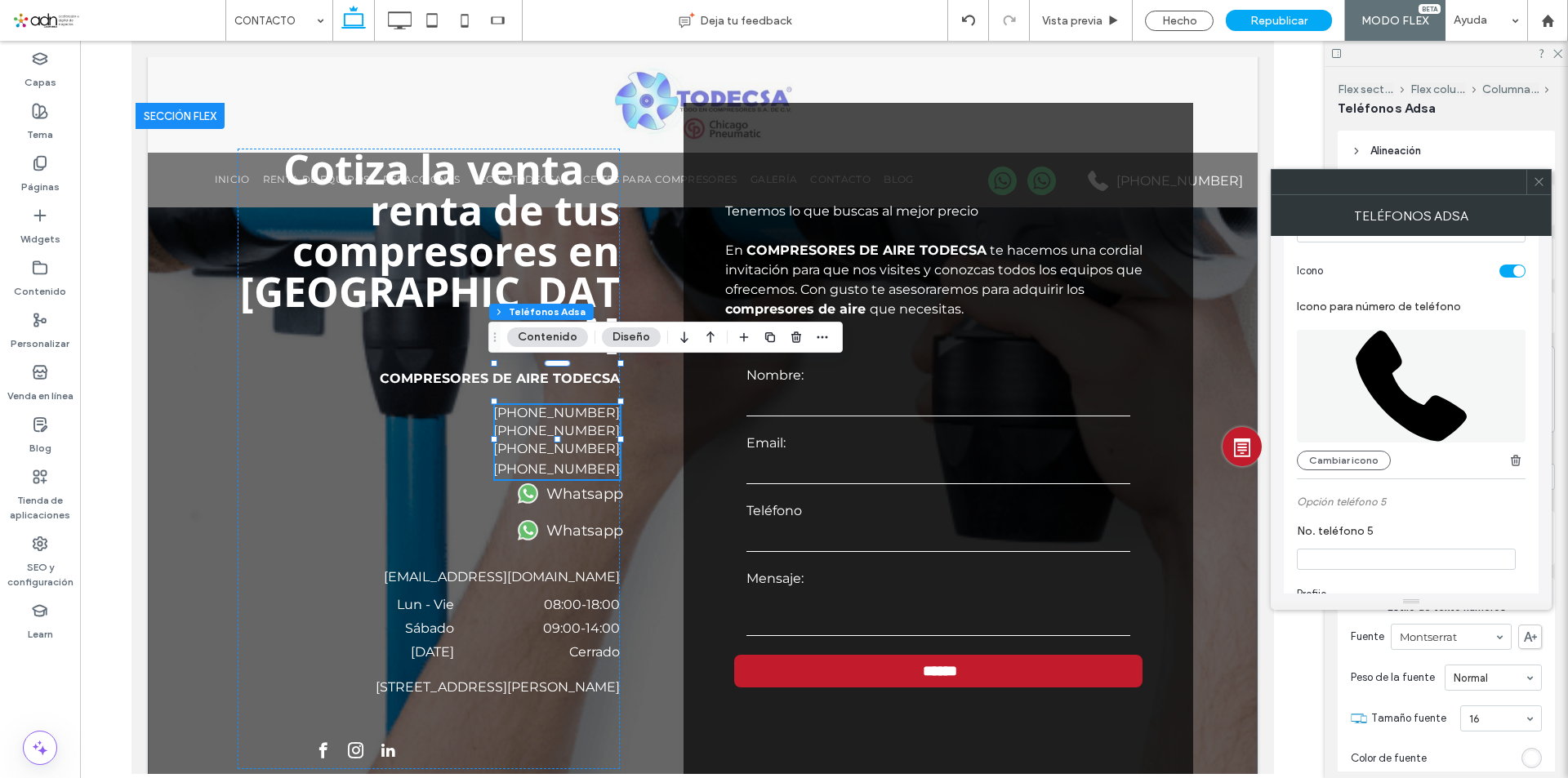
scroll to position [898, 0]
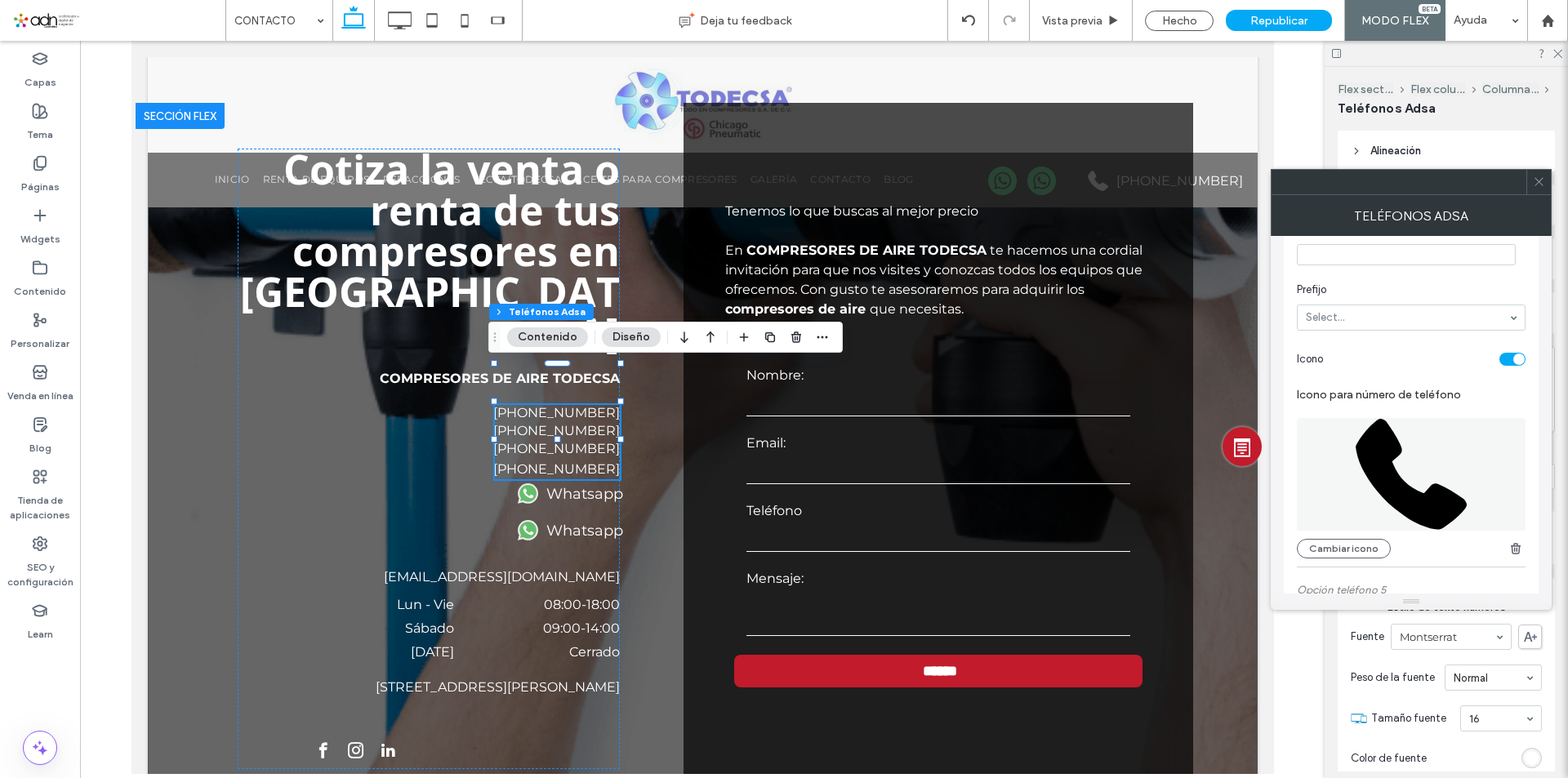
click at [1515, 356] on div "toggle" at bounding box center [1512, 359] width 26 height 13
click at [1539, 187] on icon at bounding box center [1539, 182] width 12 height 12
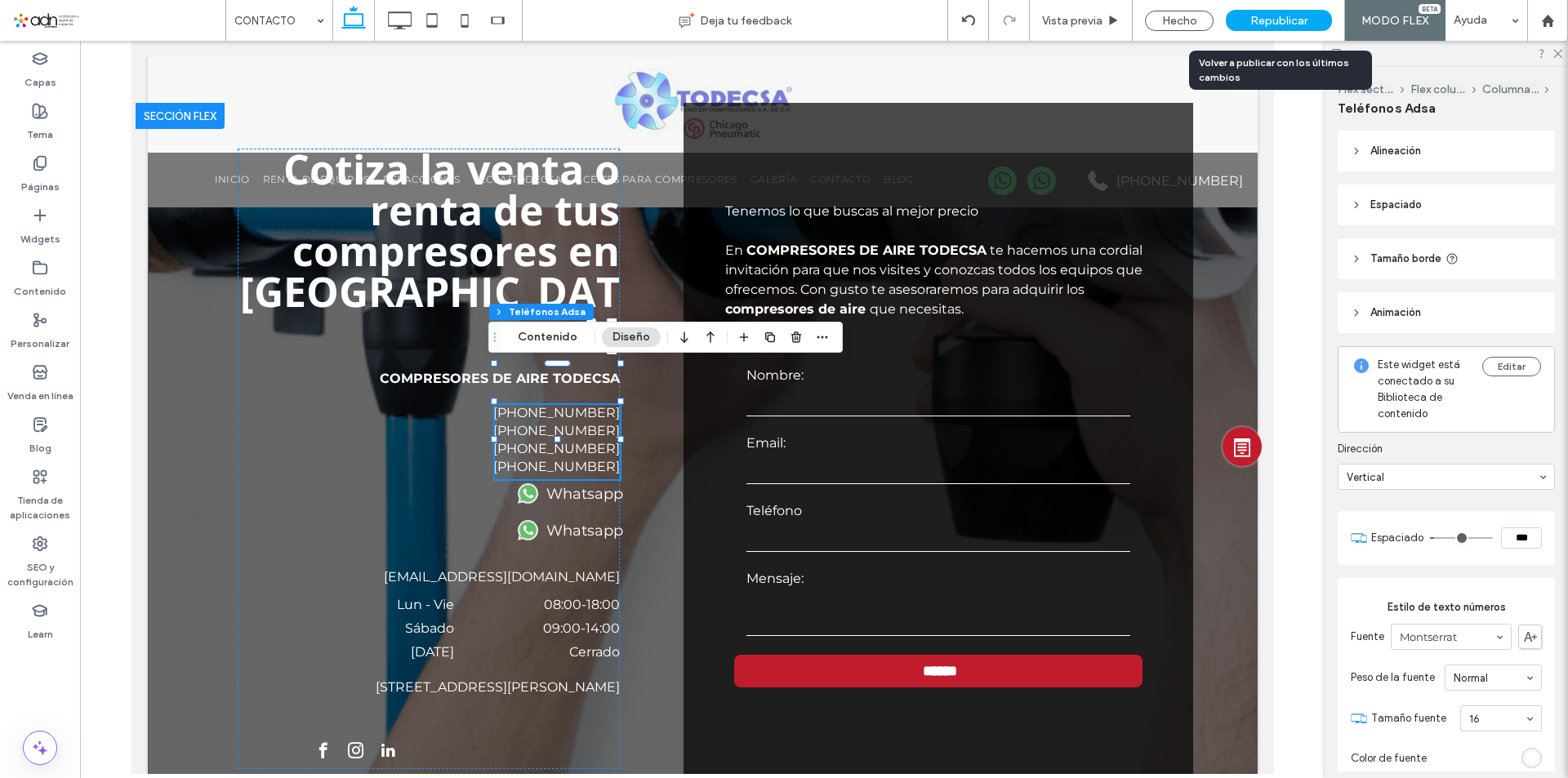
click at [1264, 26] on span "Republicar" at bounding box center [1278, 21] width 57 height 14
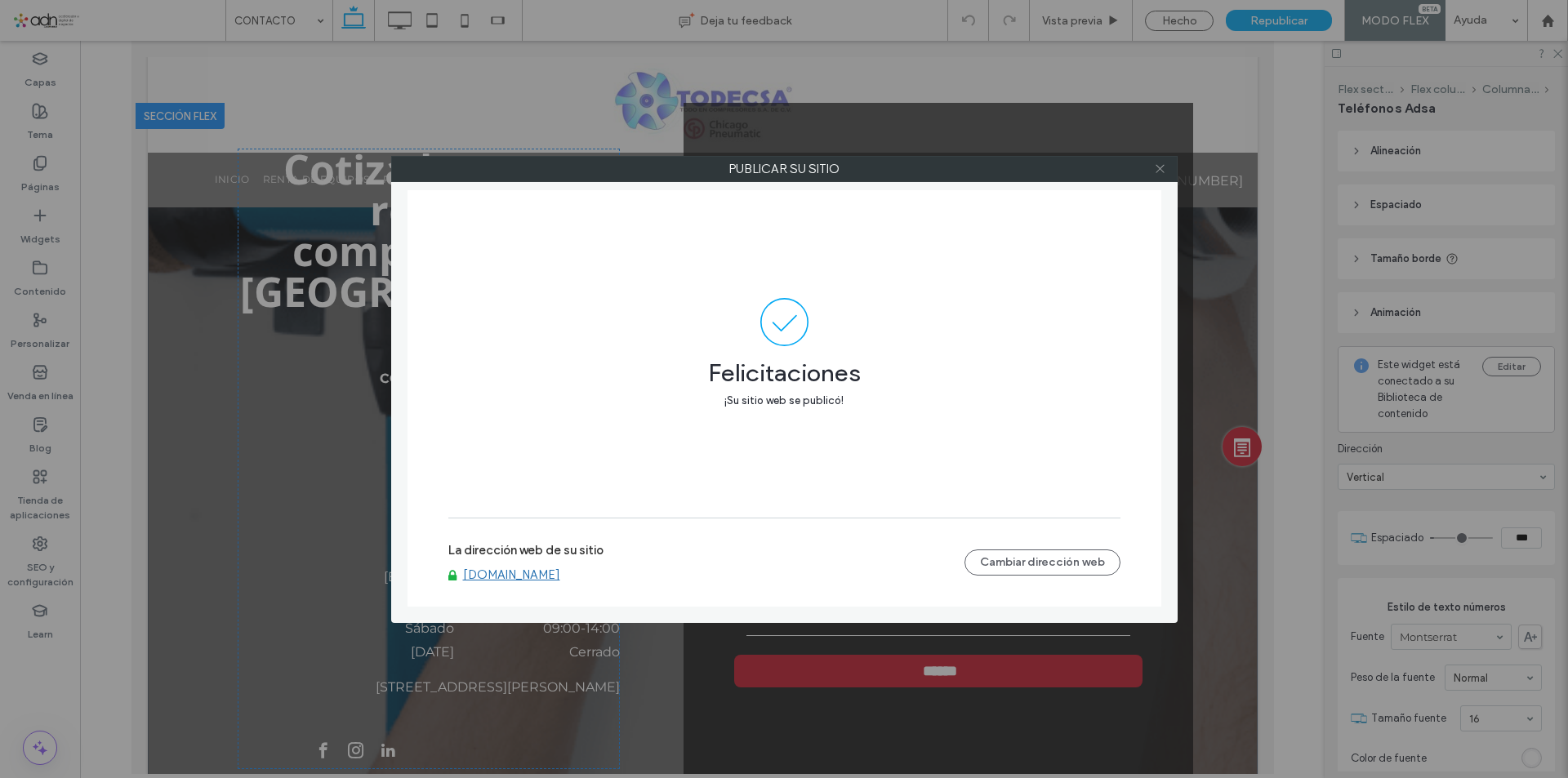
click at [1158, 167] on icon at bounding box center [1160, 169] width 12 height 12
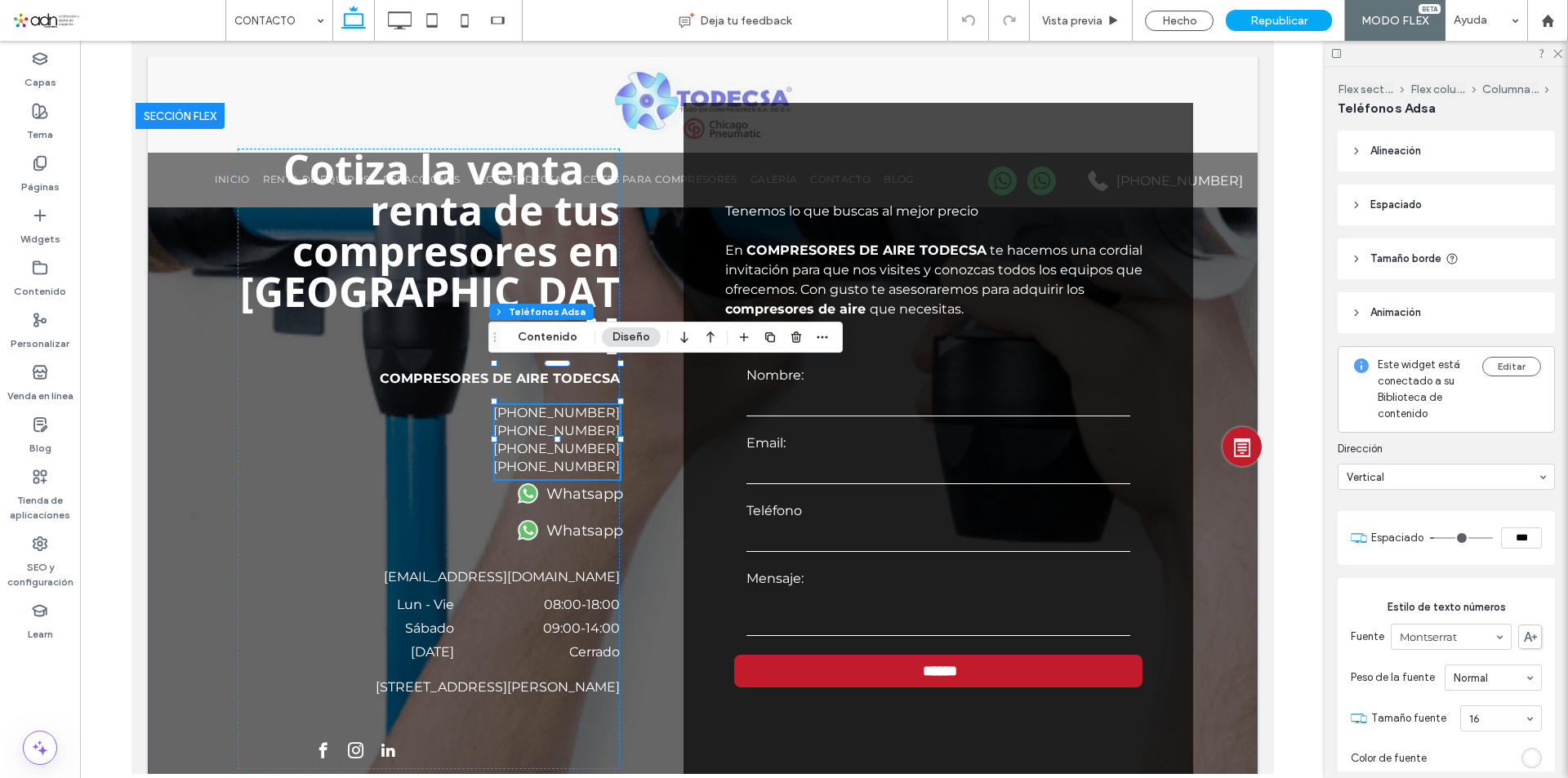
drag, startPoint x: 1546, startPoint y: 56, endPoint x: 1565, endPoint y: 59, distance: 19.2
click at [1565, 59] on div at bounding box center [1446, 53] width 244 height 25
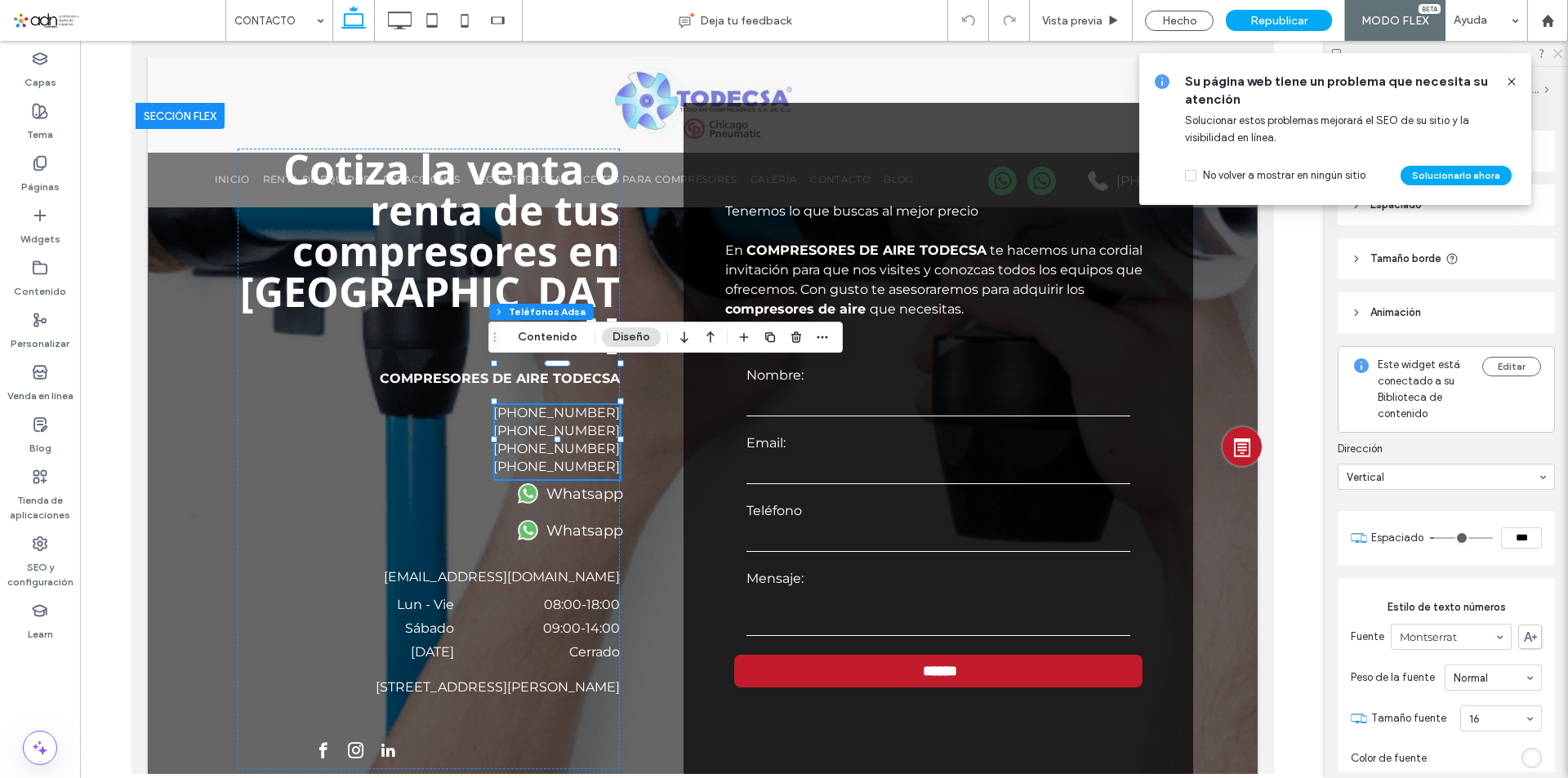
click at [1558, 55] on icon at bounding box center [1557, 53] width 10 height 10
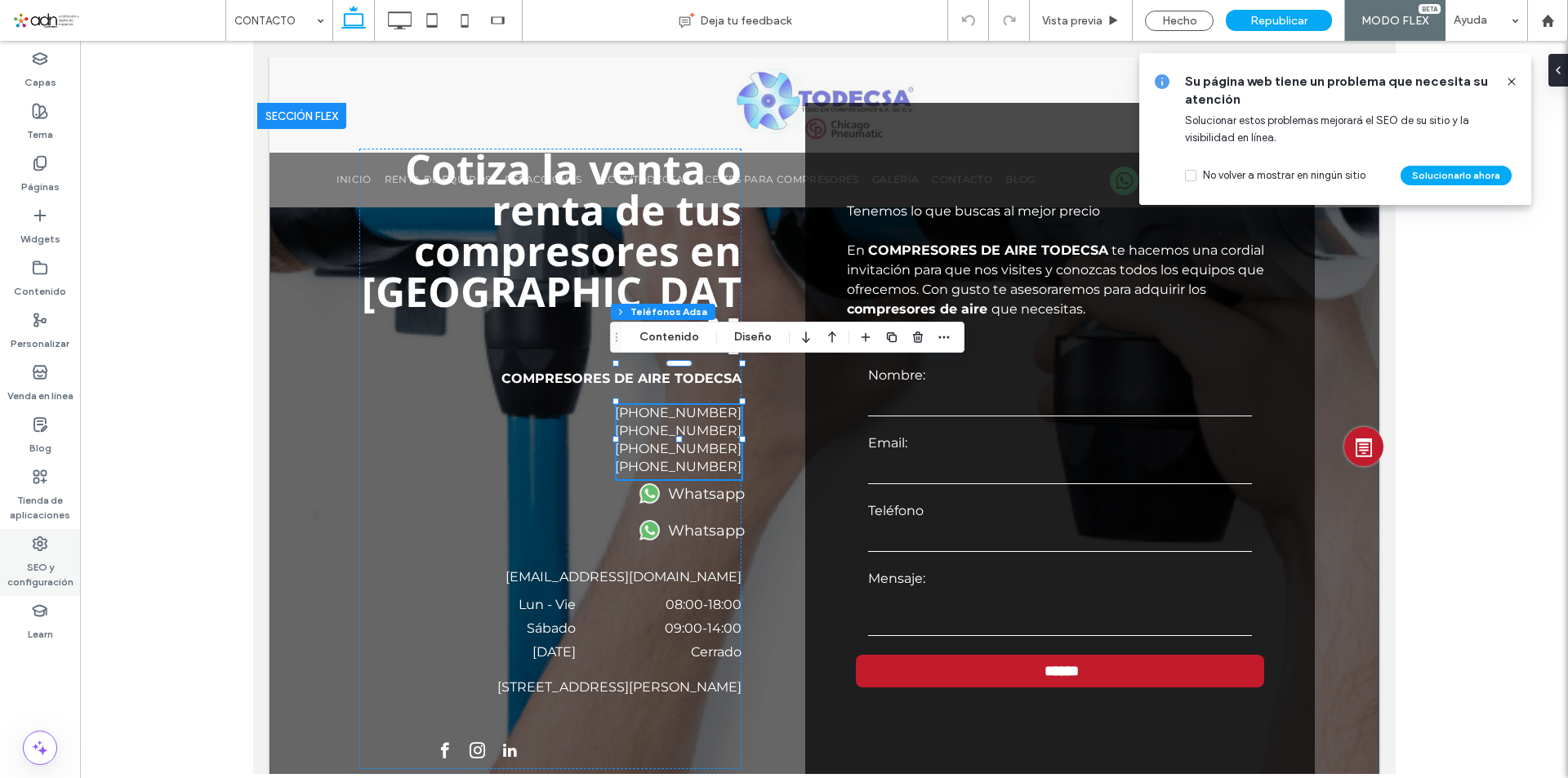
click at [34, 573] on label "SEO y configuración" at bounding box center [40, 571] width 80 height 37
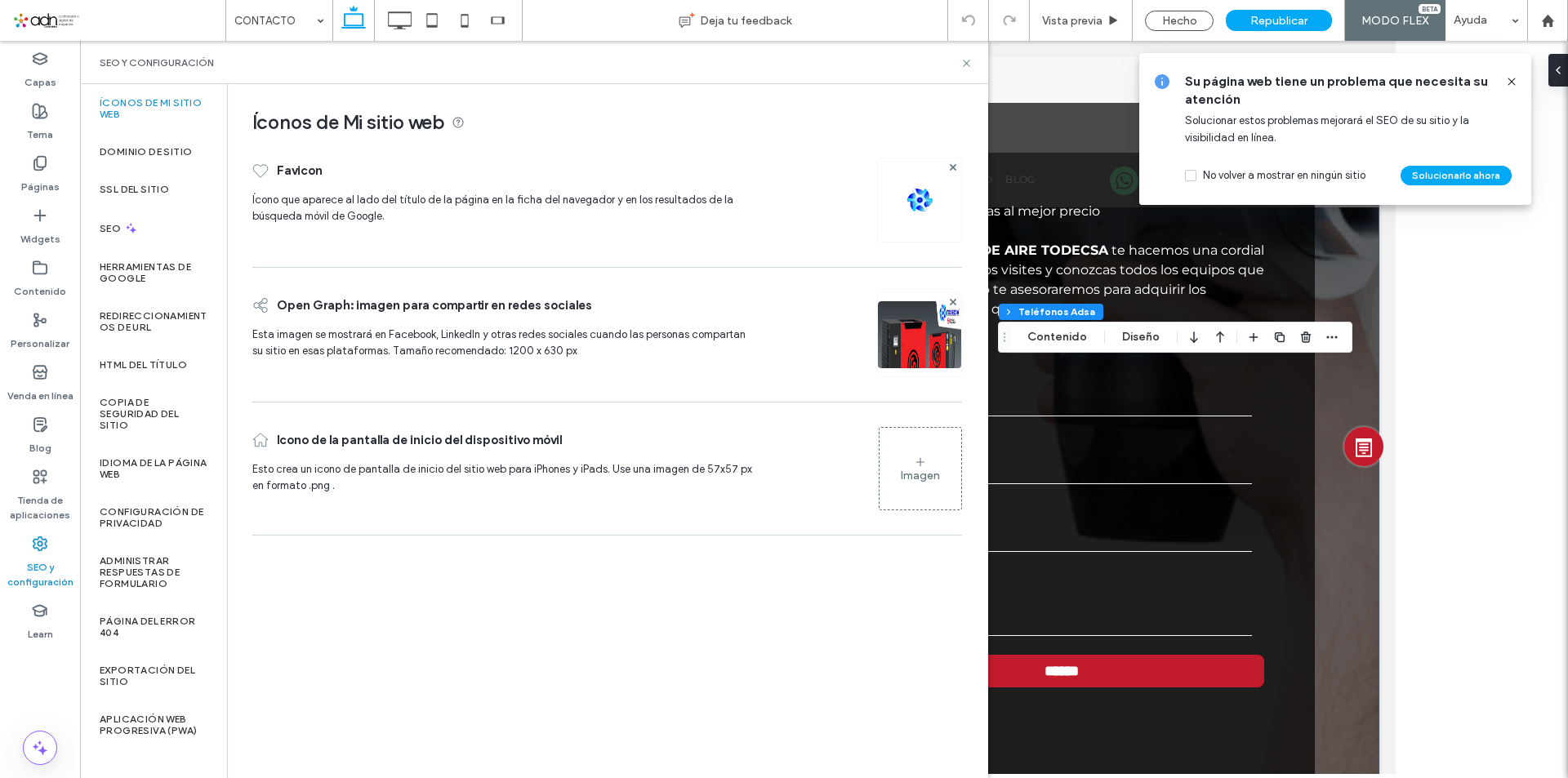
click at [155, 29] on span at bounding box center [118, 21] width 214 height 33
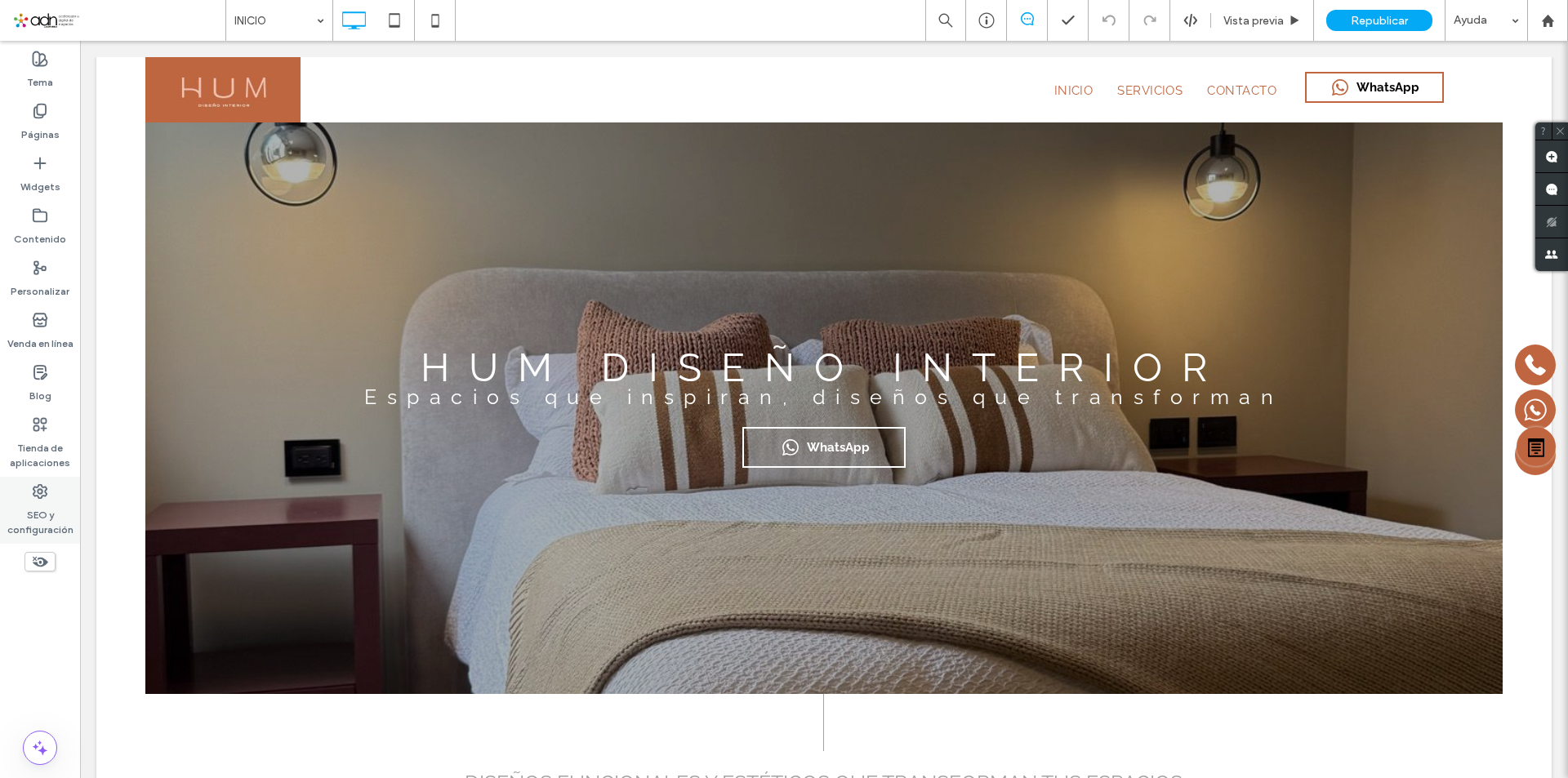
click at [18, 503] on label "SEO y configuración" at bounding box center [40, 518] width 80 height 37
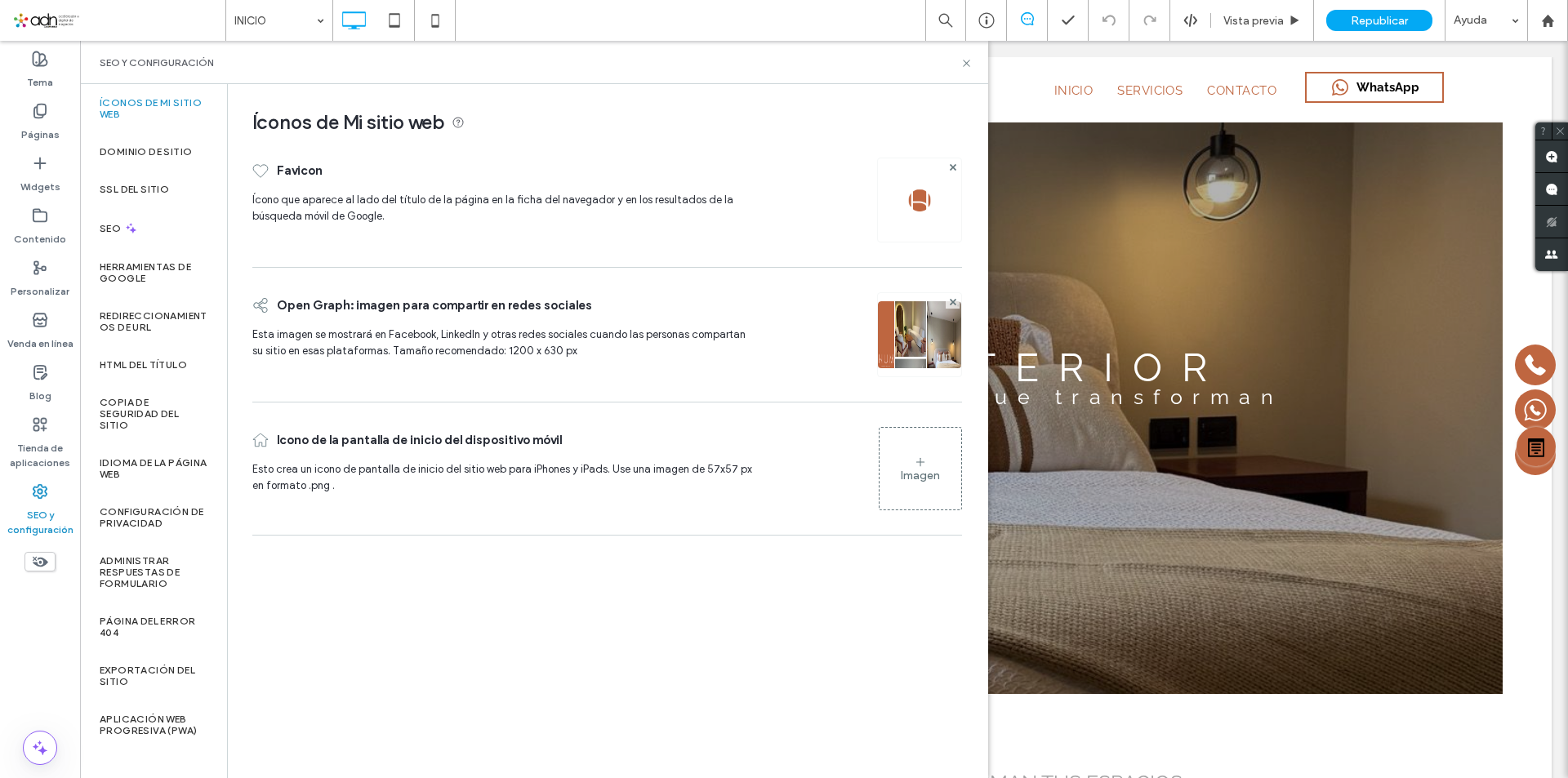
click at [915, 201] on img at bounding box center [920, 200] width 26 height 26
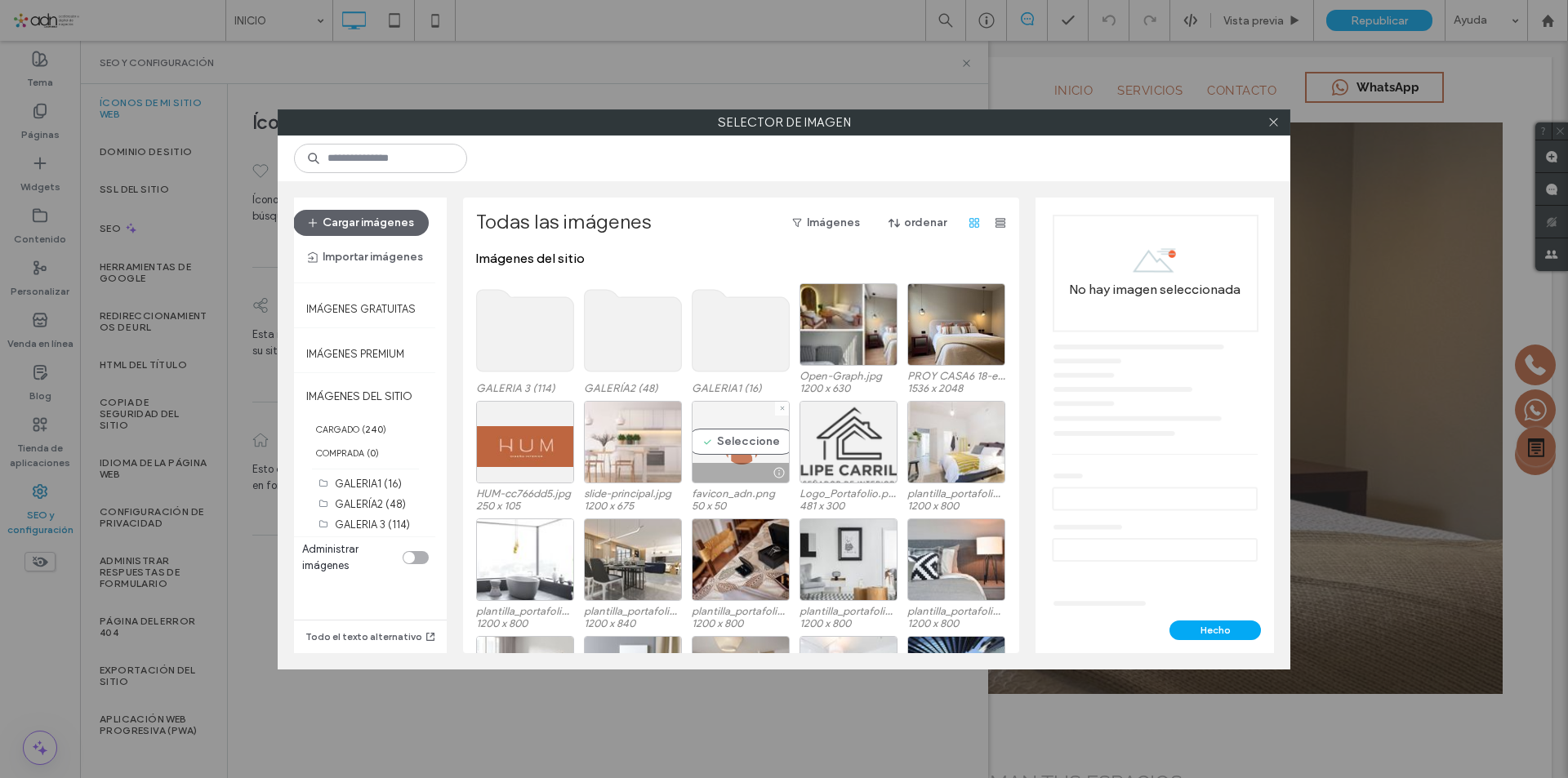
click at [745, 447] on div "Seleccione" at bounding box center [740, 442] width 98 height 82
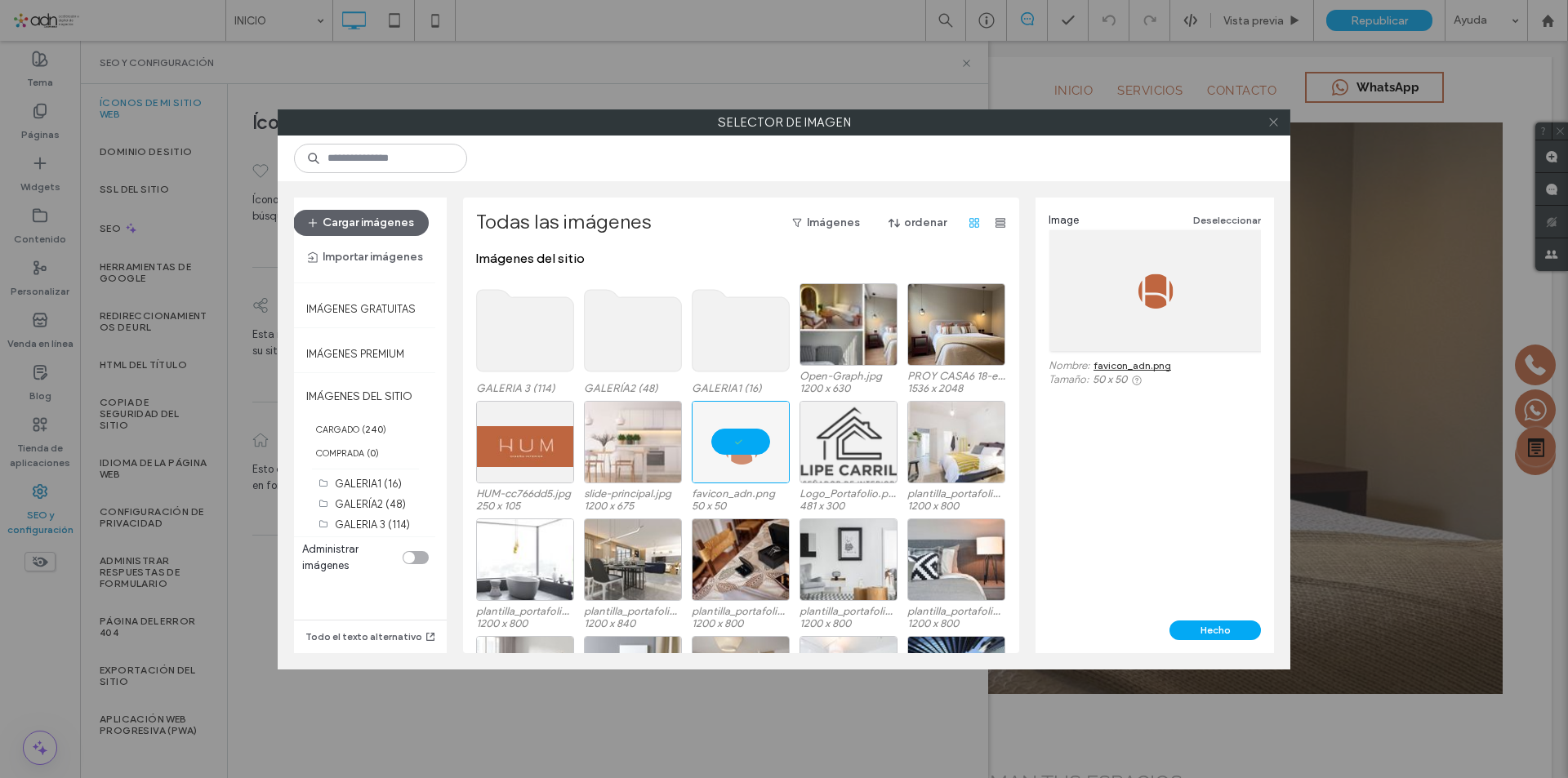
click at [1271, 131] on span at bounding box center [1273, 123] width 12 height 24
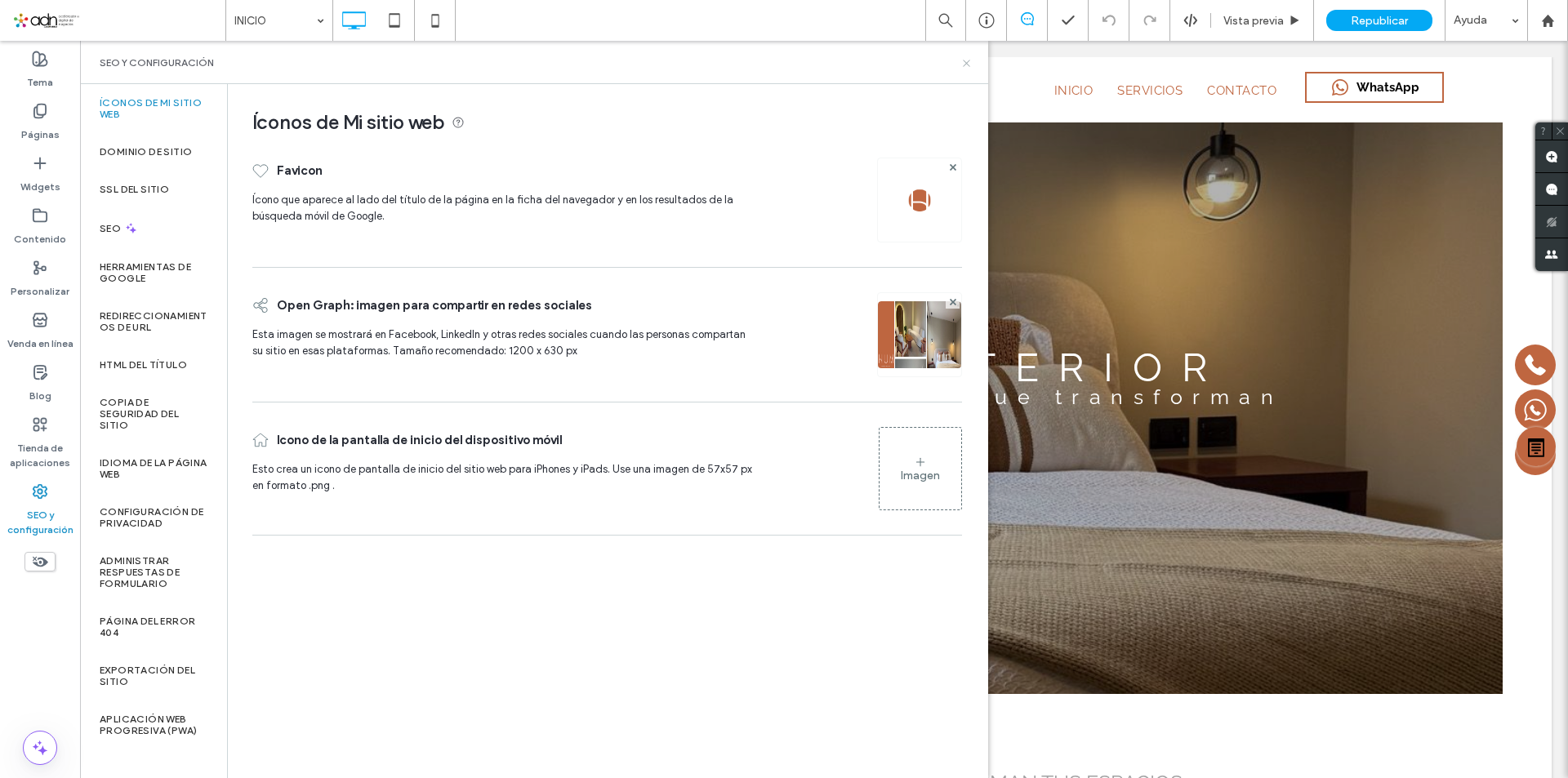
click at [962, 63] on icon at bounding box center [966, 63] width 12 height 12
